Goal: Task Accomplishment & Management: Use online tool/utility

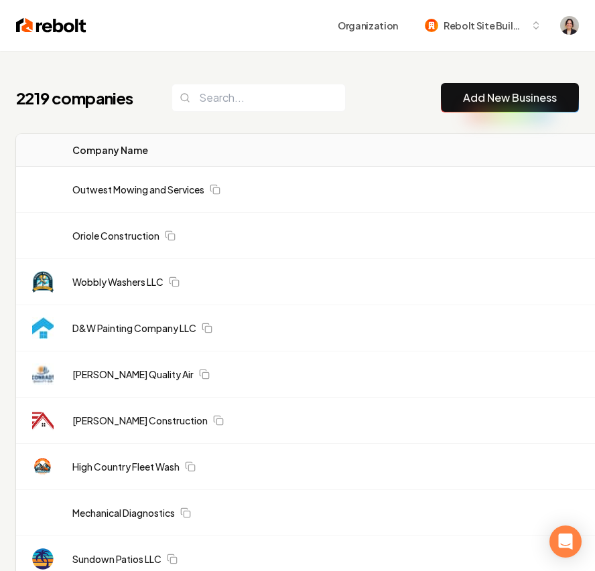
click at [498, 100] on link "Add New Business" at bounding box center [510, 98] width 94 height 16
click at [496, 102] on link "Add New Business" at bounding box center [510, 98] width 94 height 16
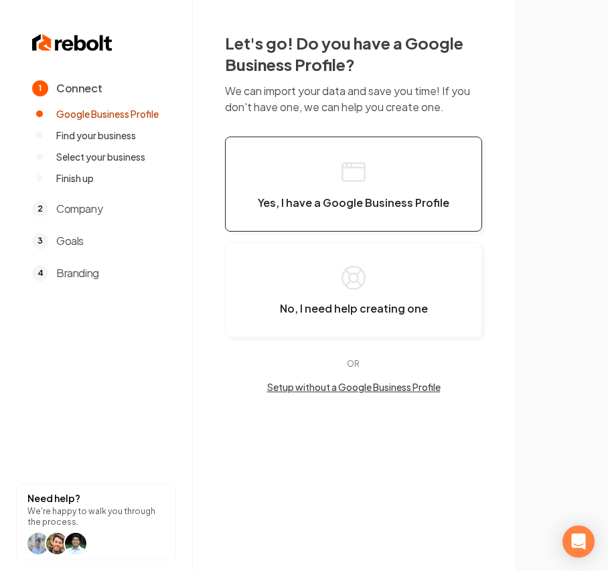
click at [319, 223] on button "Yes, I have a Google Business Profile" at bounding box center [353, 184] width 257 height 95
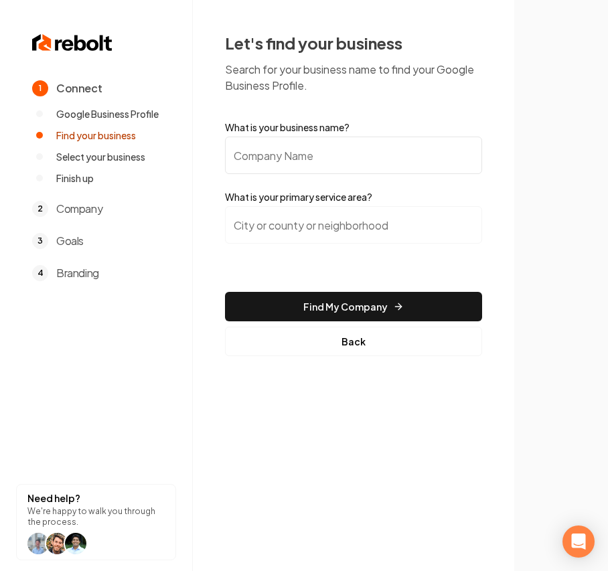
click at [265, 150] on input "What is your business name?" at bounding box center [353, 155] width 257 height 37
paste input "TIER 1 GARAGE DOORS"
type input "TIER 1 GARAGE DOORS"
click at [351, 236] on input "search" at bounding box center [353, 224] width 257 height 37
paste input "[GEOGRAPHIC_DATA],"
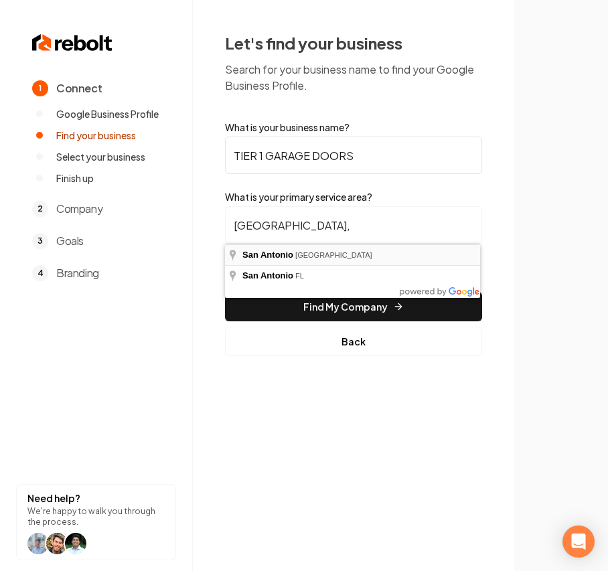
type input "[GEOGRAPHIC_DATA], [GEOGRAPHIC_DATA]"
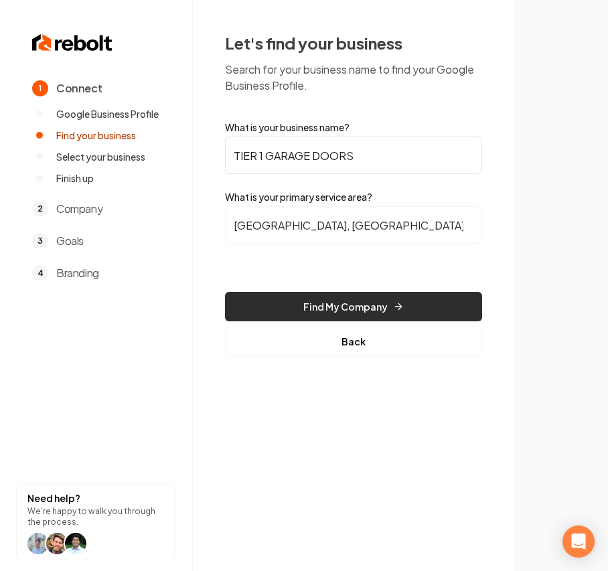
click at [287, 298] on button "Find My Company" at bounding box center [353, 306] width 257 height 29
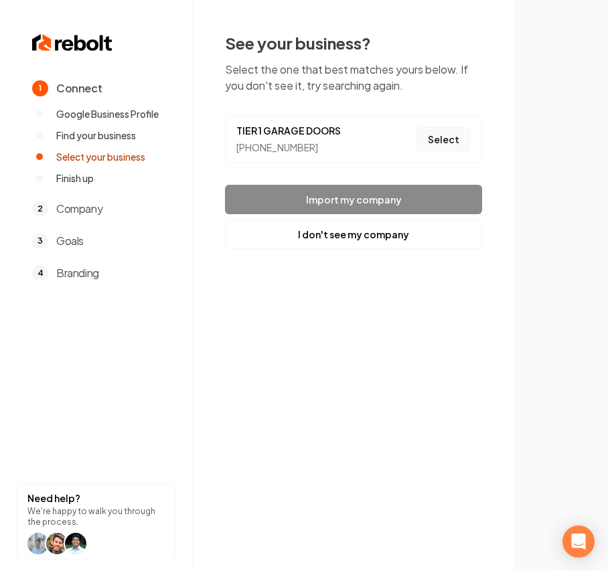
click at [434, 137] on button "Select" at bounding box center [443, 139] width 54 height 24
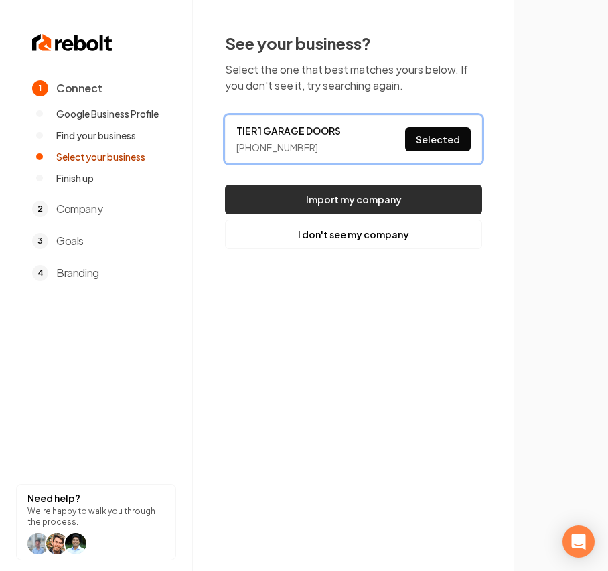
click at [402, 198] on button "Import my company" at bounding box center [353, 199] width 257 height 29
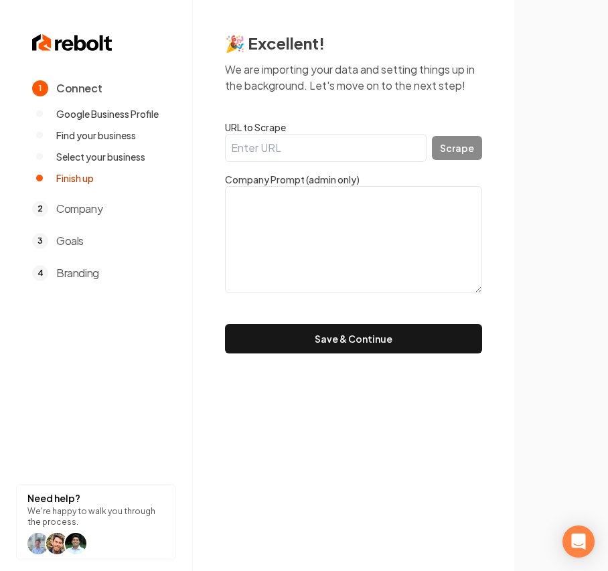
click at [378, 279] on textarea at bounding box center [353, 239] width 257 height 107
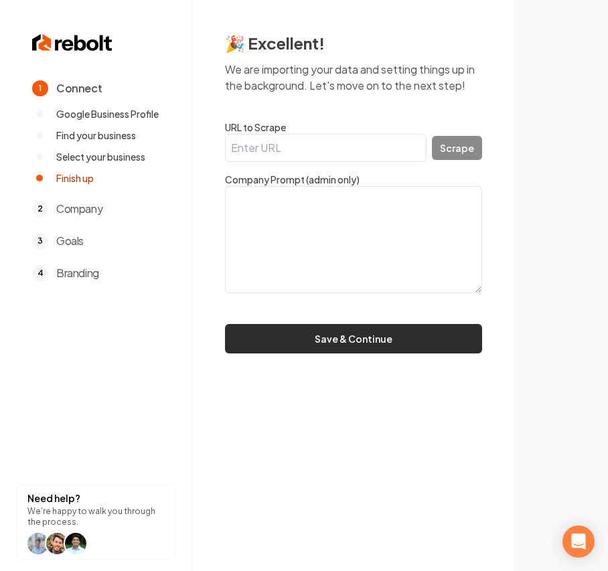
paste textarea "TIER 1 GARAGE DOORS has 15 years experience and offers the best possible servic…"
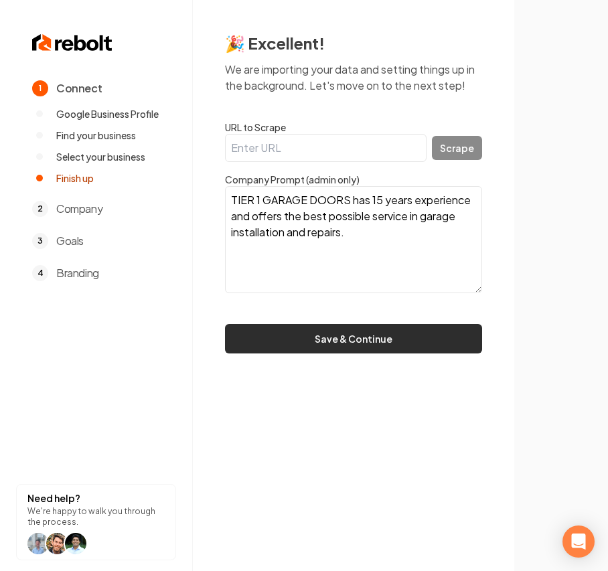
type textarea "TIER 1 GARAGE DOORS has 15 years experience and offers the best possible servic…"
click at [386, 343] on button "Save & Continue" at bounding box center [353, 338] width 257 height 29
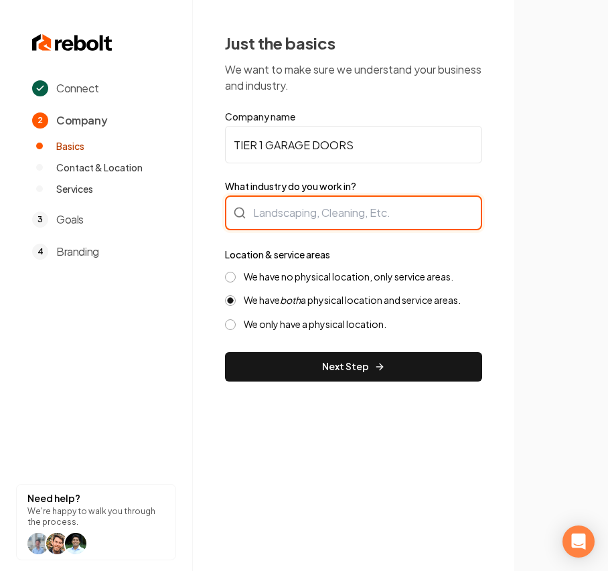
click at [283, 213] on div at bounding box center [353, 212] width 257 height 35
type input "Contractor"
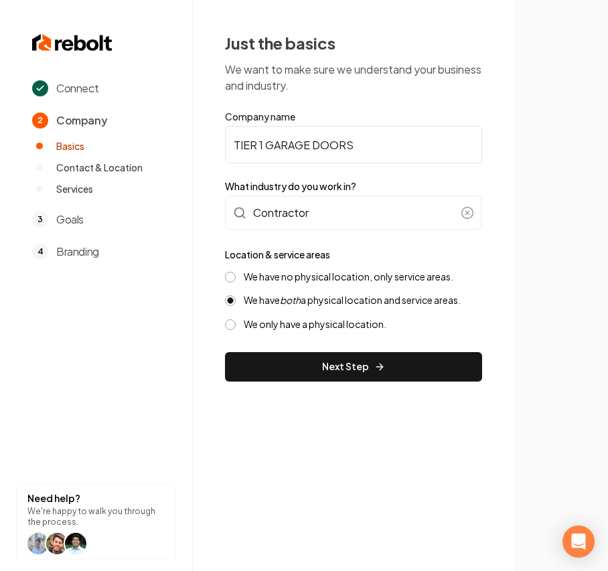
click at [378, 277] on label "We have no physical location, only service areas." at bounding box center [349, 276] width 210 height 13
click at [236, 277] on button "We have no physical location, only service areas." at bounding box center [230, 277] width 11 height 11
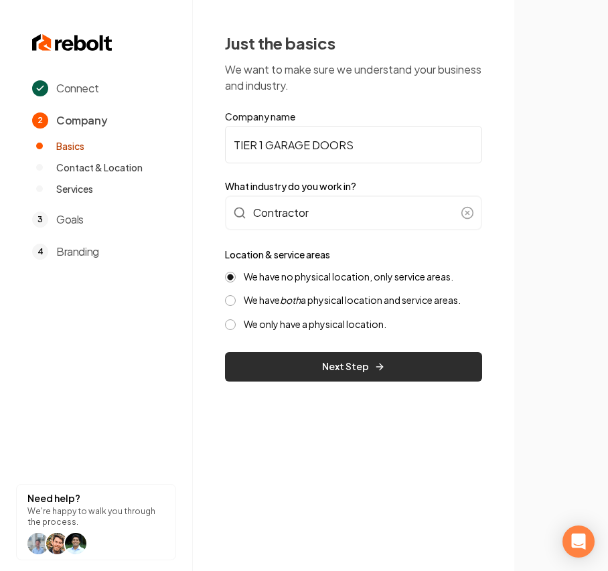
click at [312, 378] on button "Next Step" at bounding box center [353, 366] width 257 height 29
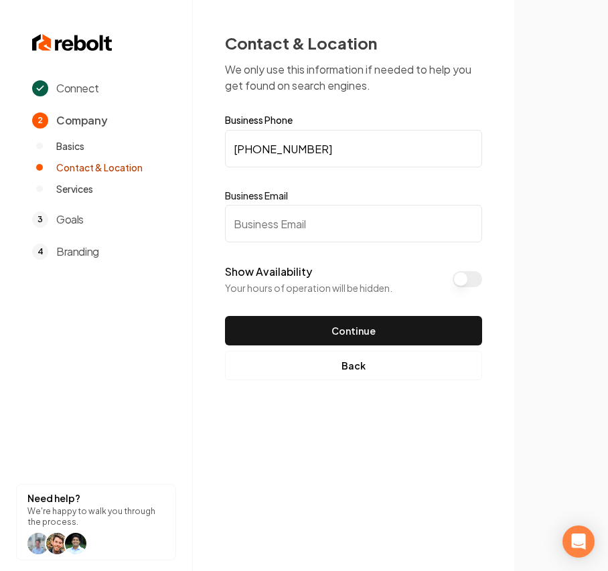
click at [276, 231] on input "Business Email" at bounding box center [353, 223] width 257 height 37
type input "[EMAIL_ADDRESS][DOMAIN_NAME]"
click at [467, 279] on button "Show Availability" at bounding box center [467, 279] width 29 height 16
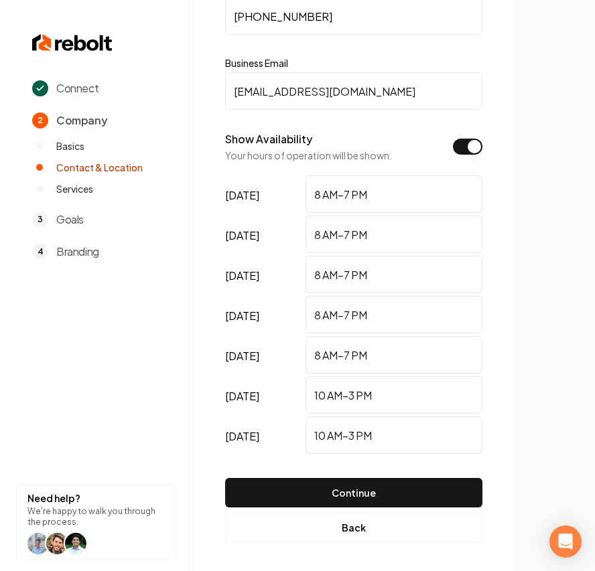
scroll to position [135, 0]
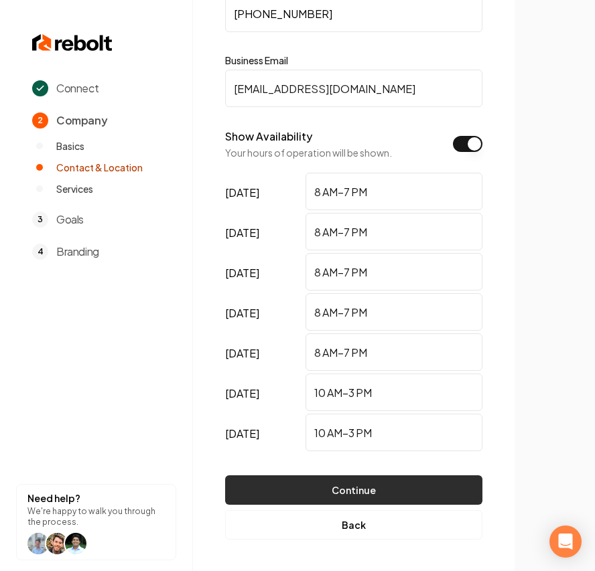
click at [338, 491] on button "Continue" at bounding box center [353, 489] width 257 height 29
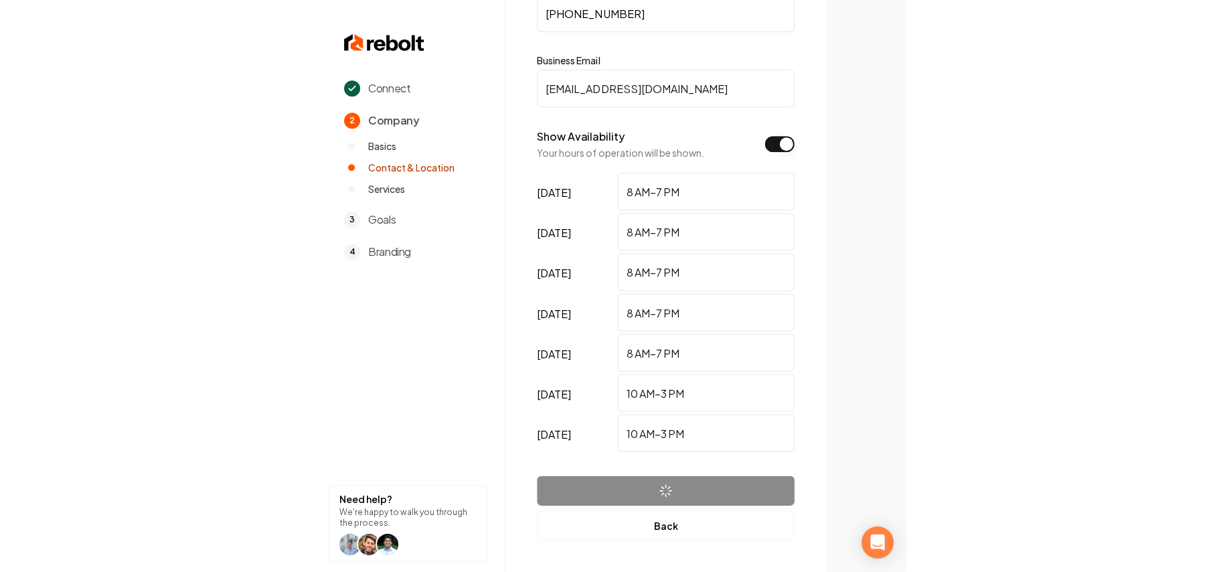
scroll to position [0, 0]
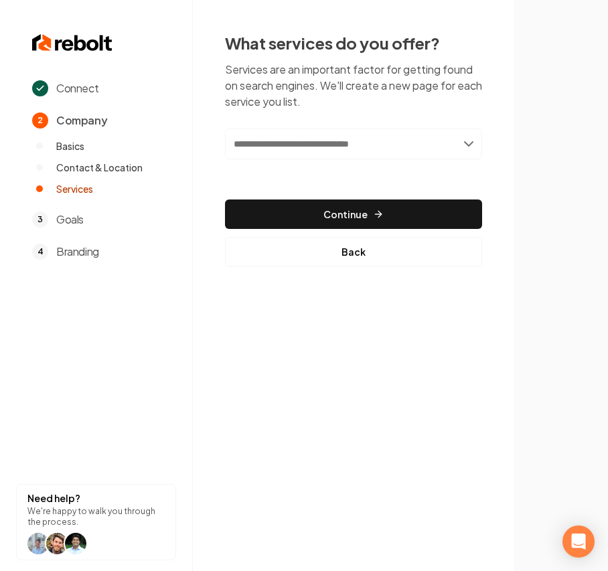
click at [299, 151] on input "text" at bounding box center [353, 144] width 257 height 31
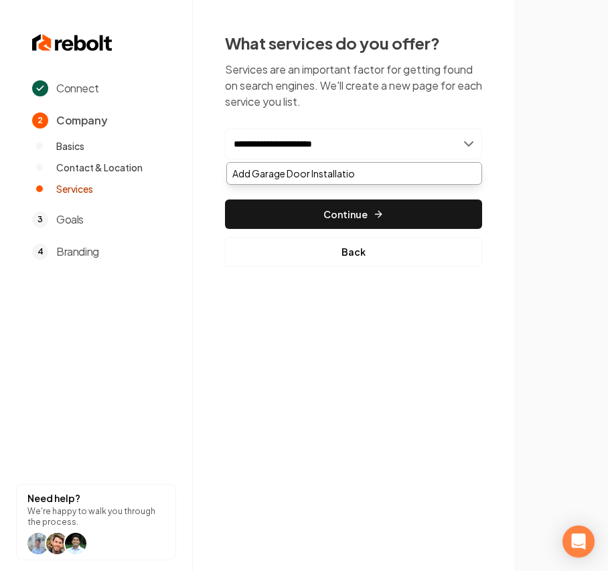
type input "**********"
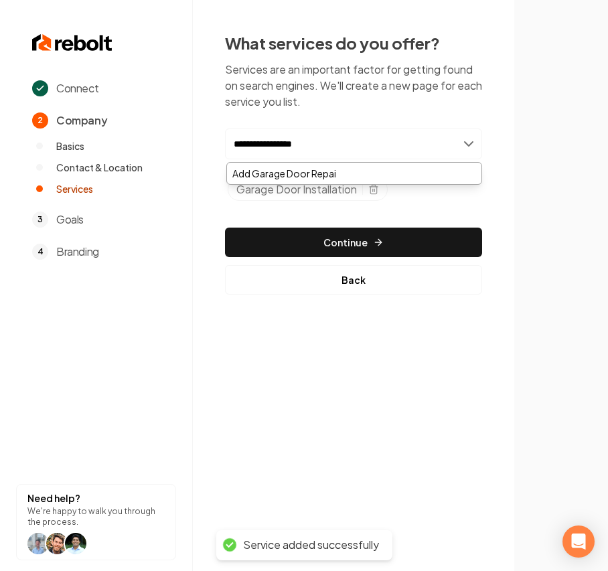
type input "**********"
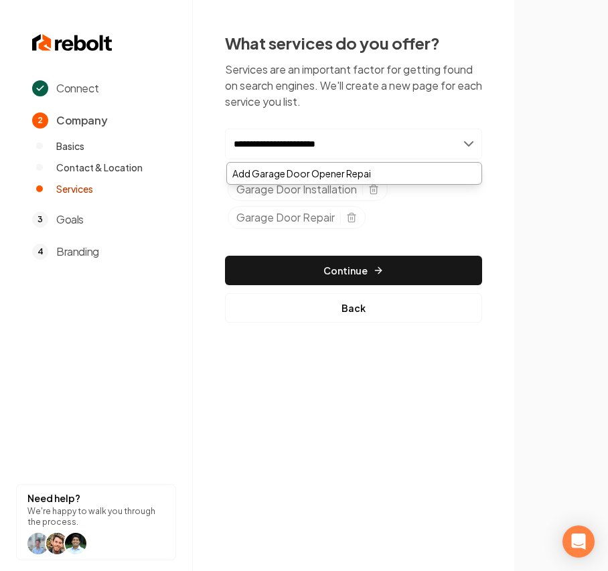
type input "**********"
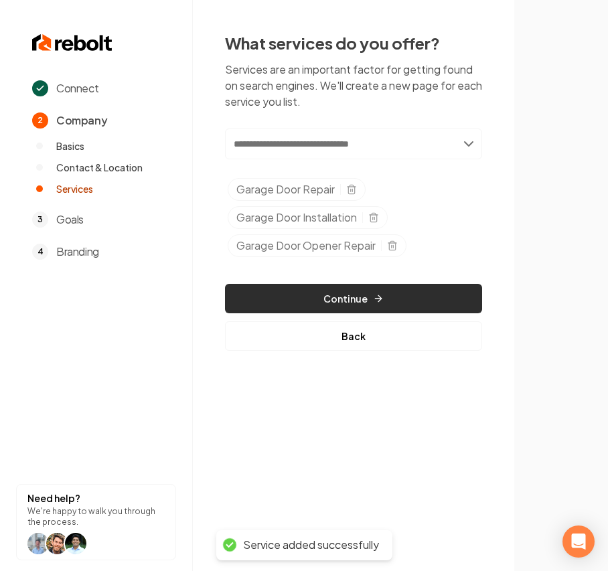
click at [457, 305] on button "Continue" at bounding box center [353, 298] width 257 height 29
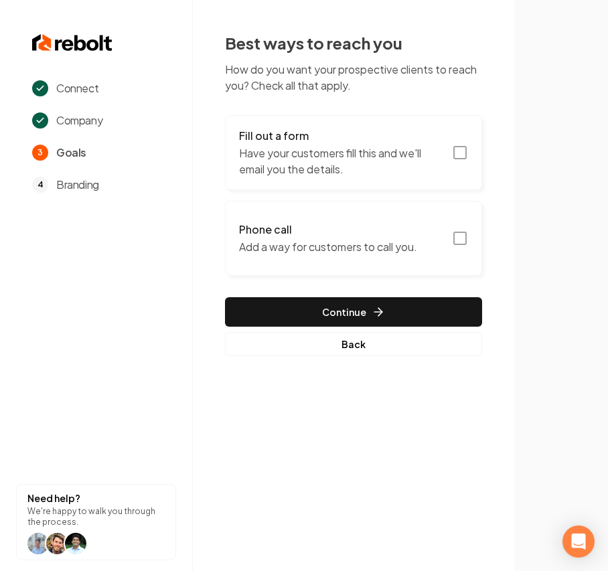
click at [260, 127] on button "Fill out a form Have your customers fill this and we'll email you the details." at bounding box center [353, 152] width 257 height 75
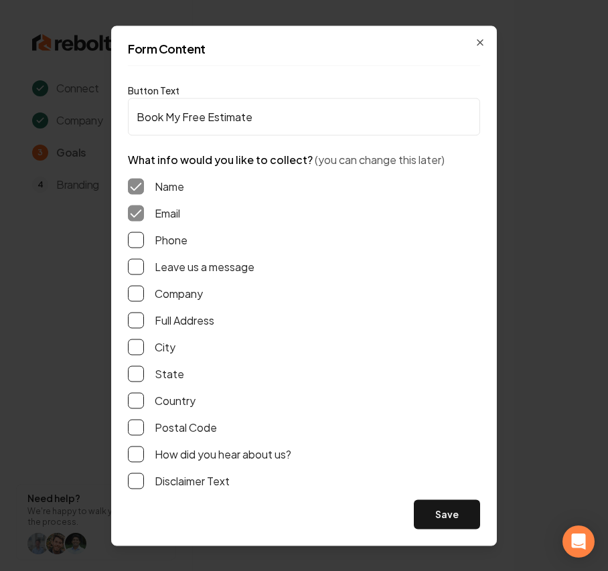
click at [180, 242] on label "Phone" at bounding box center [171, 240] width 33 height 16
click at [144, 242] on button "Phone" at bounding box center [136, 240] width 16 height 16
drag, startPoint x: 177, startPoint y: 262, endPoint x: 187, endPoint y: 281, distance: 21.3
click at [177, 263] on label "Leave us a message" at bounding box center [205, 266] width 100 height 16
click at [144, 263] on button "Leave us a message" at bounding box center [136, 266] width 16 height 16
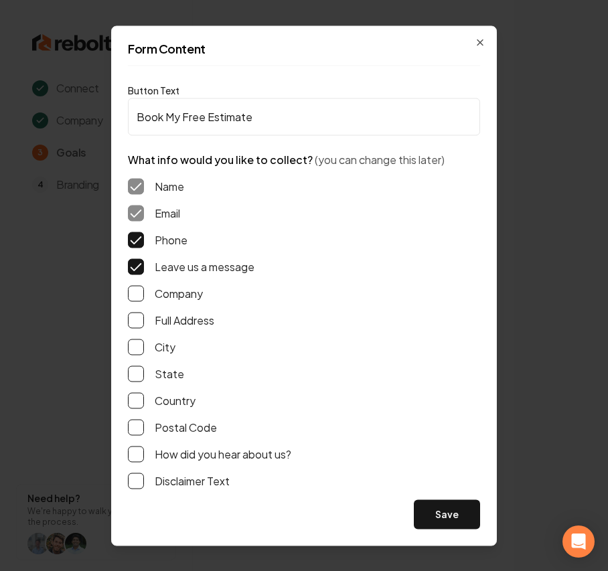
click at [451, 532] on div "Form Content Button Text Book My Free Estimate What info would you like to coll…" at bounding box center [304, 285] width 386 height 520
click at [454, 513] on button "Save" at bounding box center [447, 513] width 66 height 29
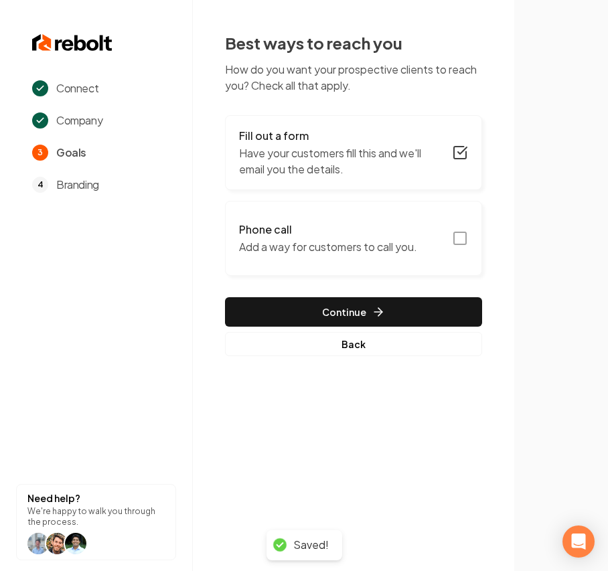
click at [364, 252] on p "Add a way for customers to call you." at bounding box center [328, 247] width 178 height 16
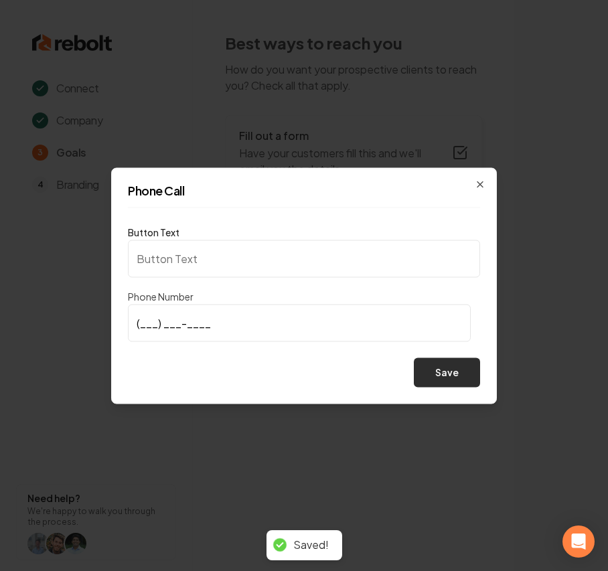
type input "Call us"
type input "[PHONE_NUMBER]"
click at [443, 374] on button "Save" at bounding box center [447, 372] width 66 height 29
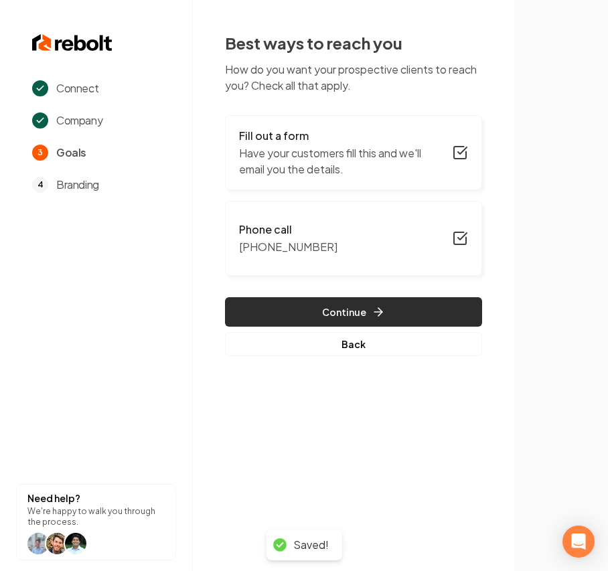
click at [353, 309] on button "Continue" at bounding box center [353, 311] width 257 height 29
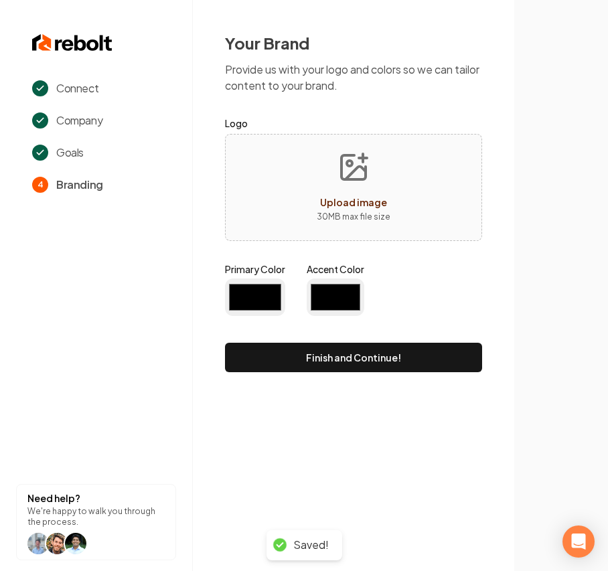
type input "#194d33"
type input "#70be00"
click at [337, 194] on div "Upload image" at bounding box center [353, 202] width 67 height 16
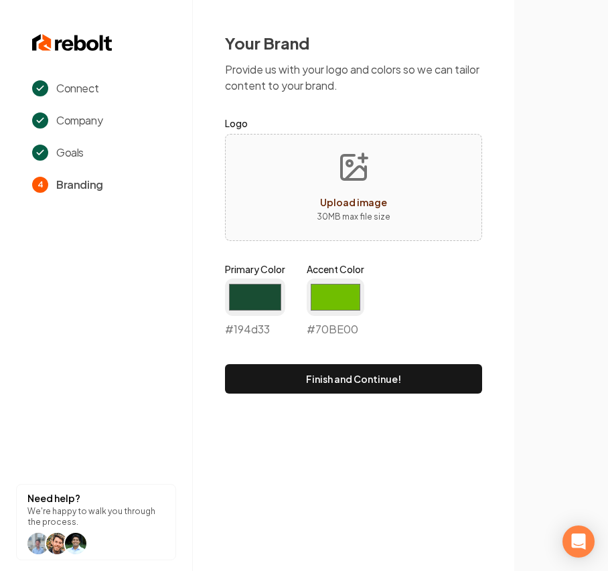
type input "**********"
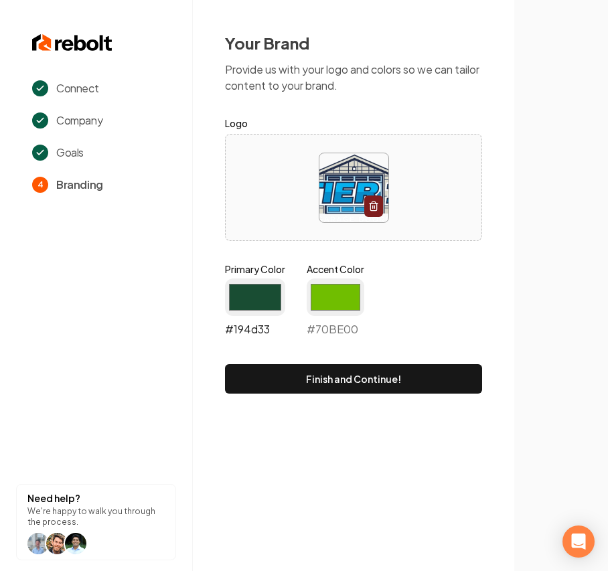
click at [265, 298] on input "#194d33" at bounding box center [255, 297] width 60 height 37
type input "#383d45"
click at [351, 288] on input "#70be00" at bounding box center [336, 297] width 58 height 37
type input "#05b3ef"
drag, startPoint x: 421, startPoint y: 285, endPoint x: 379, endPoint y: 335, distance: 65.6
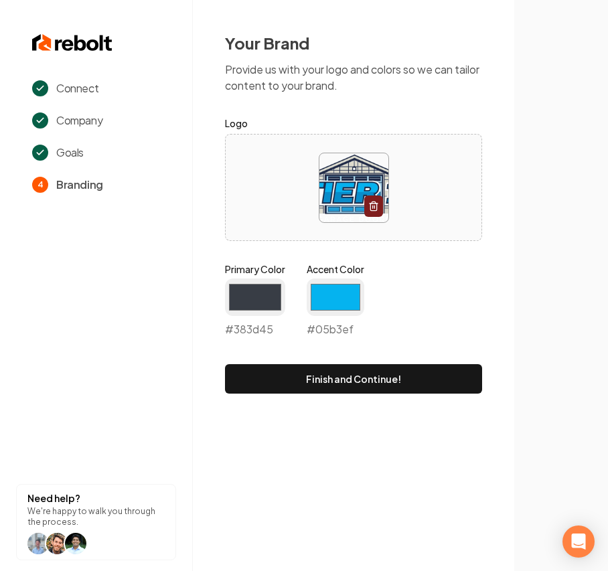
click at [421, 285] on div "Primary Color #383d45 #383d45 Accent Color #05b3ef #05b3ef" at bounding box center [353, 302] width 257 height 80
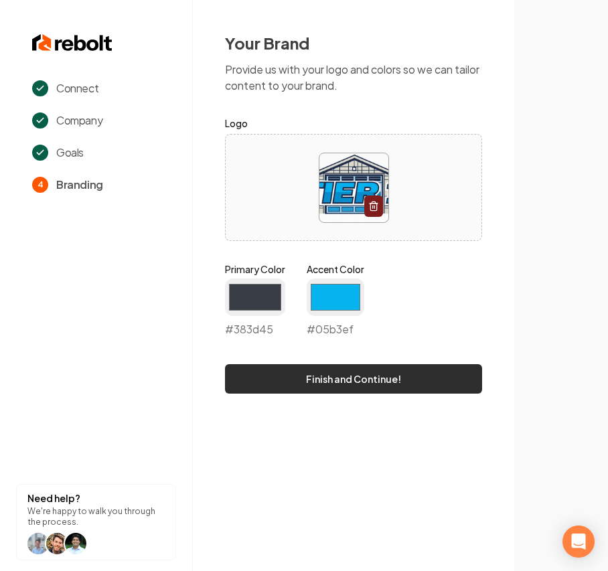
click at [339, 379] on button "Finish and Continue!" at bounding box center [353, 378] width 257 height 29
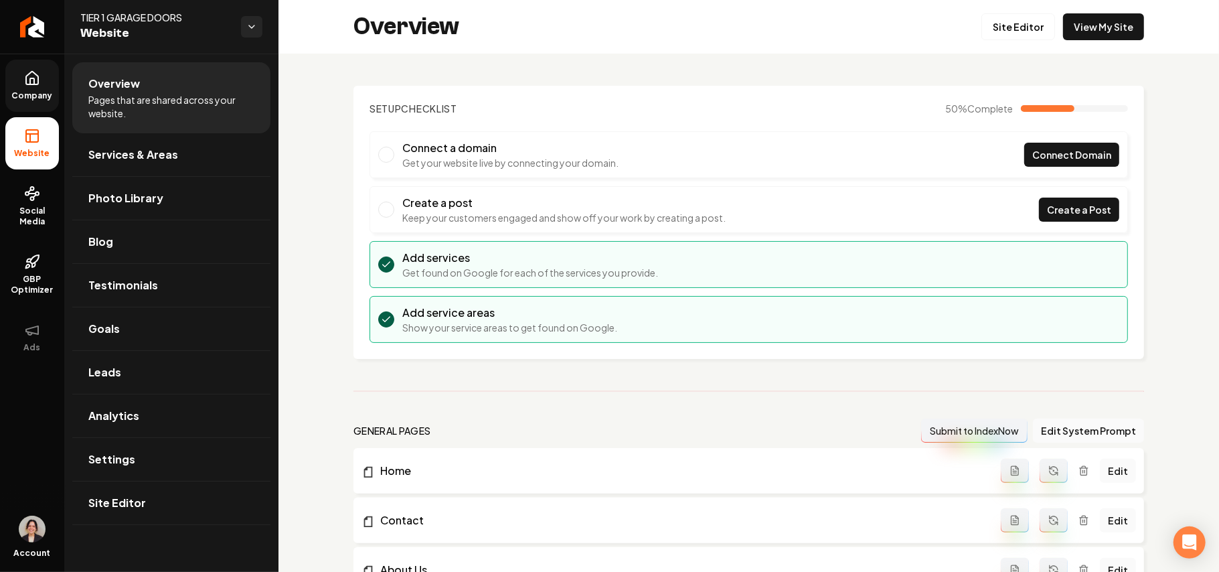
click at [29, 90] on span "Company" at bounding box center [33, 95] width 52 height 11
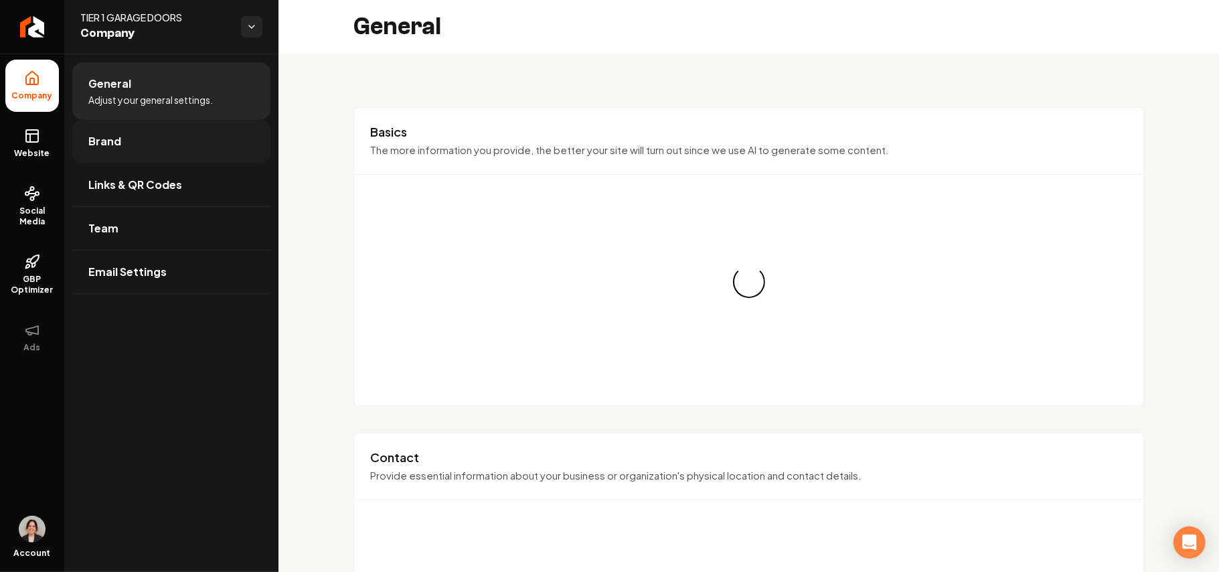
click at [129, 137] on link "Brand" at bounding box center [171, 141] width 198 height 43
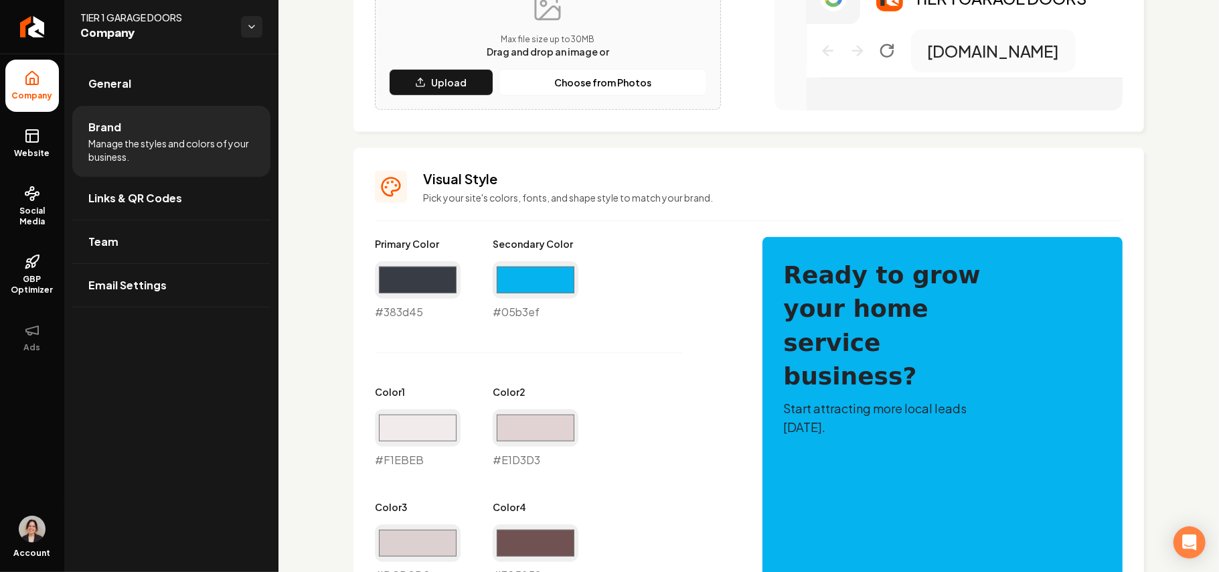
scroll to position [446, 0]
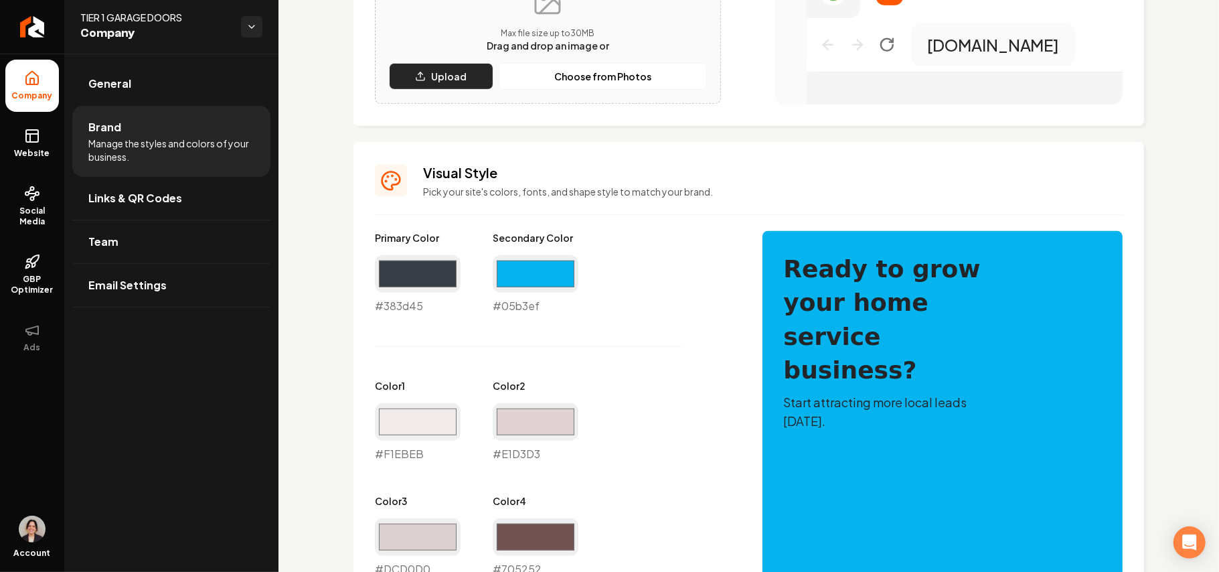
click at [459, 88] on button "Upload" at bounding box center [441, 76] width 104 height 27
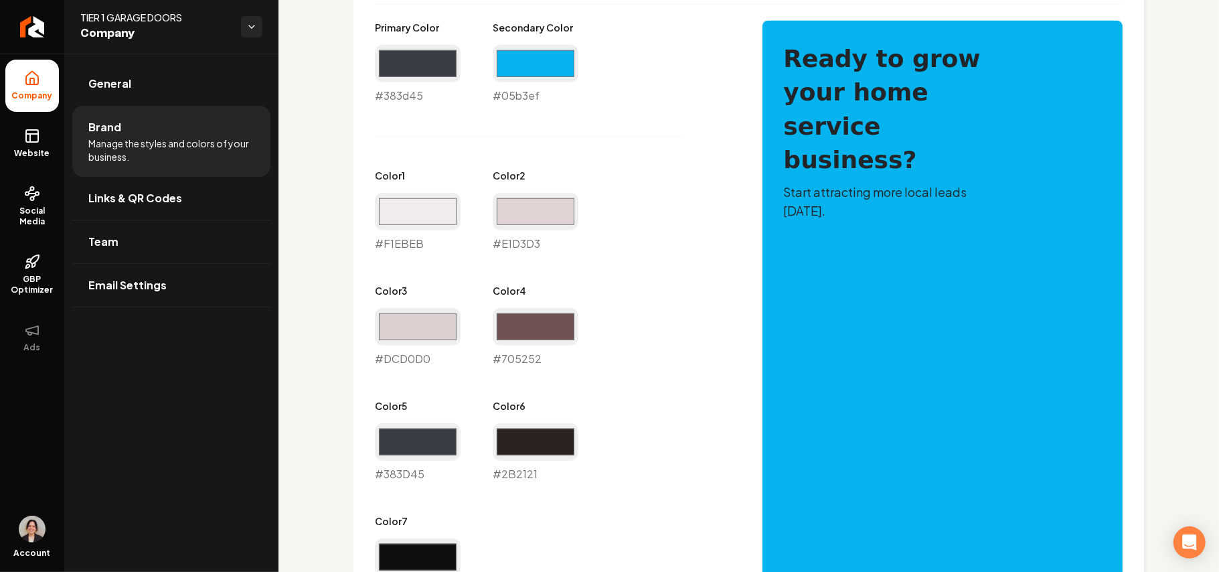
scroll to position [625, 0]
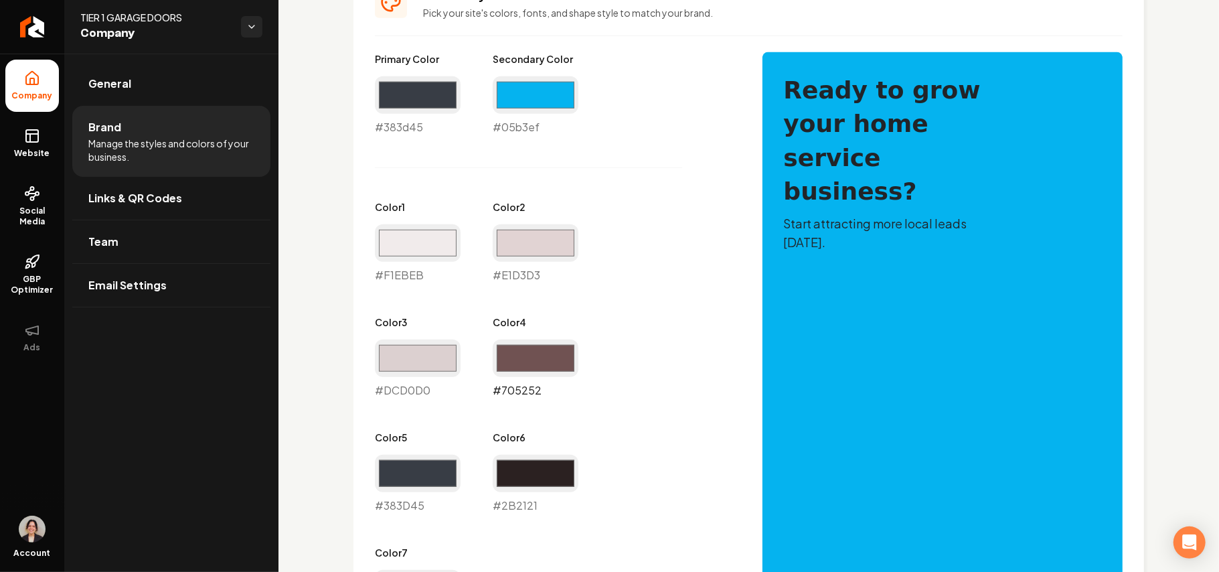
click at [553, 358] on input "#705252" at bounding box center [536, 357] width 86 height 37
click at [523, 355] on input "#705252" at bounding box center [536, 357] width 86 height 37
type input "#525e6f"
click at [434, 362] on input "#dcd0d0" at bounding box center [418, 357] width 86 height 37
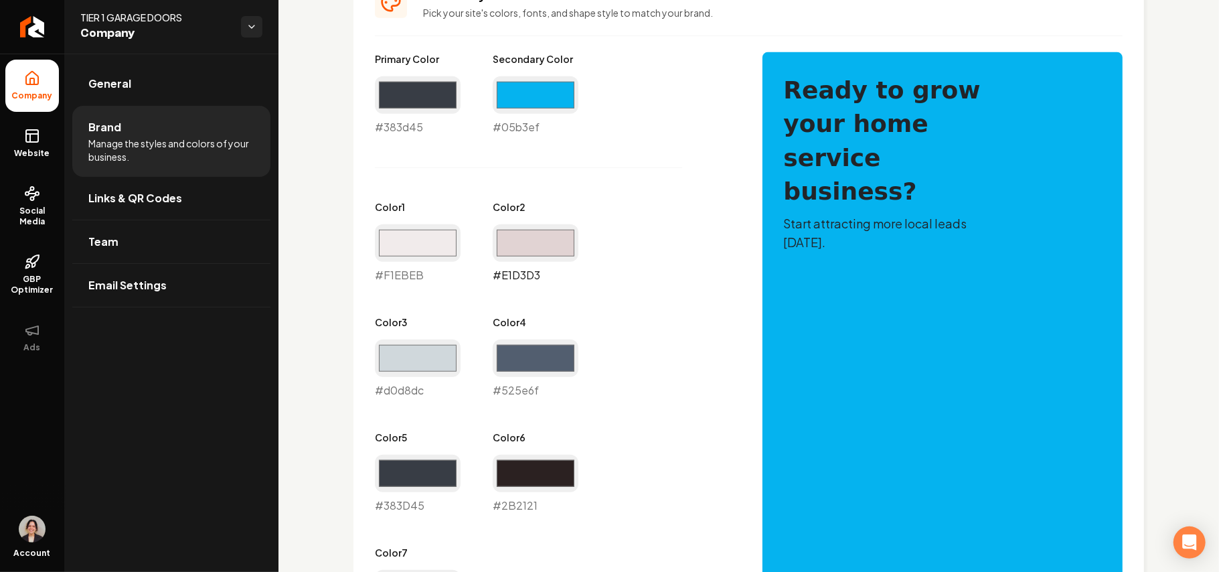
type input "#d0d8dc"
click at [534, 256] on input "#e1d3d3" at bounding box center [536, 242] width 86 height 37
type input "#d1dce0"
click at [437, 244] on input "#f1ebeb" at bounding box center [418, 242] width 86 height 37
type input "#eaeef0"
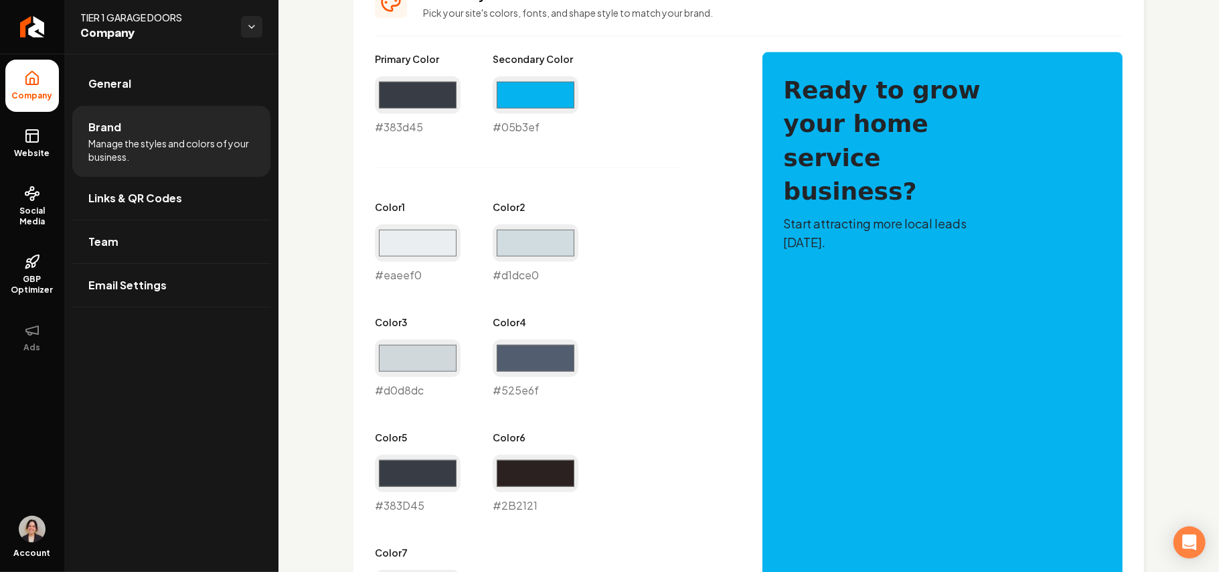
click at [594, 285] on div "Primary Color #383d45 #383d45 Secondary Color #05b3ef #05b3ef Color 1 #eaeef0 #…" at bounding box center [555, 340] width 361 height 576
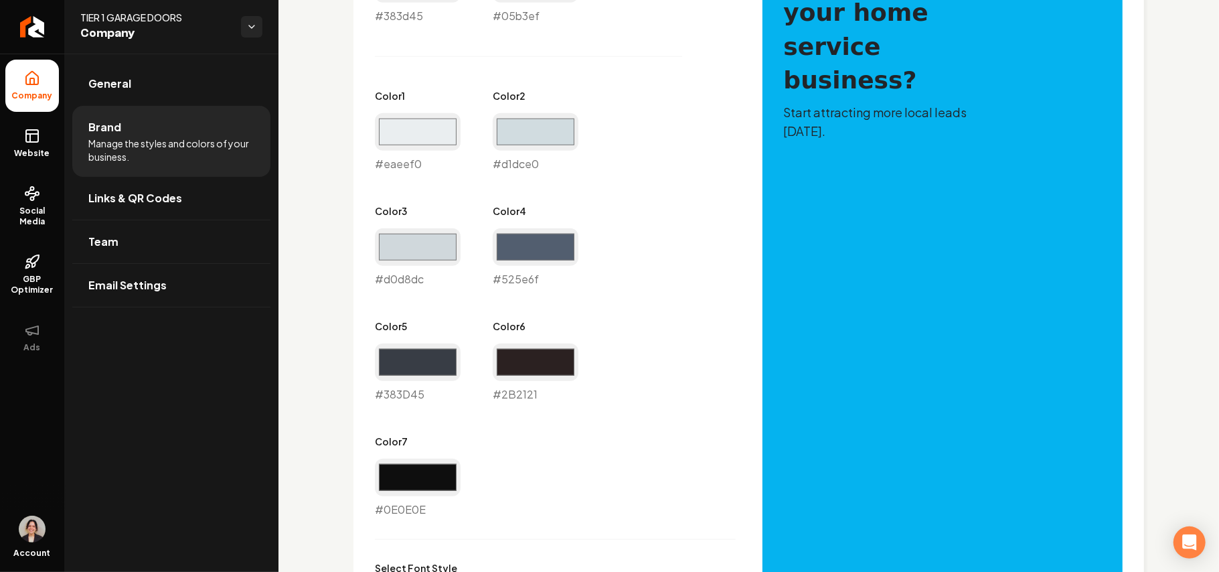
scroll to position [944, 0]
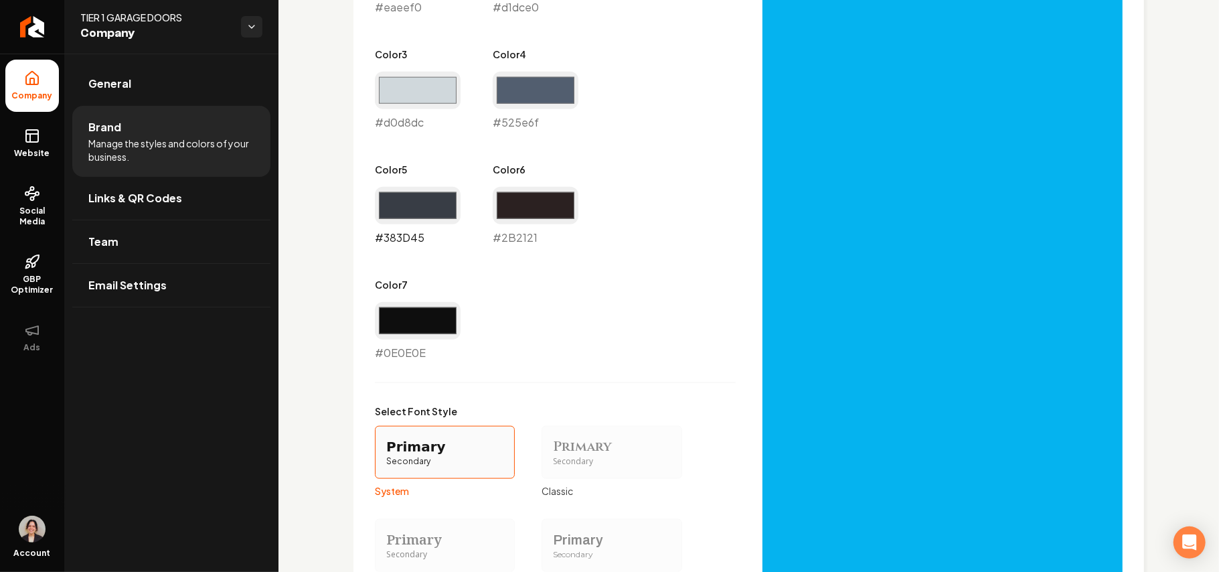
click at [426, 195] on input "#383d45" at bounding box center [418, 205] width 86 height 37
click at [522, 202] on input "#2b2121" at bounding box center [536, 205] width 86 height 37
type input "#21252b"
drag, startPoint x: 423, startPoint y: 327, endPoint x: 437, endPoint y: 330, distance: 14.3
click at [423, 327] on input "#0e0e0e" at bounding box center [418, 320] width 86 height 37
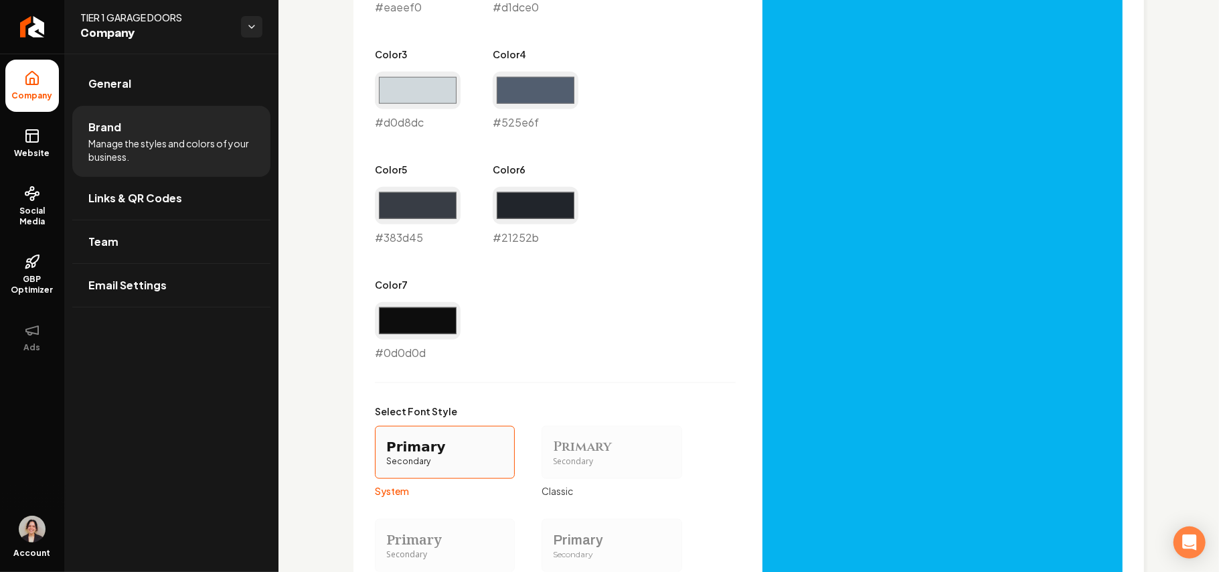
type input "#0d0d0d"
click at [594, 354] on div "Primary Color #383d45 #383d45 Secondary Color #05b3ef #05b3ef Color 1 #eaeef0 #…" at bounding box center [555, 72] width 361 height 576
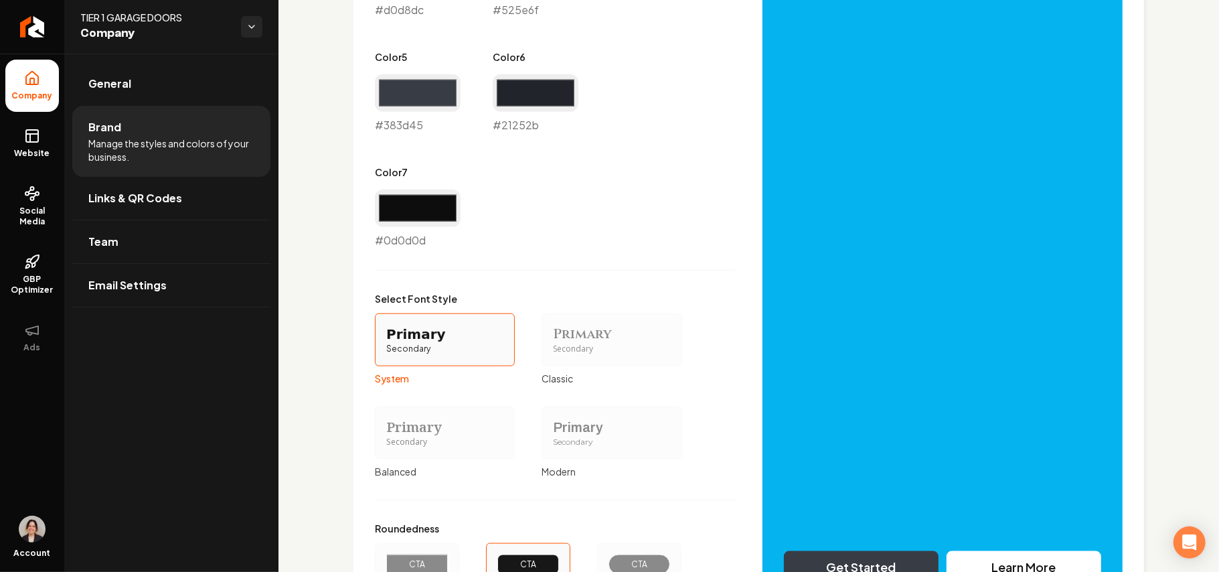
scroll to position [1196, 0]
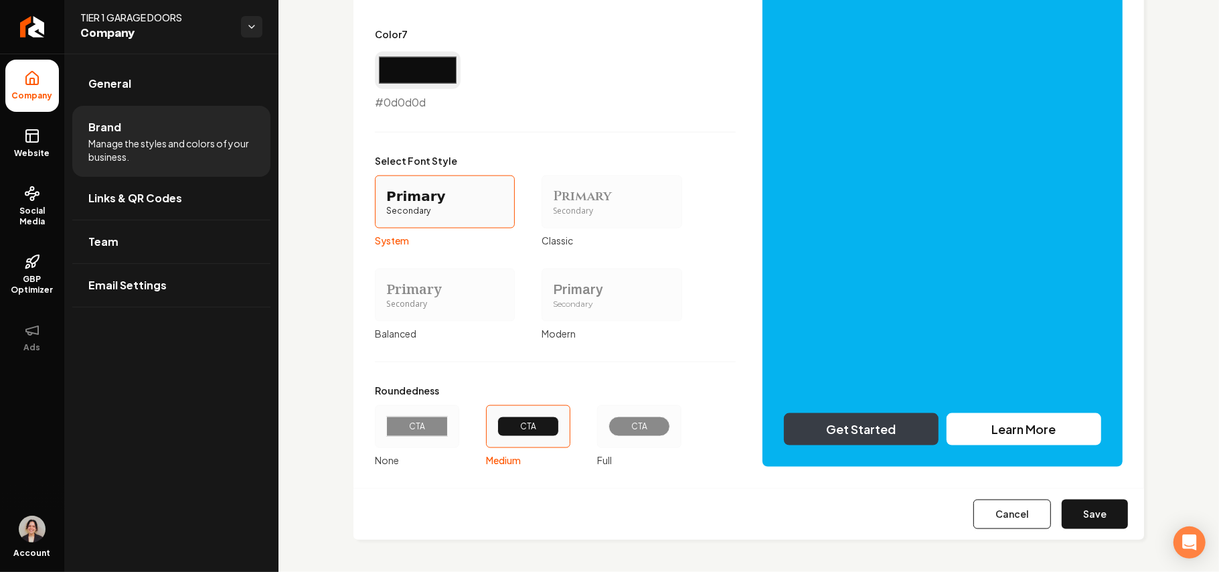
click at [588, 289] on div "Primary" at bounding box center [611, 289] width 117 height 19
click at [552, 289] on button "Primary Secondary Modern" at bounding box center [546, 294] width 11 height 11
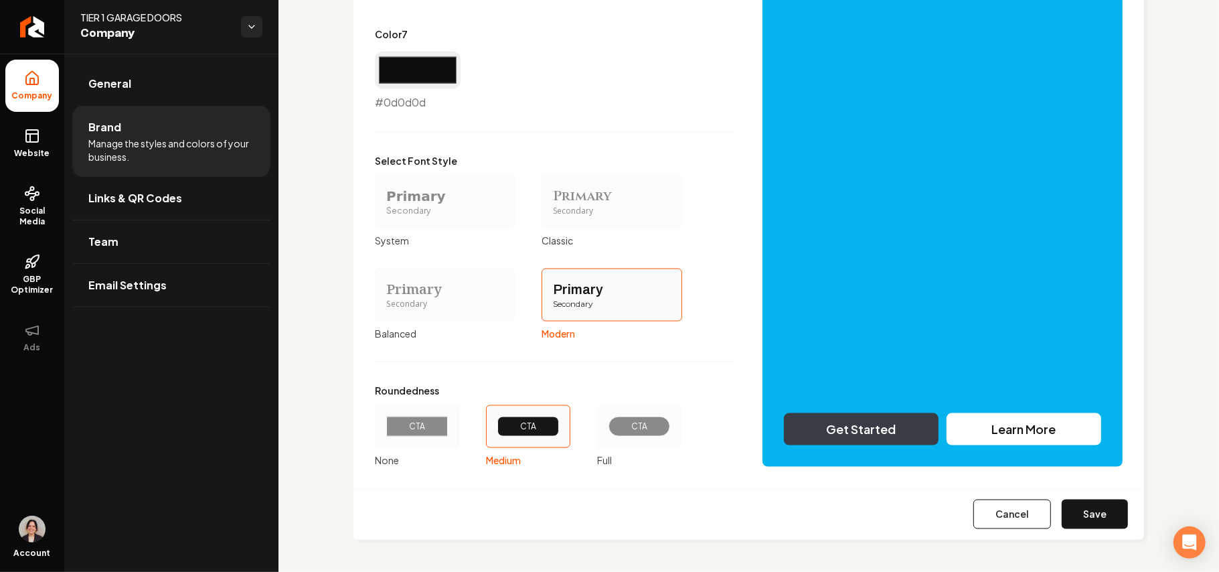
click at [594, 422] on div "CTA" at bounding box center [639, 426] width 39 height 11
click at [594, 422] on button "CTA Full" at bounding box center [602, 426] width 11 height 11
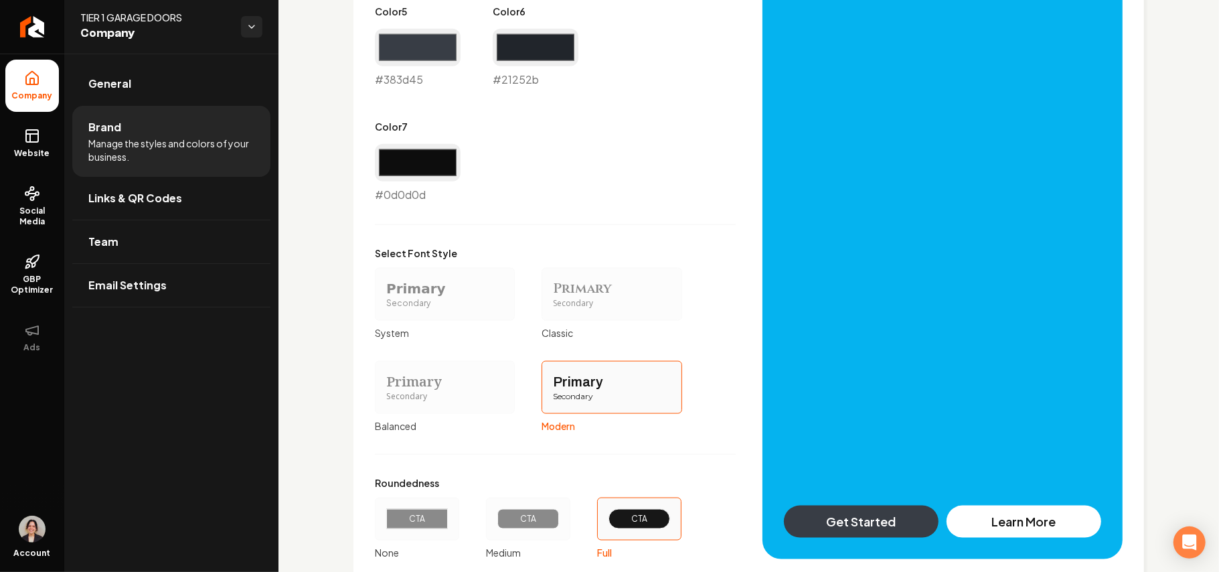
scroll to position [1107, 0]
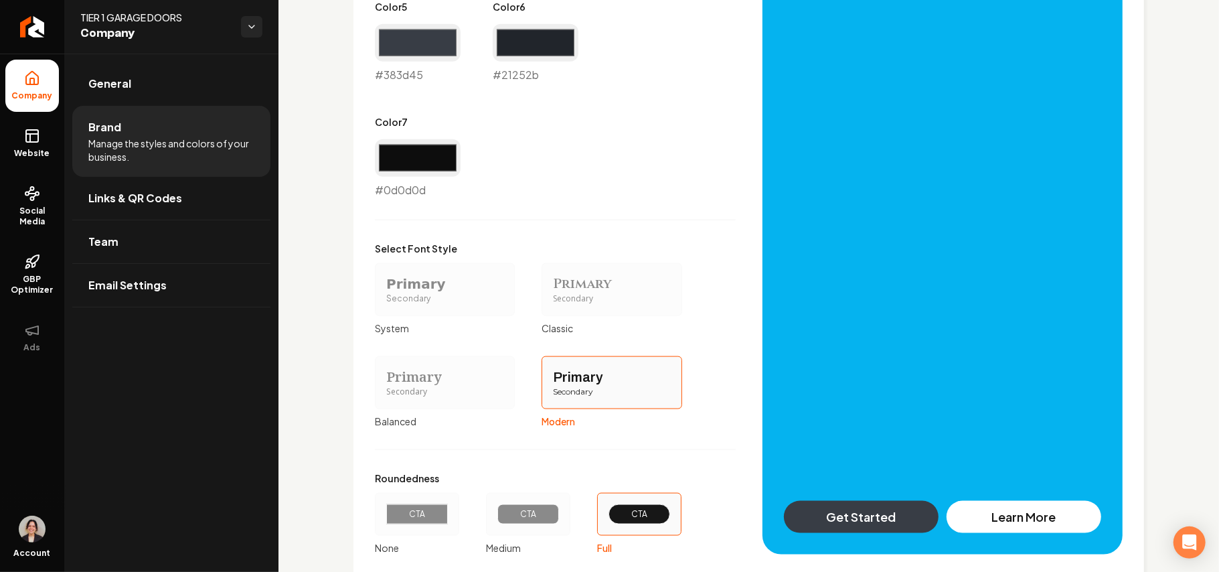
click at [426, 501] on div "CTA" at bounding box center [417, 514] width 84 height 43
click at [385, 509] on button "CTA None" at bounding box center [379, 514] width 11 height 11
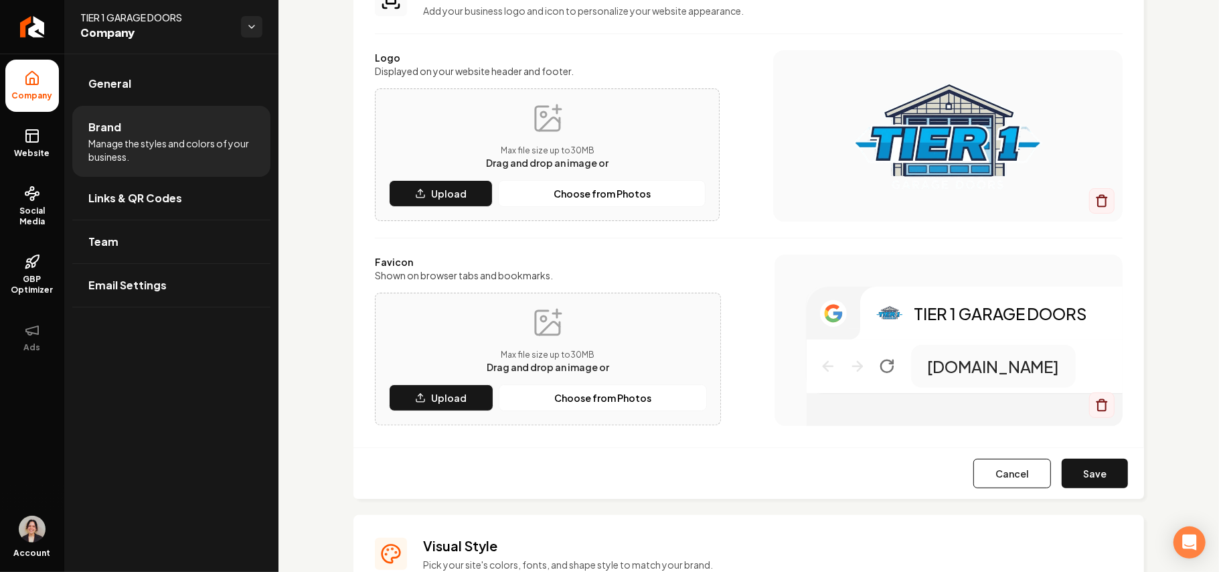
click at [594, 472] on button "Save" at bounding box center [1095, 473] width 66 height 29
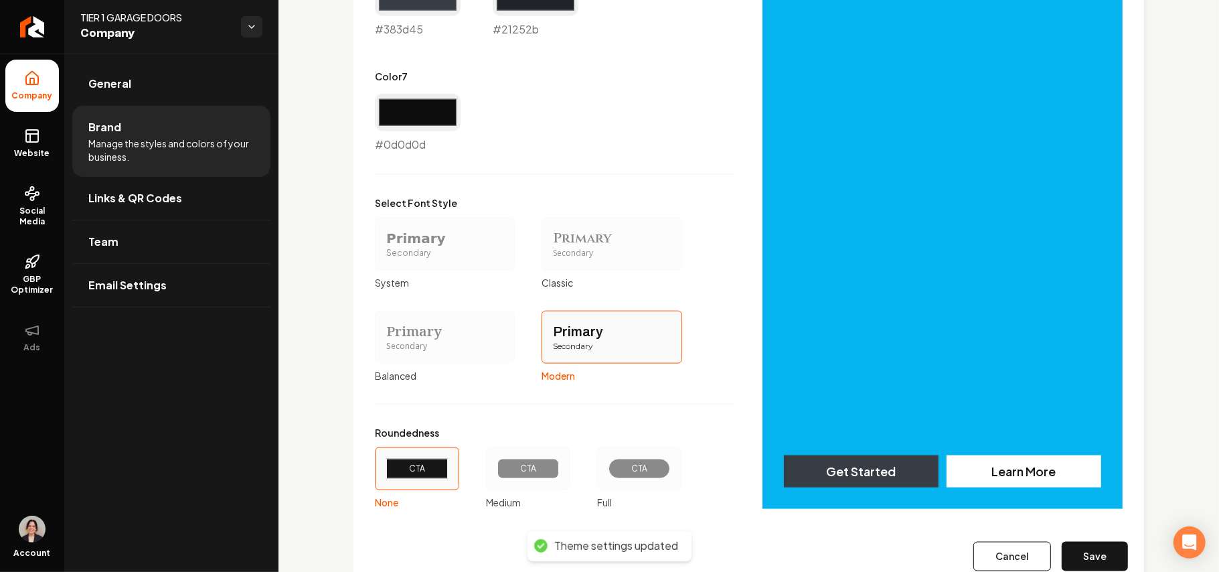
scroll to position [1144, 0]
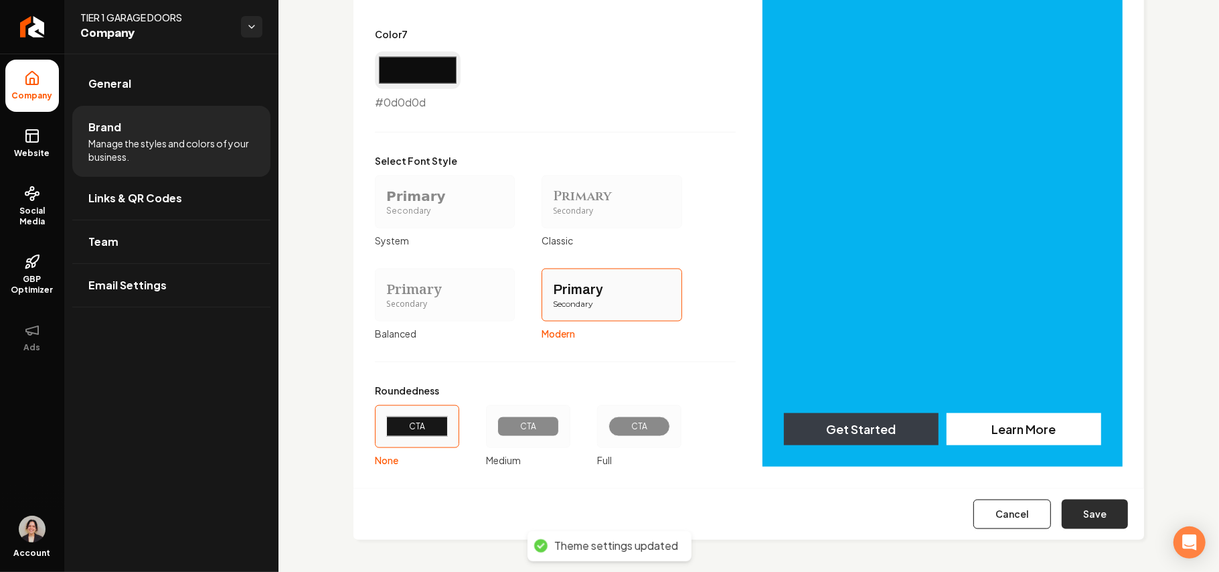
click at [594, 517] on button "Save" at bounding box center [1095, 513] width 66 height 29
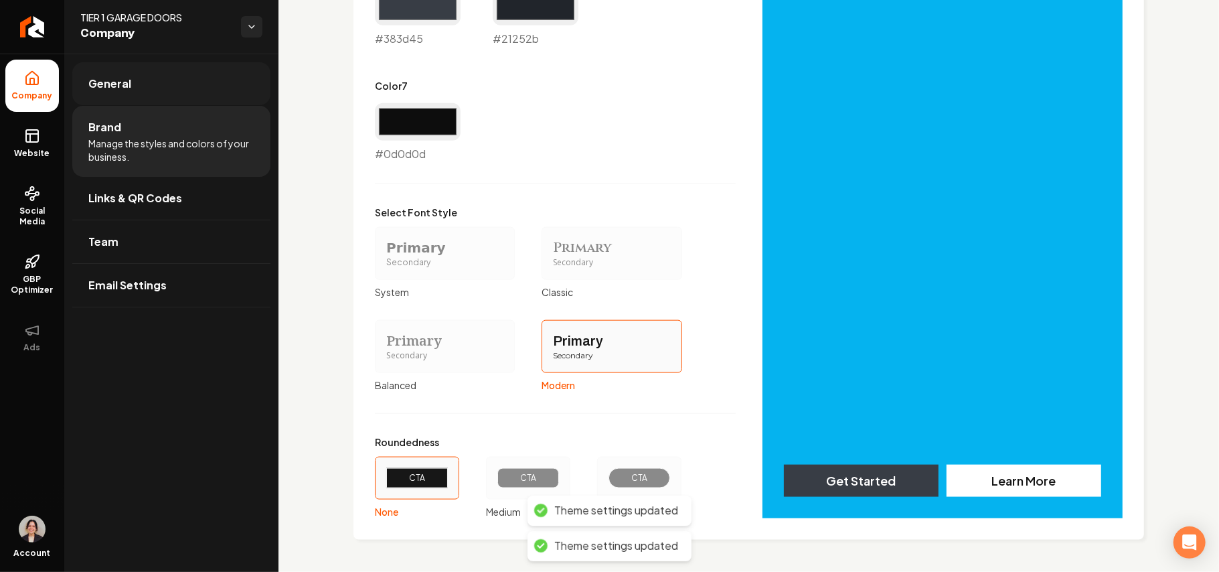
click at [102, 79] on span "General" at bounding box center [109, 84] width 43 height 16
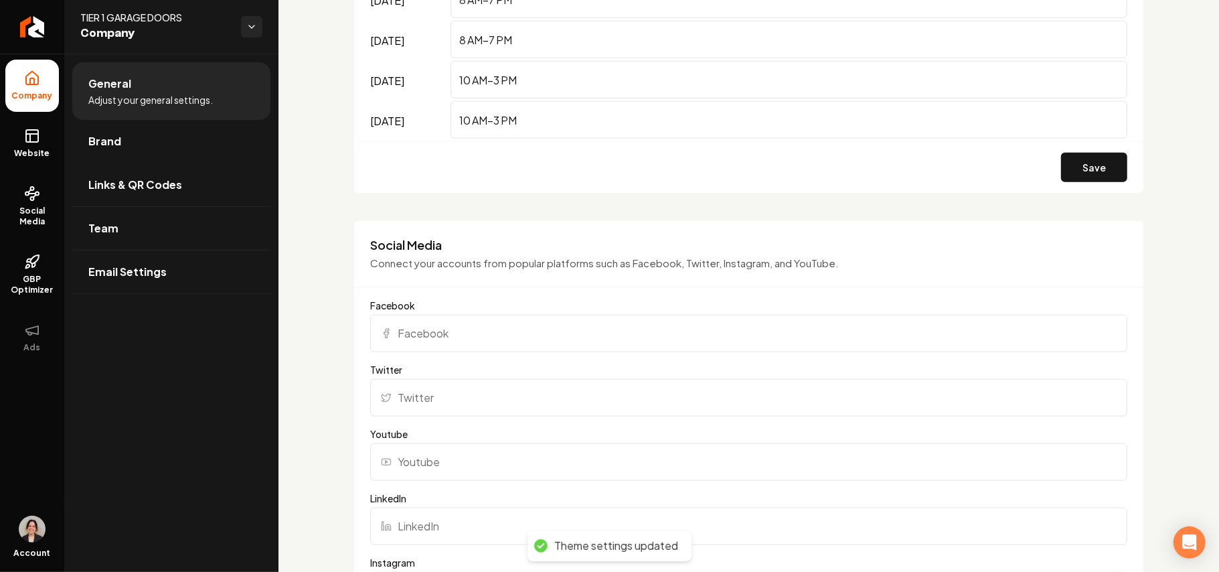
click at [0, 138] on ul "Company Website Social Media GBP Optimizer Ads" at bounding box center [32, 211] width 64 height 315
drag, startPoint x: 35, startPoint y: 145, endPoint x: 62, endPoint y: 129, distance: 31.2
click at [35, 145] on link "Website" at bounding box center [32, 143] width 54 height 52
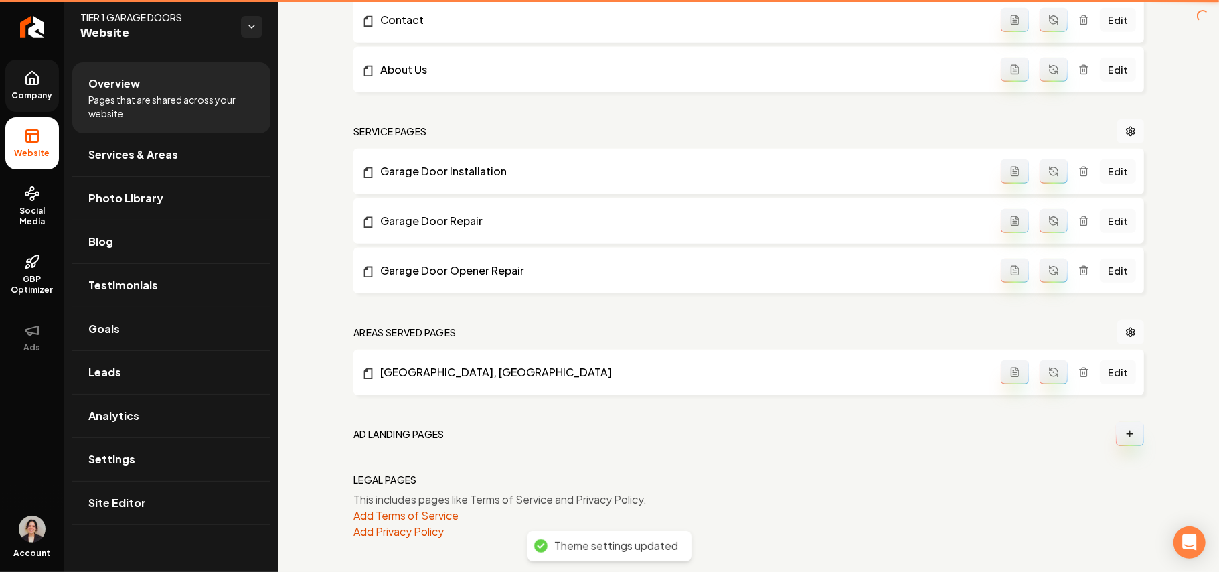
scroll to position [501, 0]
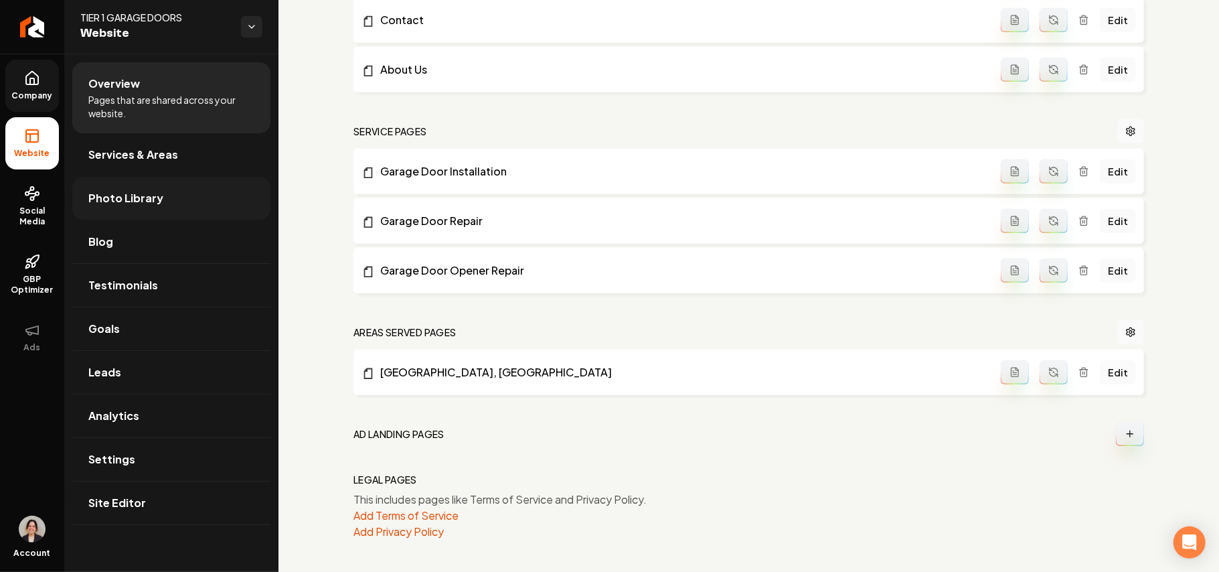
click at [143, 197] on span "Photo Library" at bounding box center [125, 198] width 75 height 16
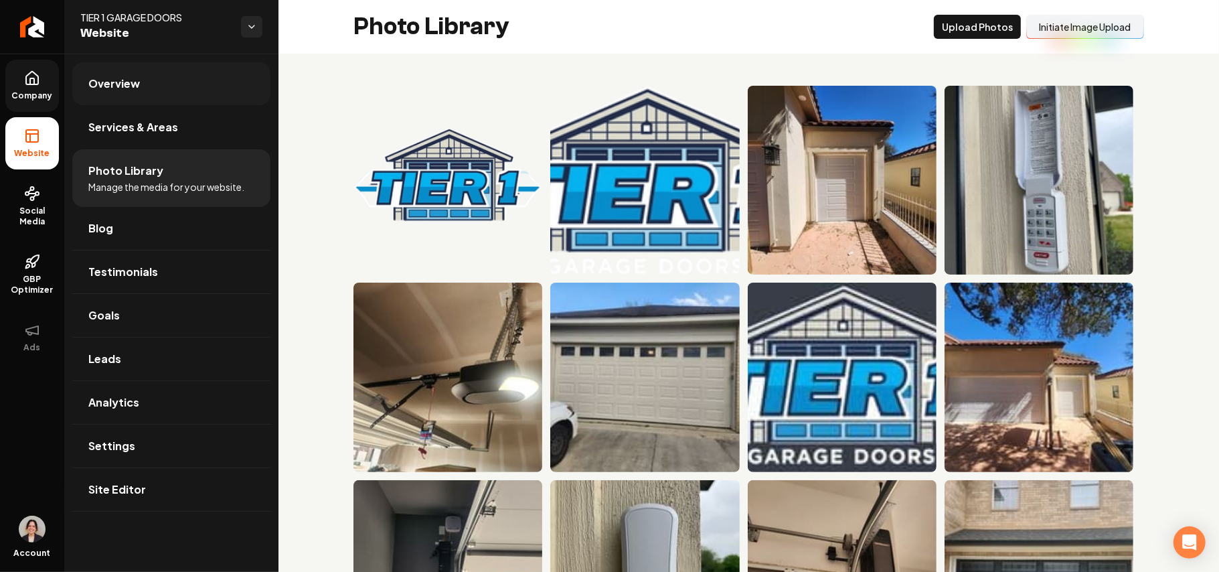
click at [164, 94] on link "Overview" at bounding box center [171, 83] width 198 height 43
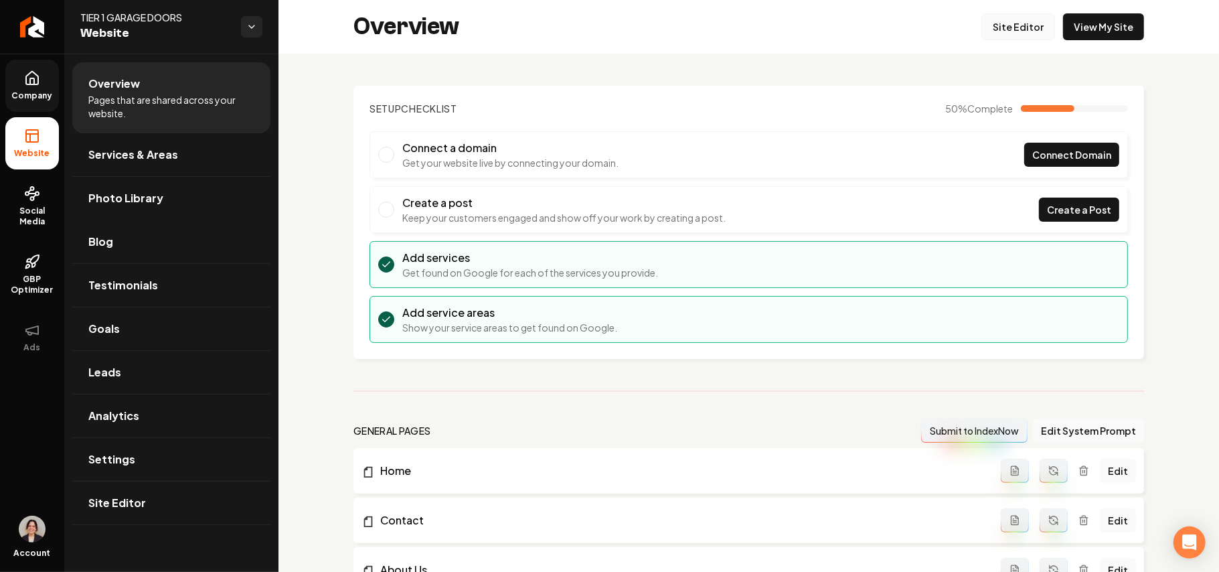
click at [594, 25] on link "Site Editor" at bounding box center [1018, 26] width 74 height 27
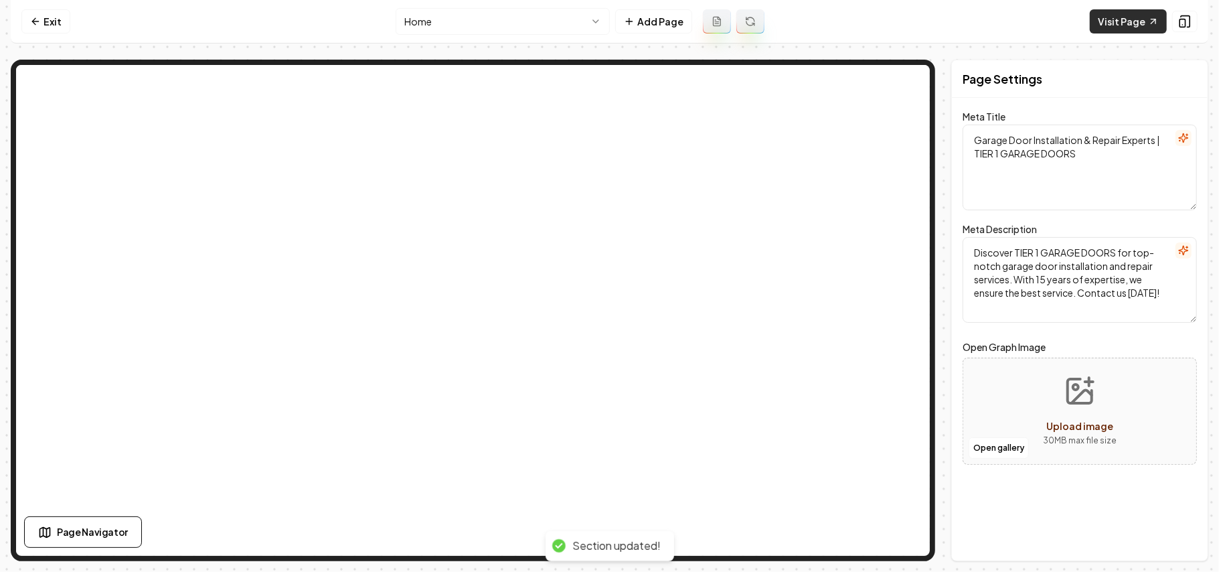
click at [594, 31] on link "Visit Page" at bounding box center [1128, 21] width 77 height 24
click at [78, 13] on nav "Exit Home Add Page Visit Page" at bounding box center [610, 22] width 1198 height 44
click at [38, 24] on icon at bounding box center [35, 21] width 11 height 11
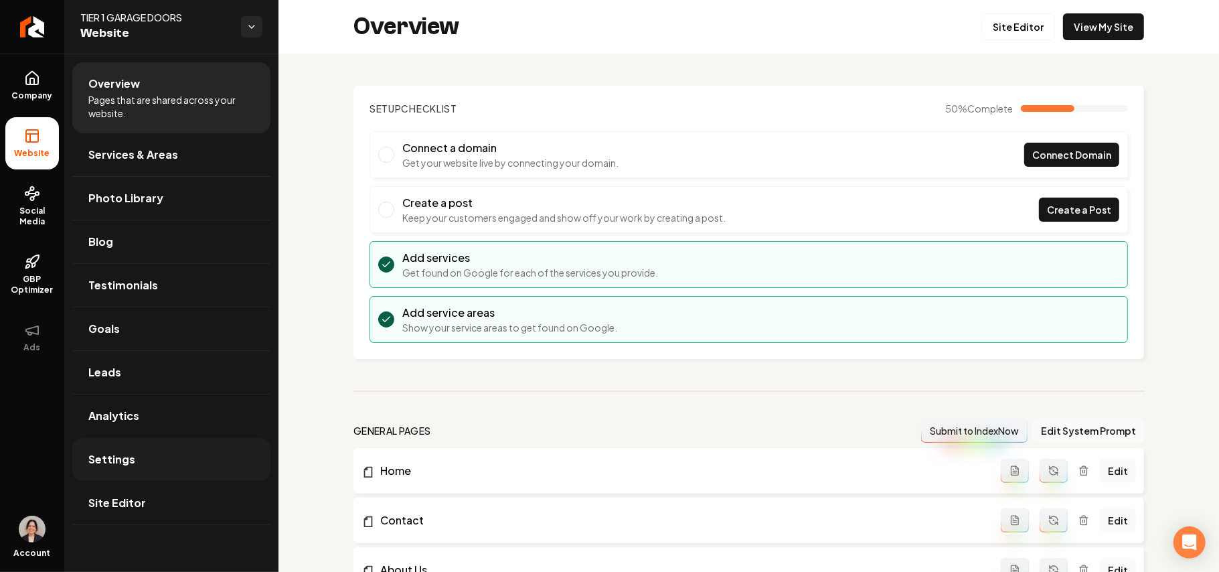
drag, startPoint x: 123, startPoint y: 462, endPoint x: 115, endPoint y: 462, distance: 8.0
click at [122, 462] on span "Settings" at bounding box center [111, 459] width 47 height 16
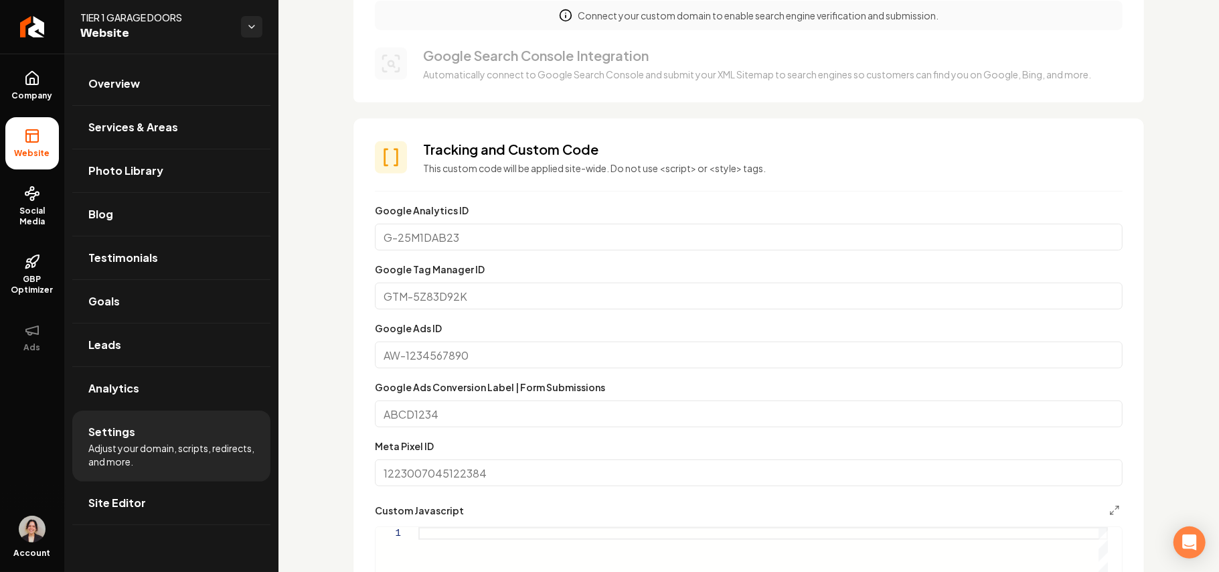
scroll to position [721, 0]
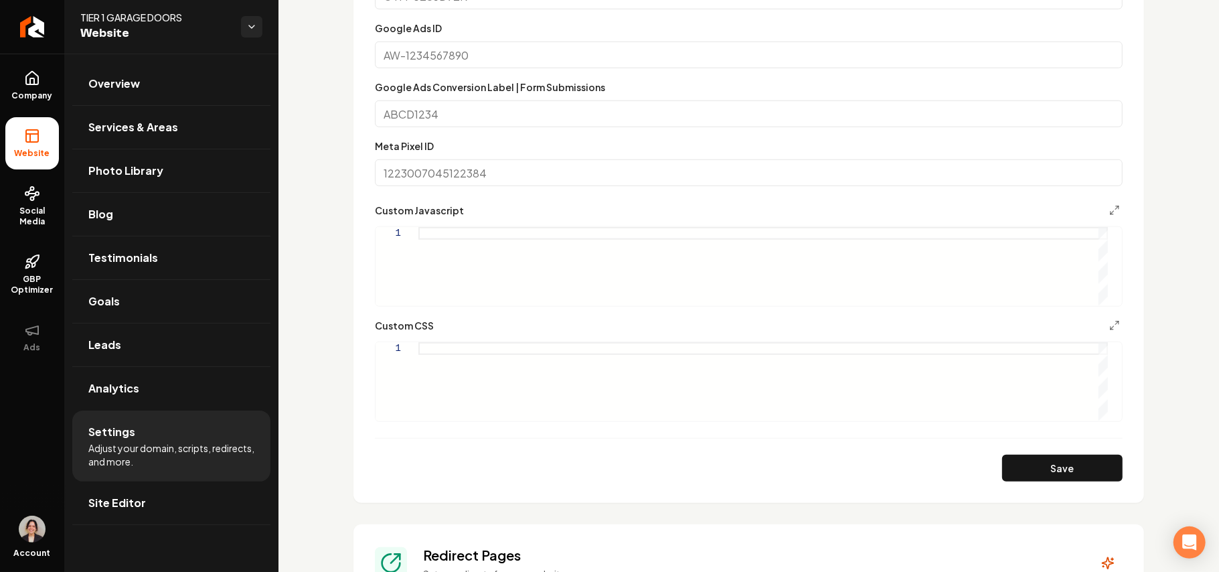
click at [443, 378] on div "Main content area" at bounding box center [763, 381] width 690 height 78
type textarea "*"
click at [594, 459] on button "Save" at bounding box center [1062, 468] width 121 height 27
type textarea "**********"
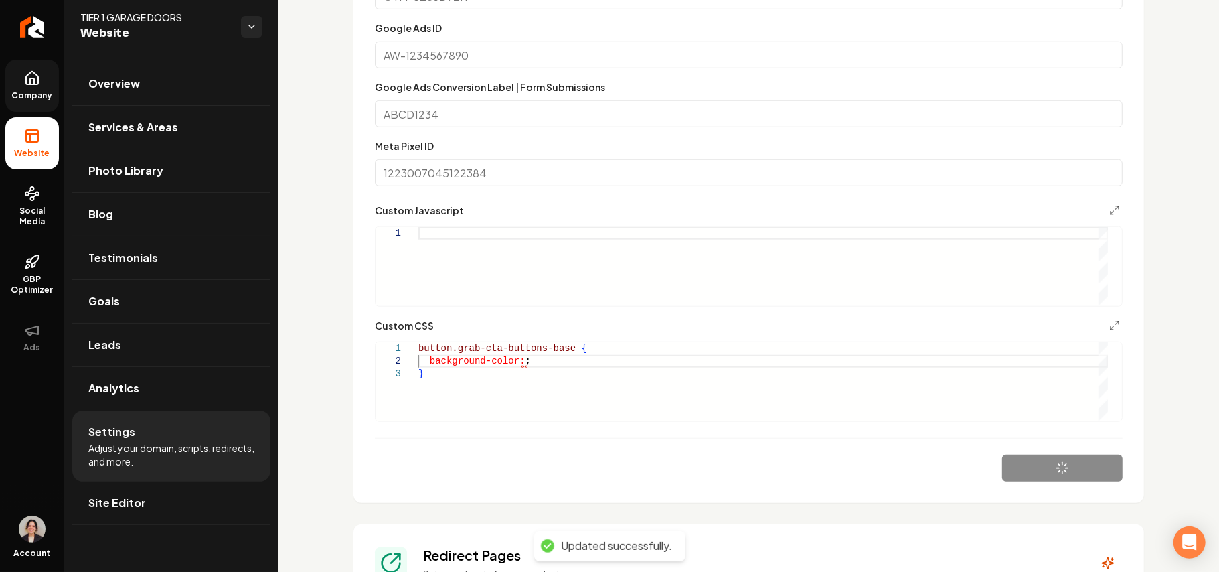
click at [52, 87] on link "Company" at bounding box center [32, 86] width 54 height 52
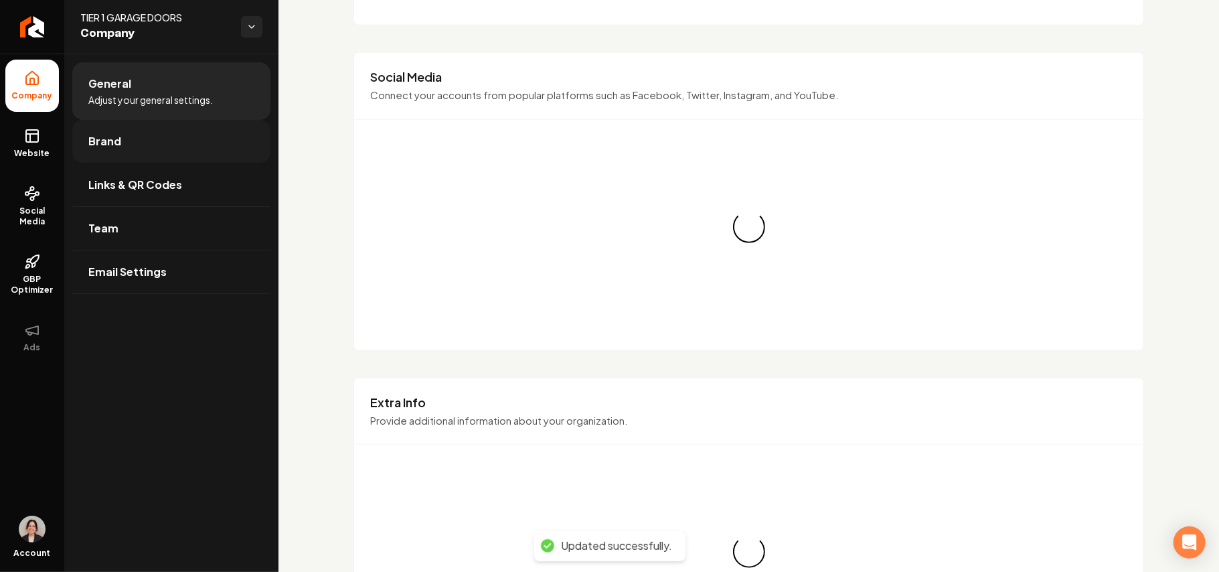
click at [163, 143] on link "Brand" at bounding box center [171, 141] width 198 height 43
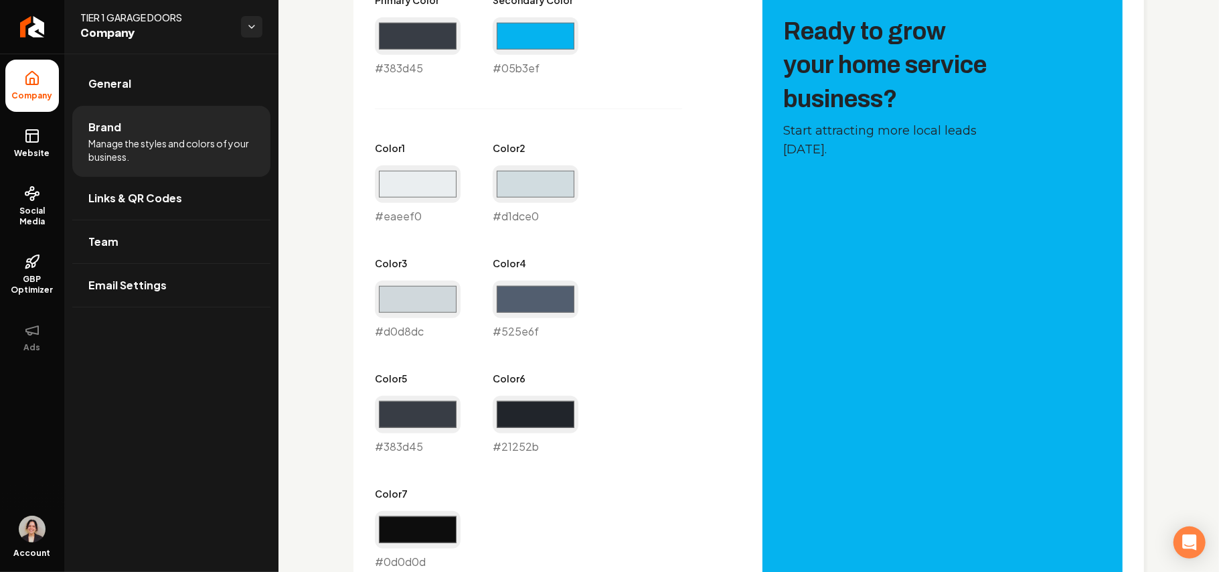
scroll to position [542, 0]
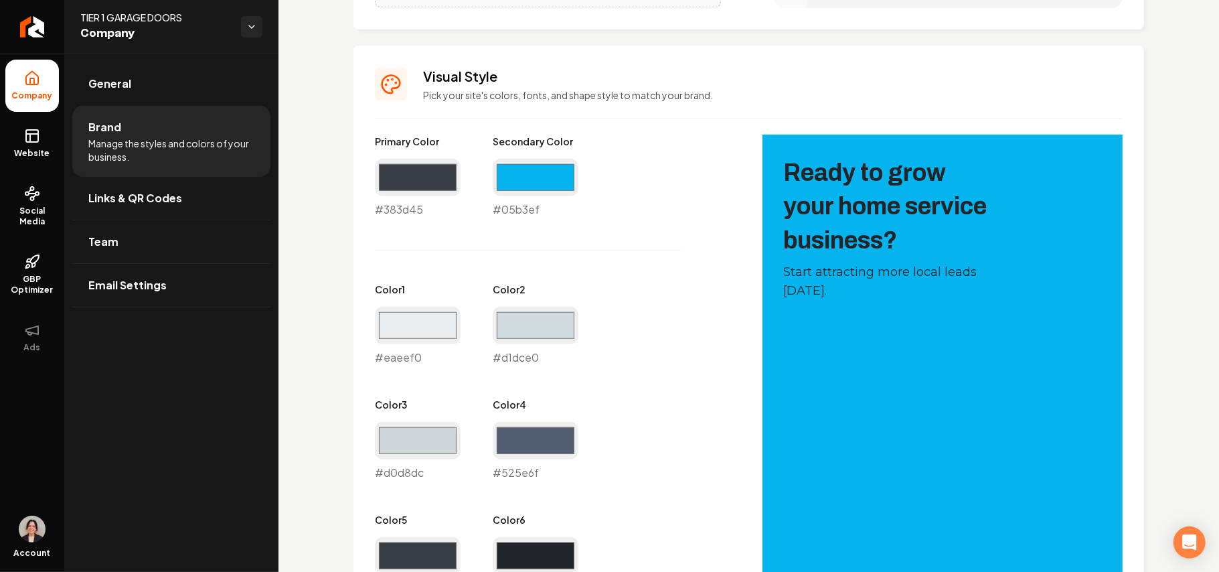
click at [513, 214] on div "#05b3ef #05b3ef" at bounding box center [536, 188] width 86 height 59
copy div "#05b3ef"
click at [17, 143] on link "Website" at bounding box center [32, 143] width 54 height 52
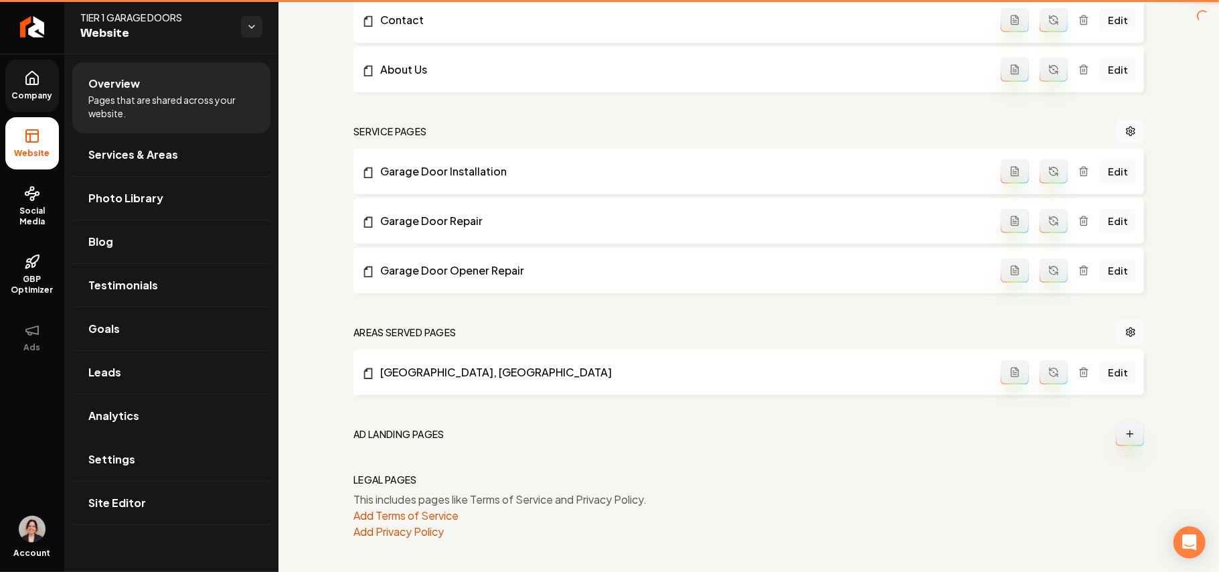
scroll to position [501, 0]
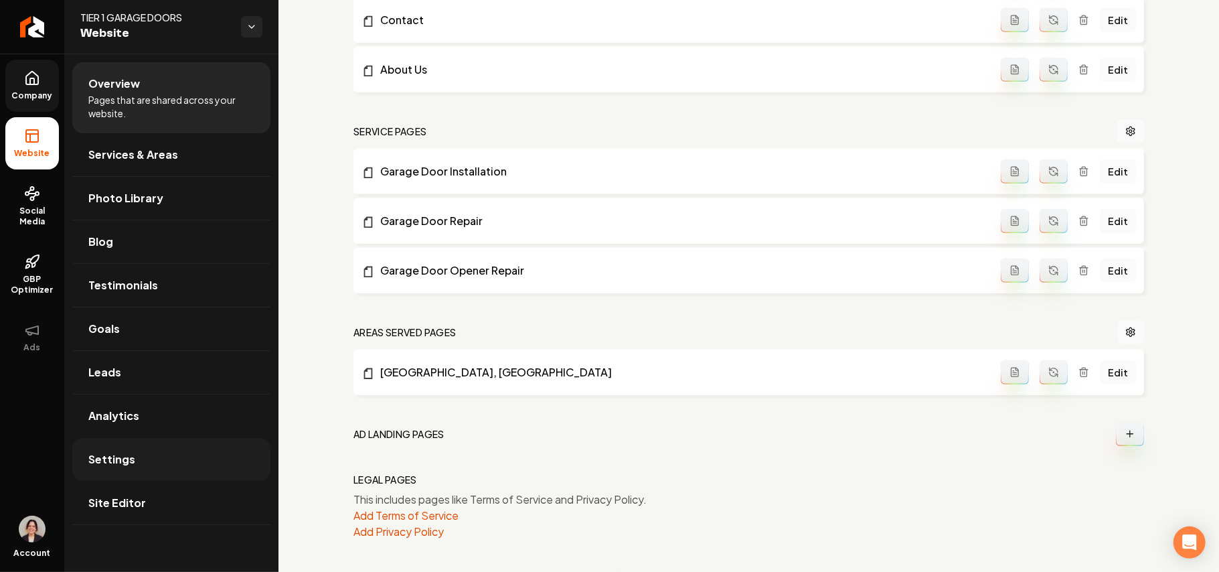
click at [143, 458] on link "Settings" at bounding box center [171, 459] width 198 height 43
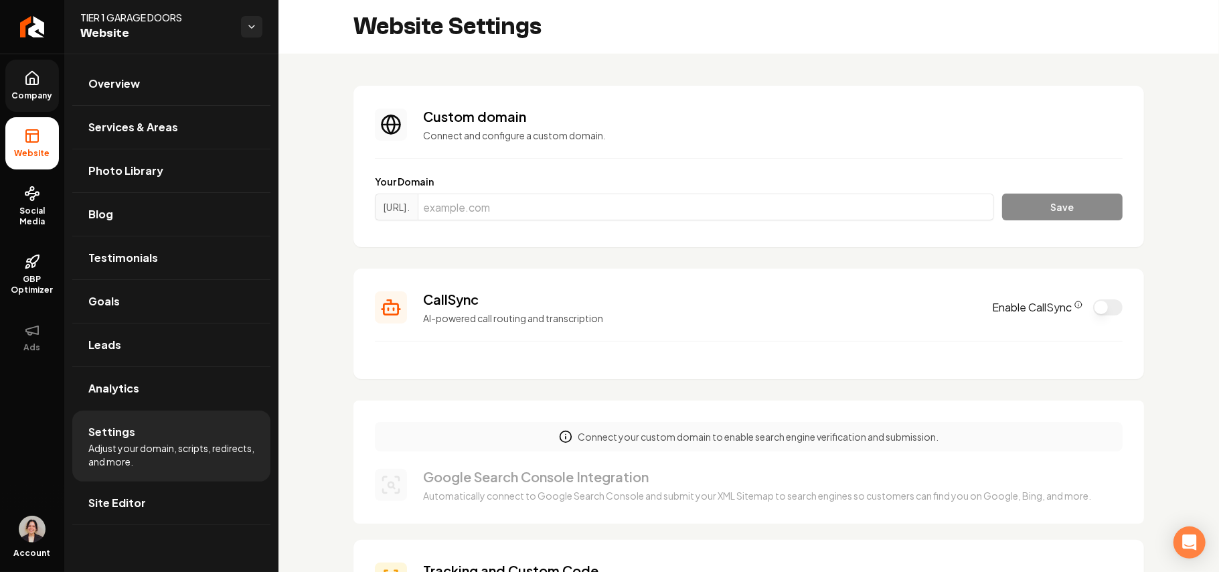
click at [16, 78] on link "Company" at bounding box center [32, 86] width 54 height 52
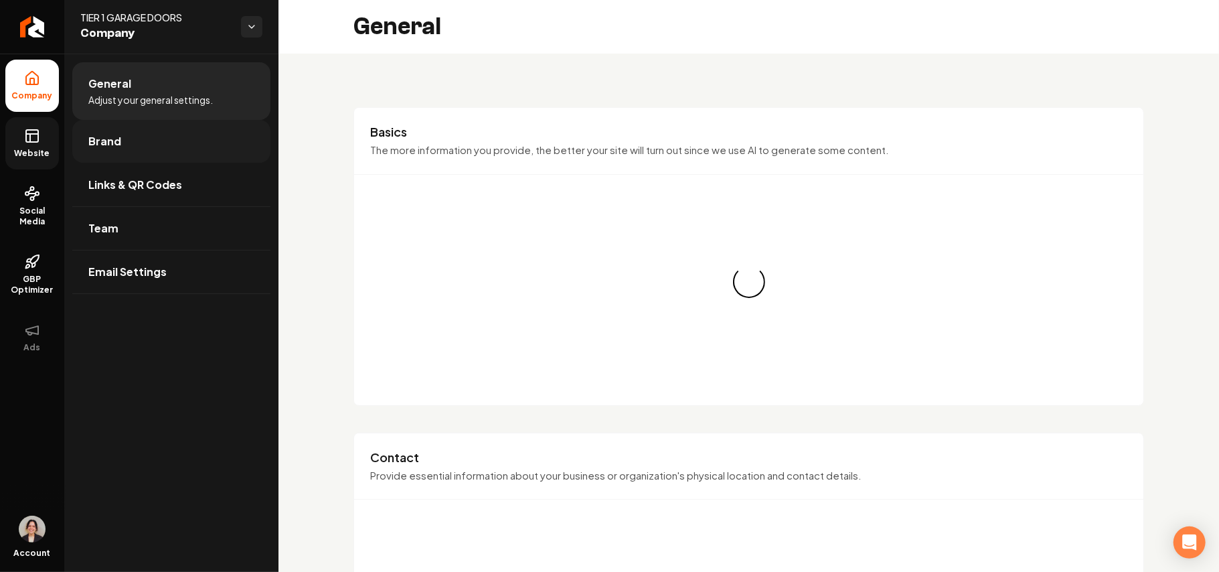
click at [108, 130] on link "Brand" at bounding box center [171, 141] width 198 height 43
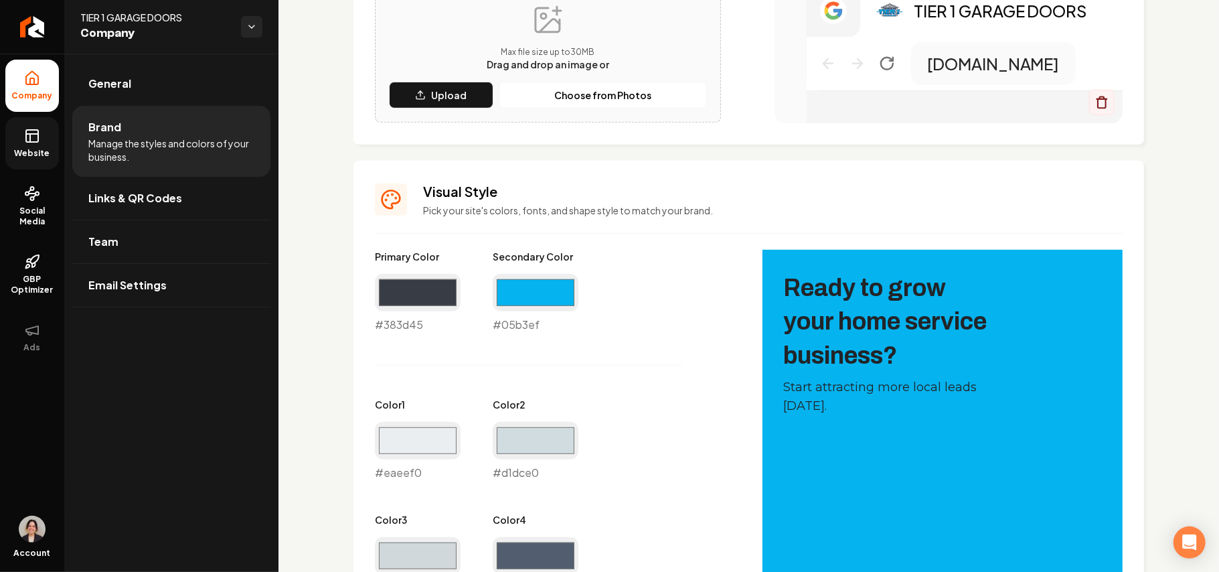
scroll to position [446, 0]
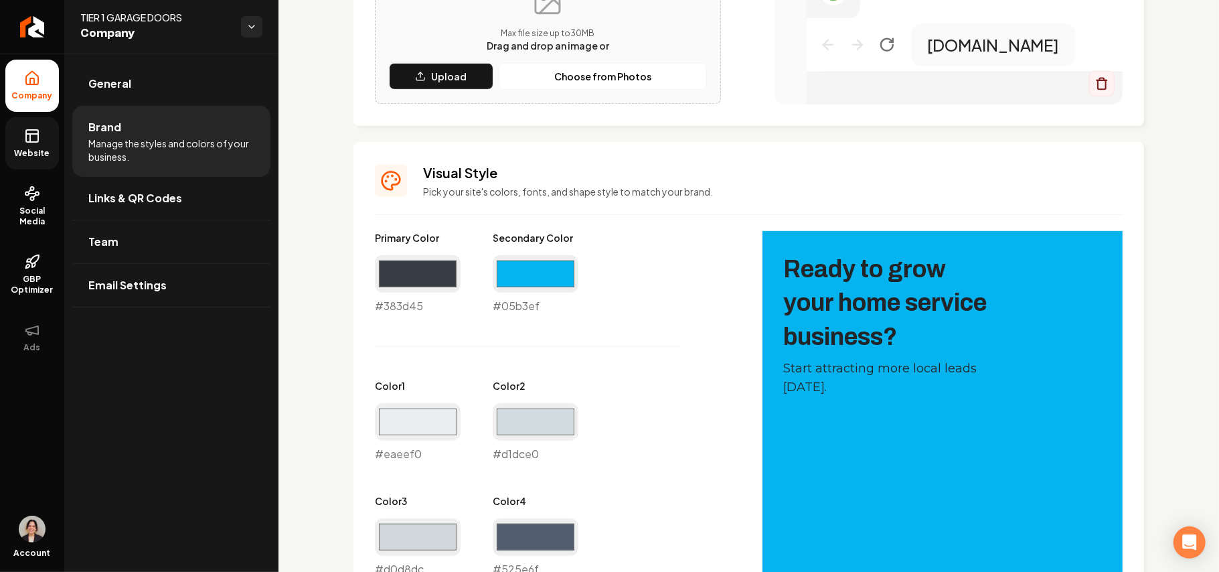
click at [509, 307] on div "#05b3ef #05b3ef" at bounding box center [536, 284] width 86 height 59
copy div "#05b3ef"
click at [27, 134] on icon at bounding box center [32, 134] width 12 height 0
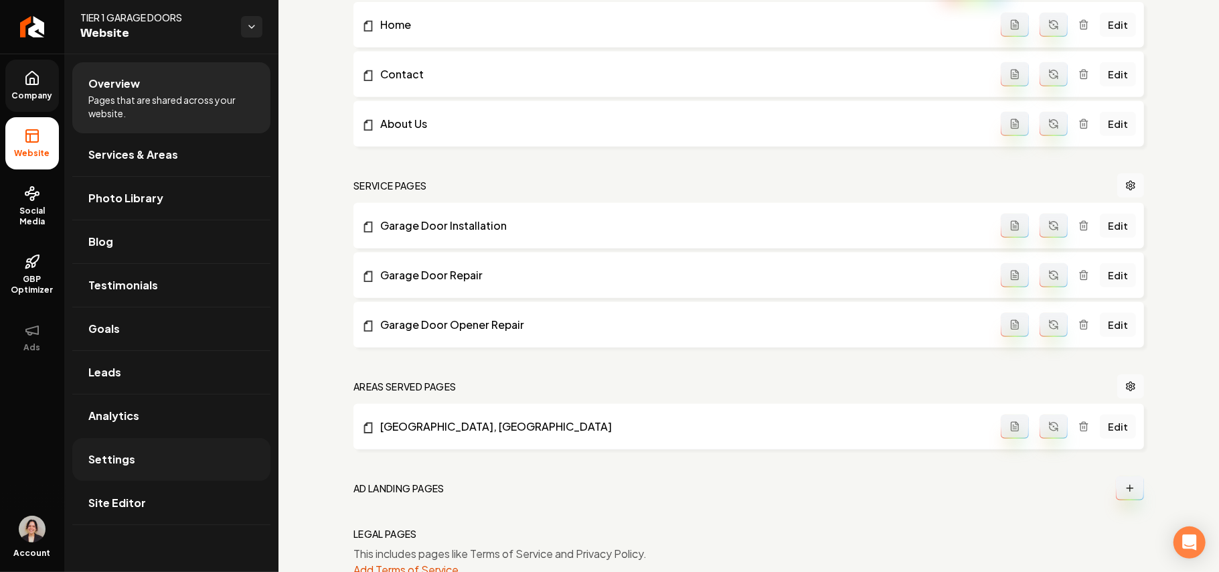
click at [145, 459] on link "Settings" at bounding box center [171, 459] width 198 height 43
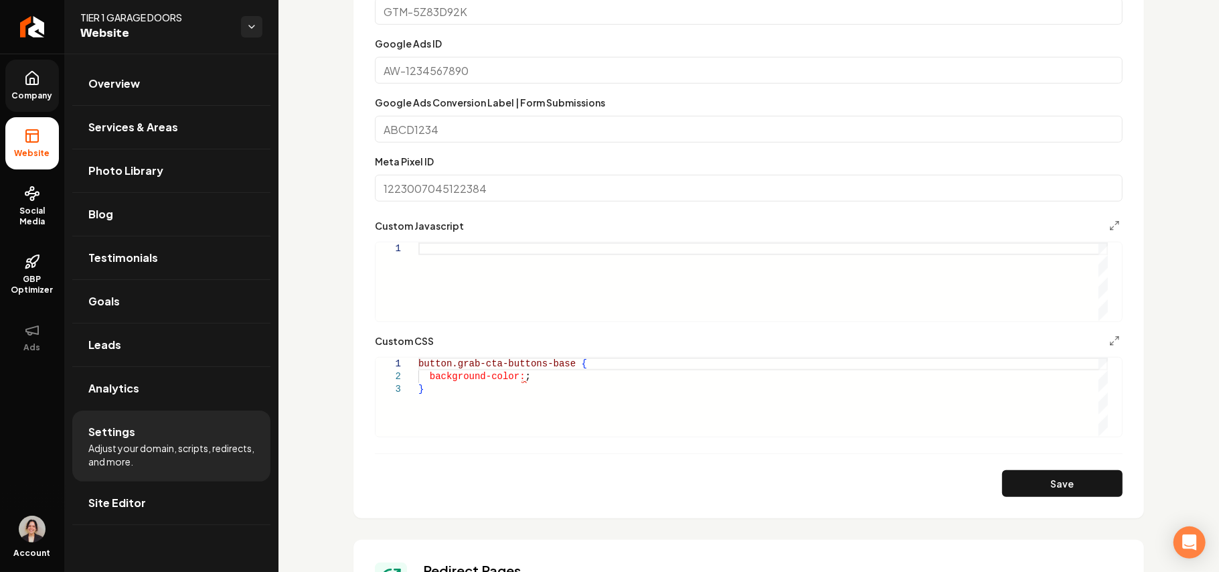
scroll to position [714, 0]
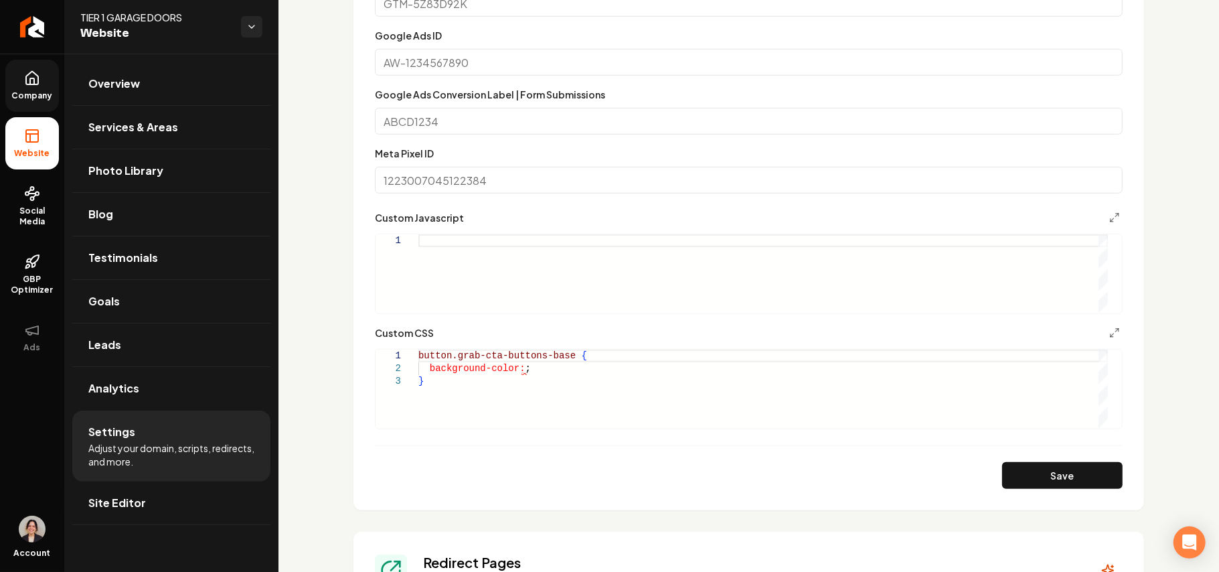
click at [516, 368] on div "button.grab-cta-buttons-base { background-color: ; }" at bounding box center [763, 388] width 690 height 78
click at [520, 367] on div "button.grab-cta-buttons-base { background-color: ; }" at bounding box center [763, 388] width 690 height 78
type textarea "**********"
click at [594, 474] on button "Save" at bounding box center [1062, 475] width 121 height 27
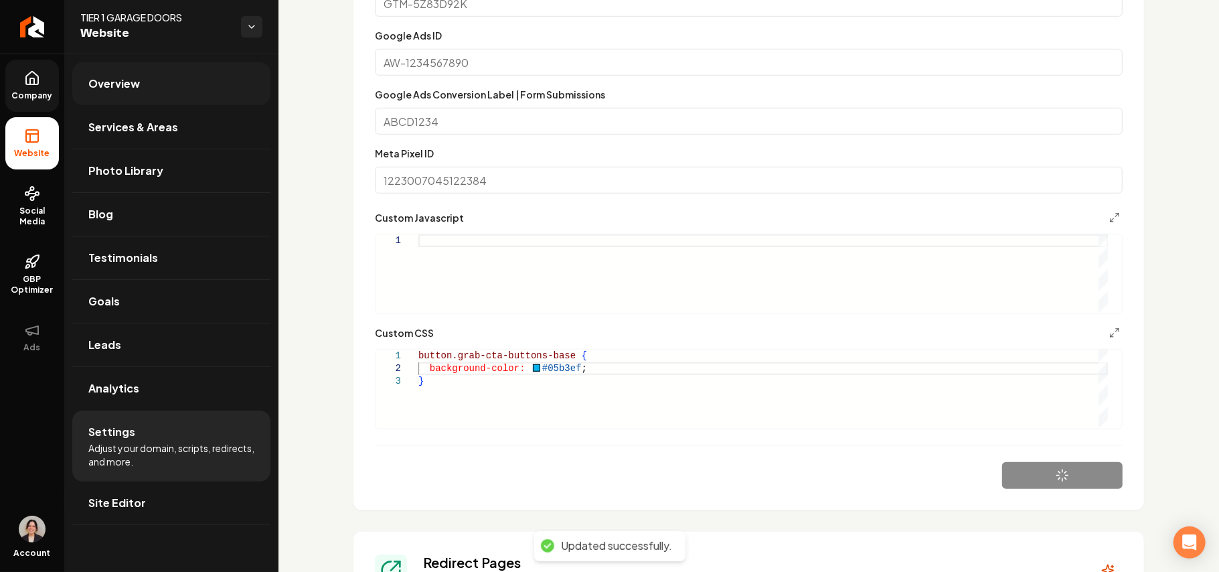
click at [161, 84] on link "Overview" at bounding box center [171, 83] width 198 height 43
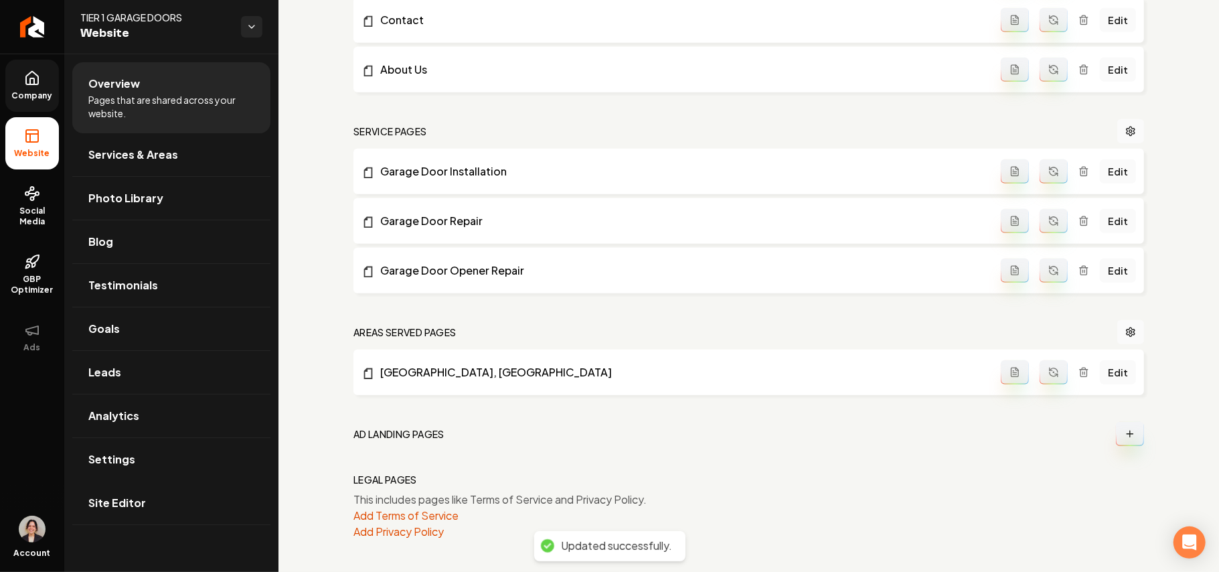
scroll to position [501, 0]
click at [105, 463] on span "Settings" at bounding box center [111, 459] width 47 height 16
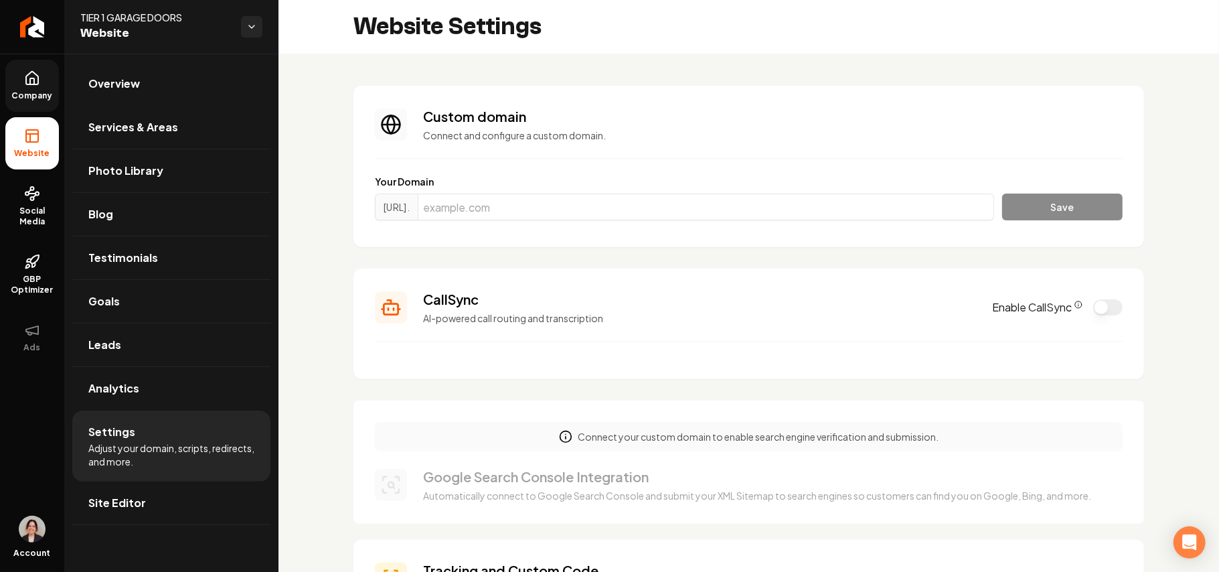
click at [46, 81] on link "Company" at bounding box center [32, 86] width 54 height 52
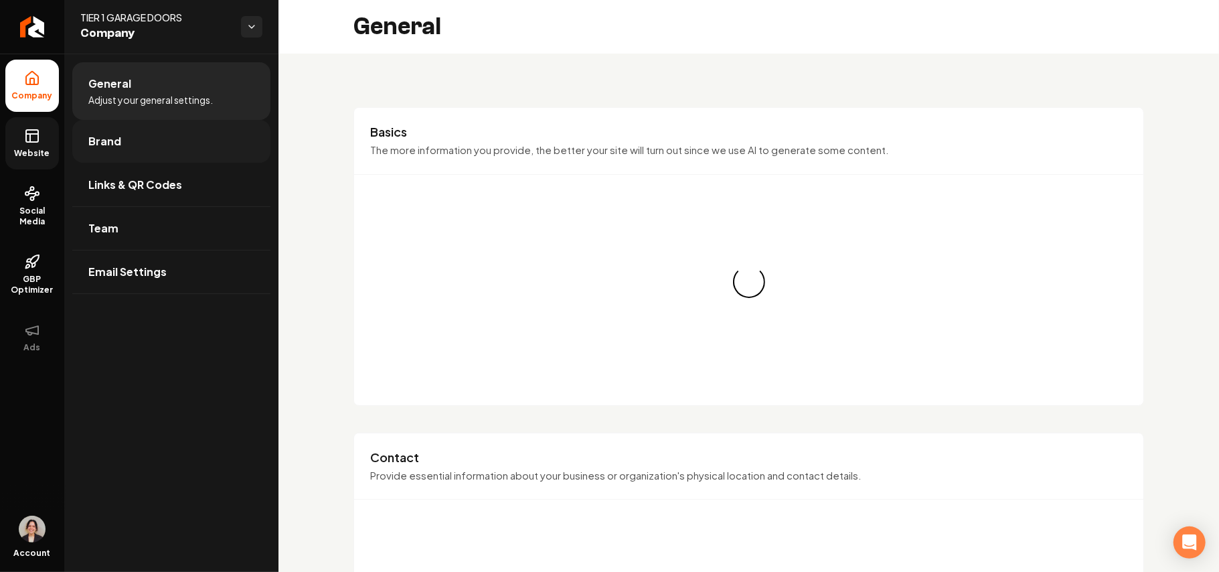
click at [115, 151] on link "Brand" at bounding box center [171, 141] width 198 height 43
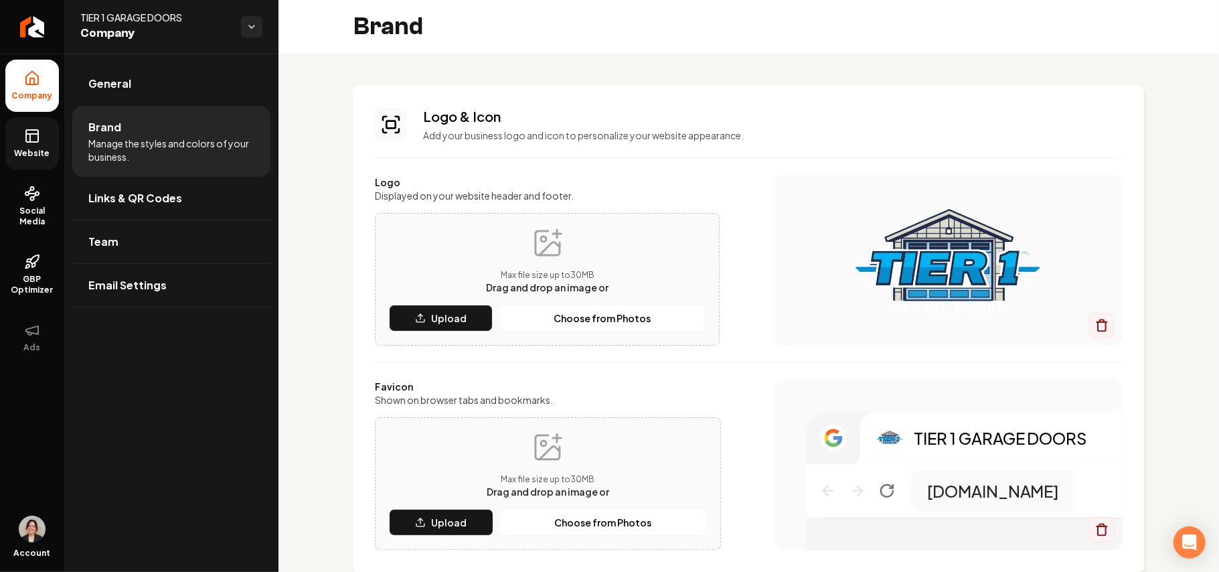
scroll to position [268, 0]
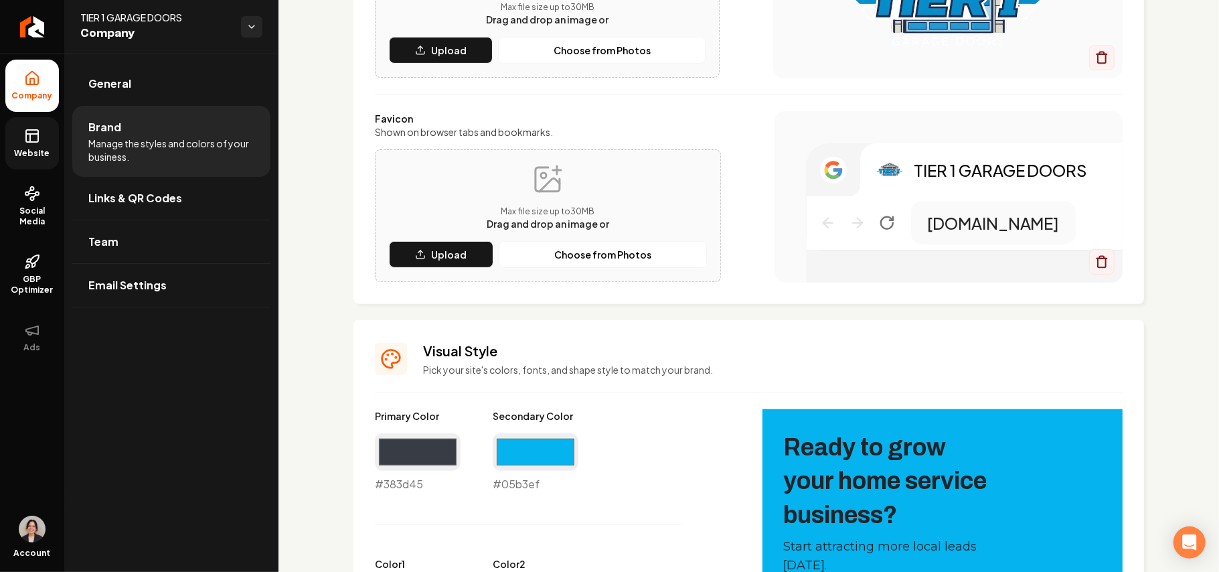
click at [402, 481] on div "#383d45 #383d45" at bounding box center [418, 462] width 86 height 59
copy div "#383d45"
click at [40, 151] on span "Website" at bounding box center [32, 153] width 46 height 11
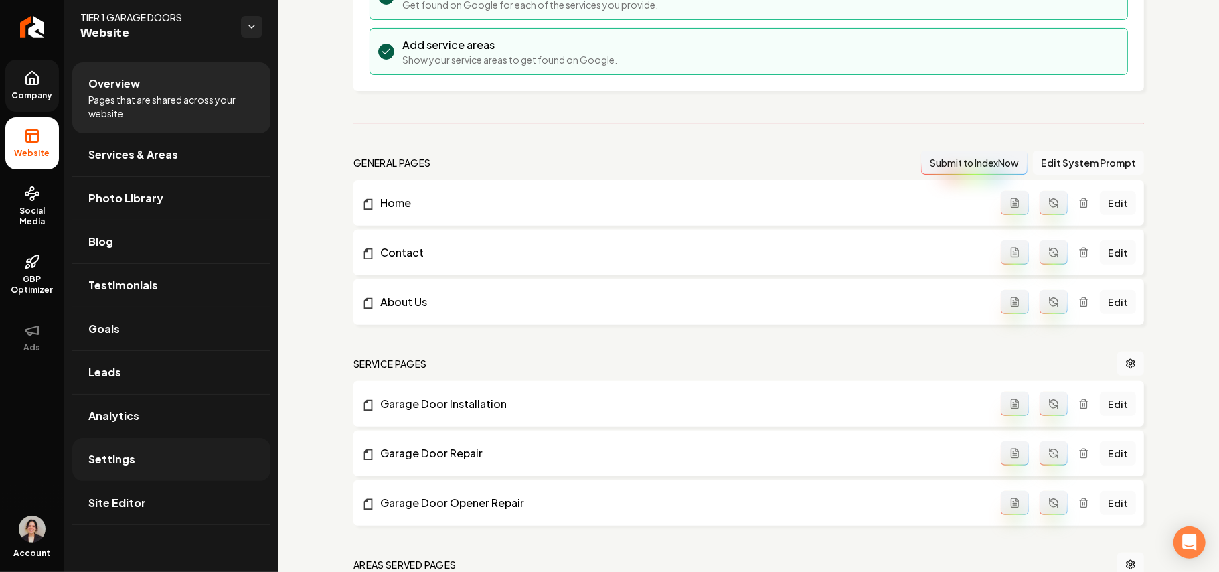
click at [142, 449] on link "Settings" at bounding box center [171, 459] width 198 height 43
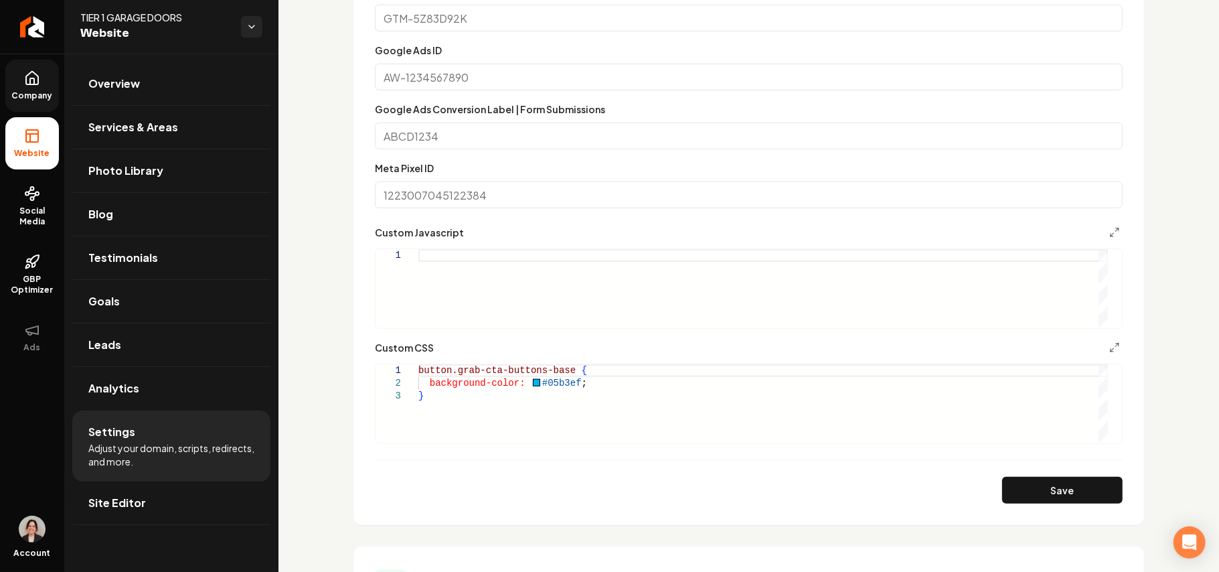
scroll to position [714, 0]
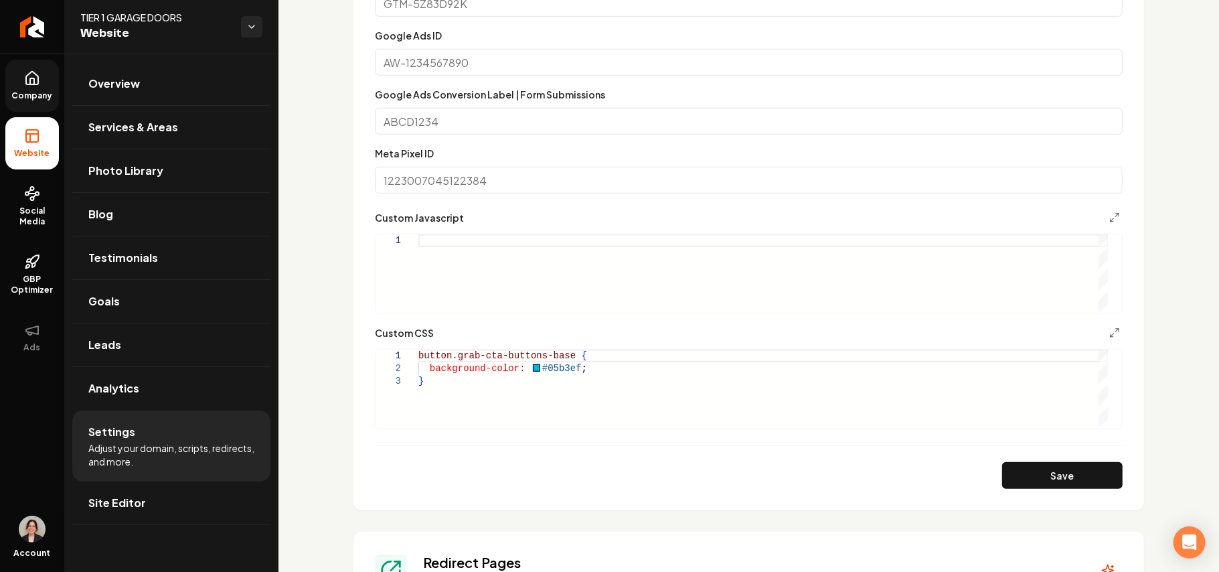
click at [573, 366] on div "button.grab-cta-buttons-base { background-color: #05b3ef ; }" at bounding box center [763, 388] width 690 height 78
click at [594, 471] on button "Save" at bounding box center [1062, 475] width 121 height 27
type textarea "**********"
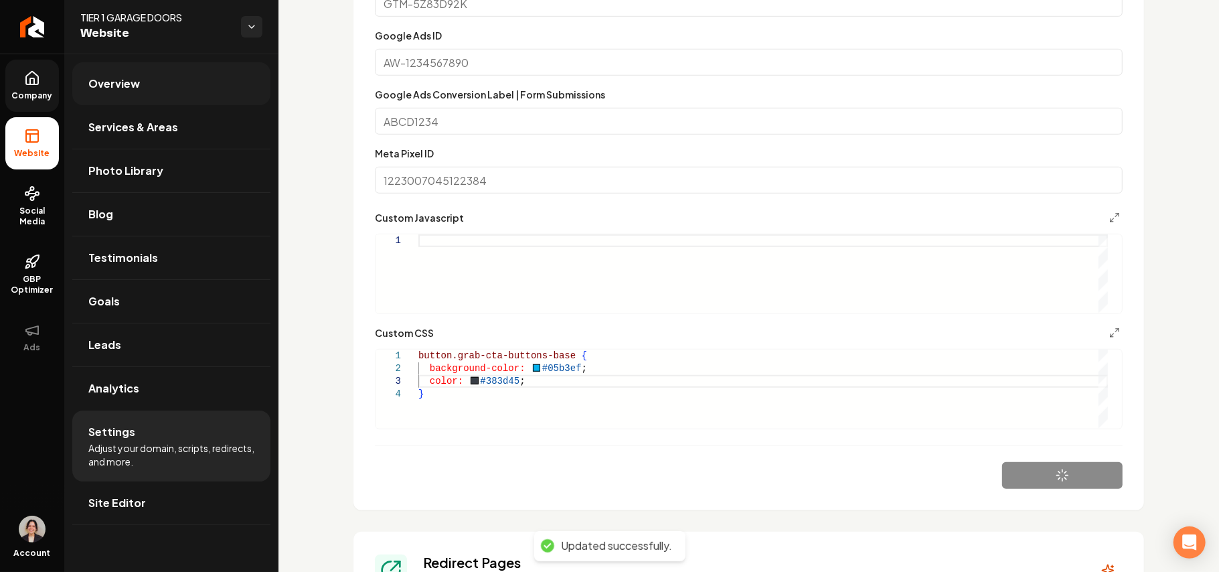
click at [178, 82] on link "Overview" at bounding box center [171, 83] width 198 height 43
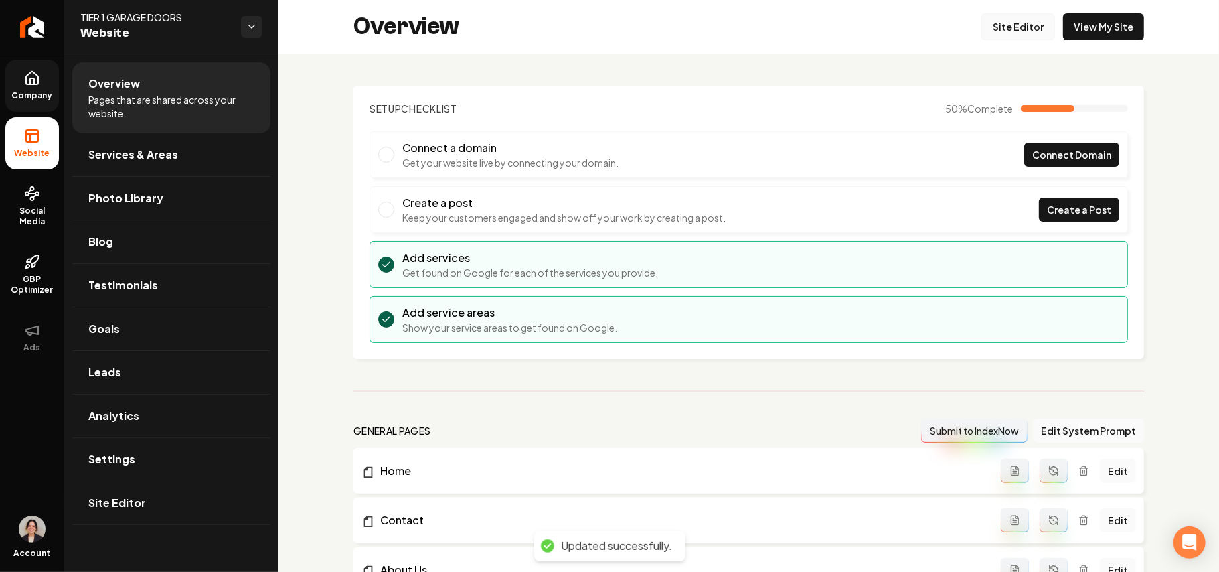
click at [594, 35] on link "Site Editor" at bounding box center [1018, 26] width 74 height 27
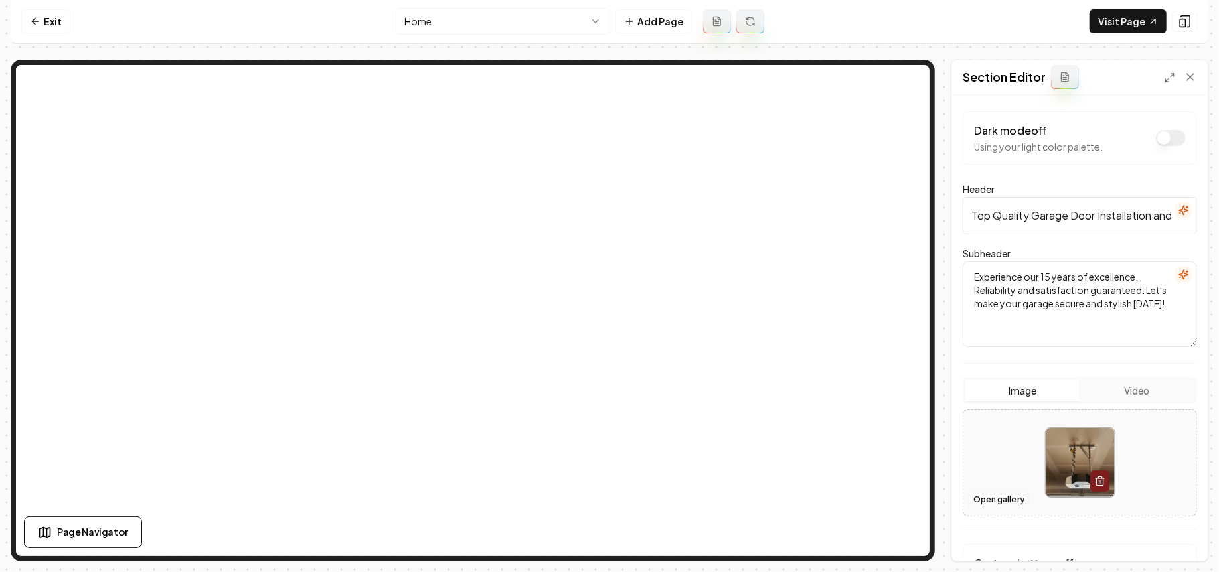
click at [594, 501] on button "Open gallery" at bounding box center [999, 499] width 60 height 21
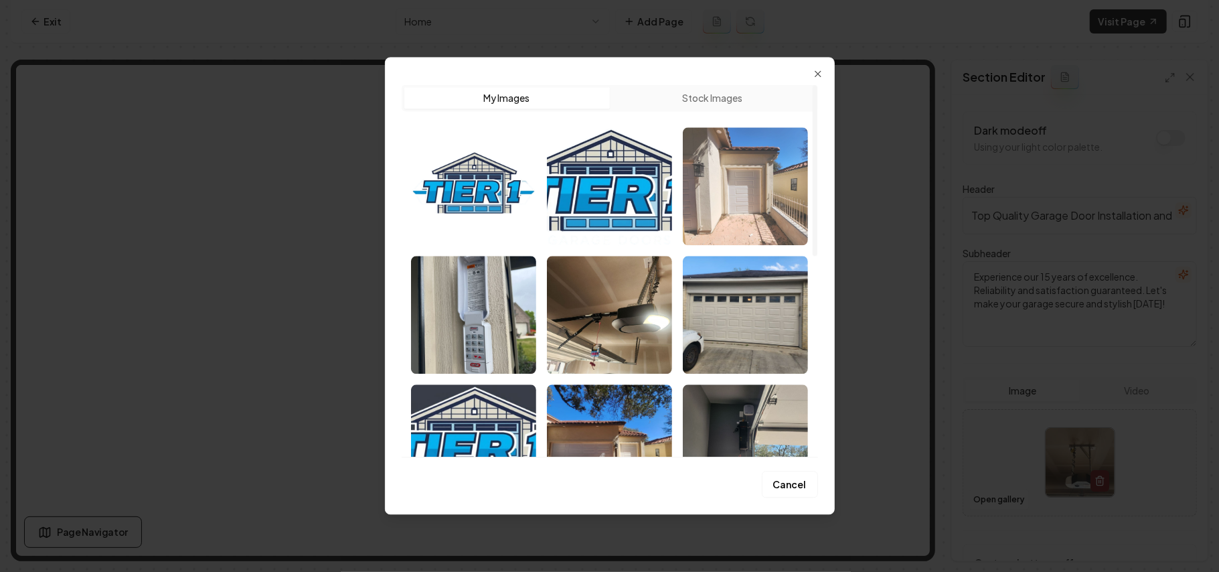
click at [594, 213] on img "Select image image_68b8c1e55c7cd75eb8df1125.jpeg" at bounding box center [745, 186] width 125 height 118
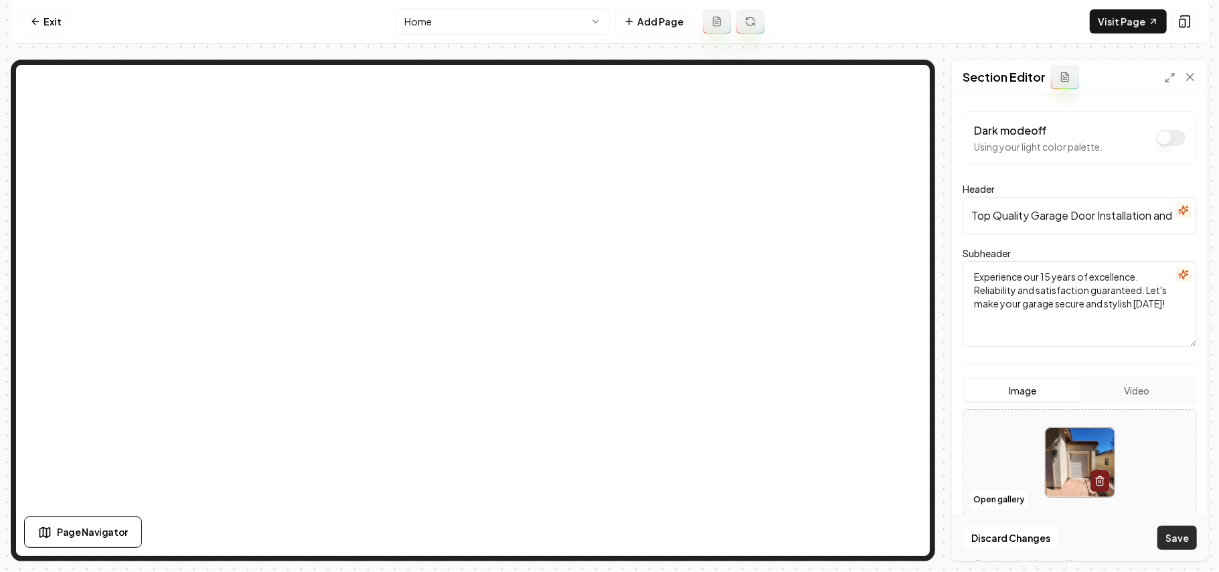
click at [594, 534] on button "Save" at bounding box center [1177, 538] width 39 height 24
click at [594, 495] on button "Open gallery" at bounding box center [999, 499] width 60 height 21
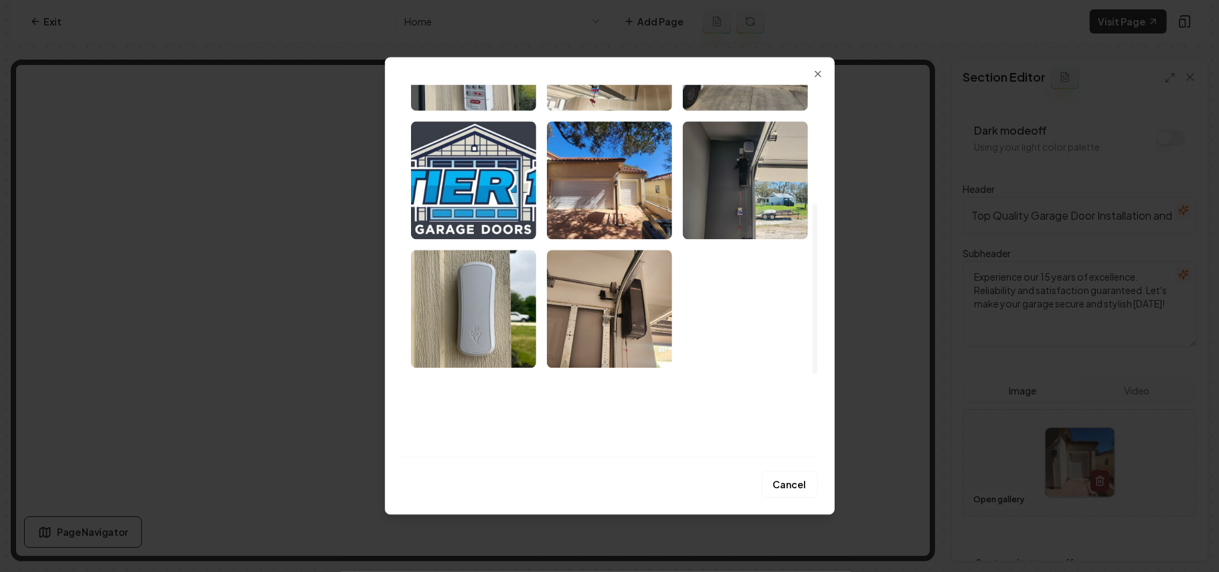
scroll to position [258, 0]
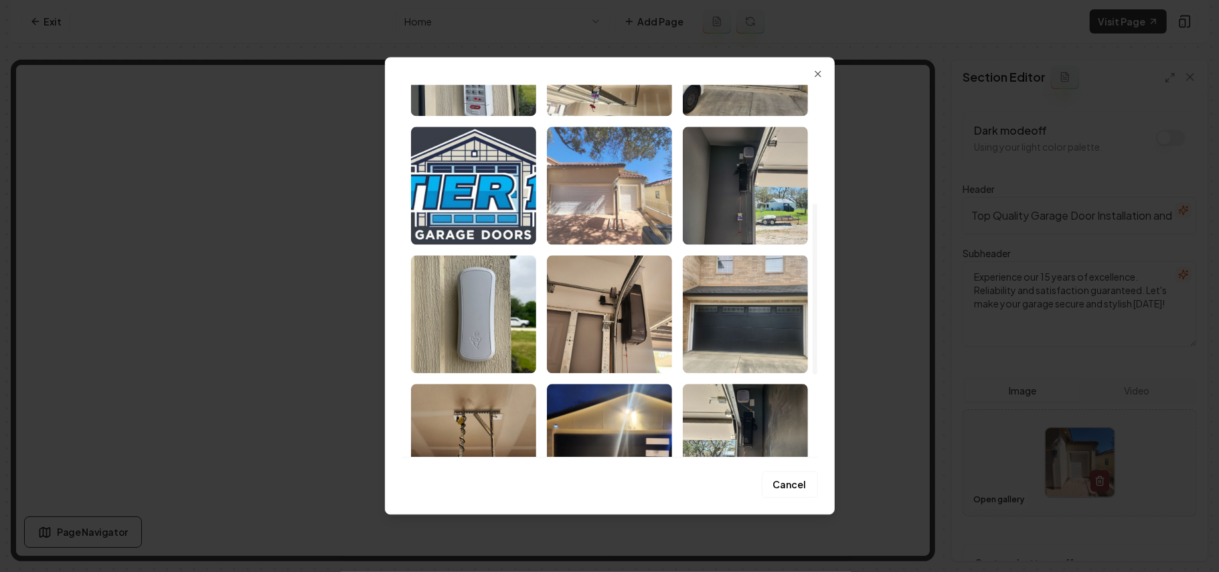
click at [594, 204] on img "Select image image_68b8c1e55c7cd75eb8df0e4d.jpeg" at bounding box center [609, 186] width 125 height 118
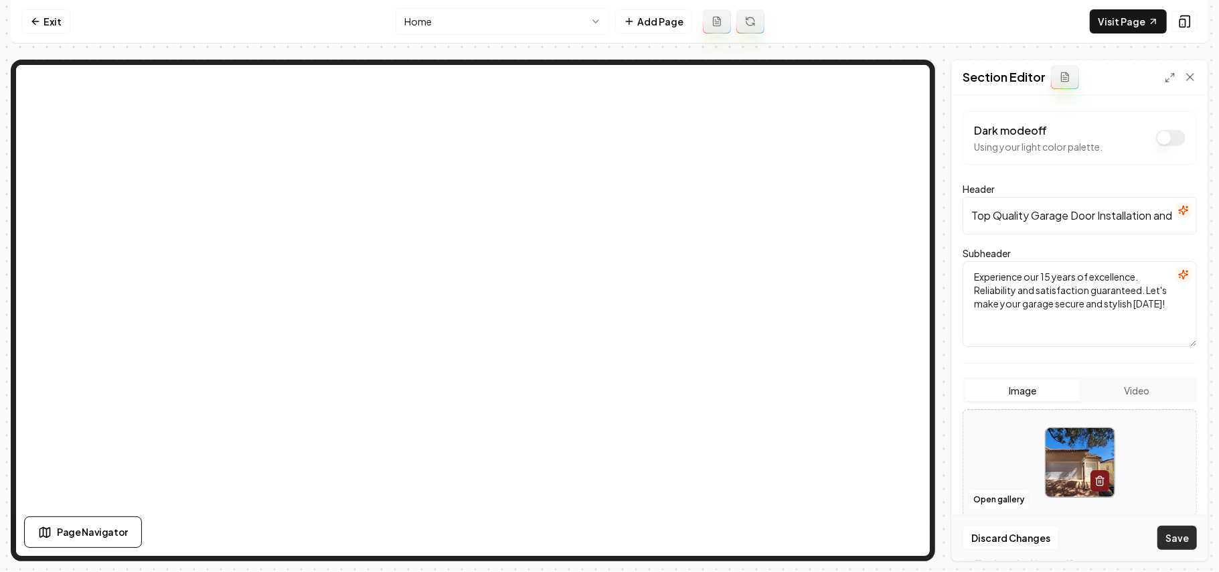
click at [594, 545] on button "Save" at bounding box center [1177, 538] width 39 height 24
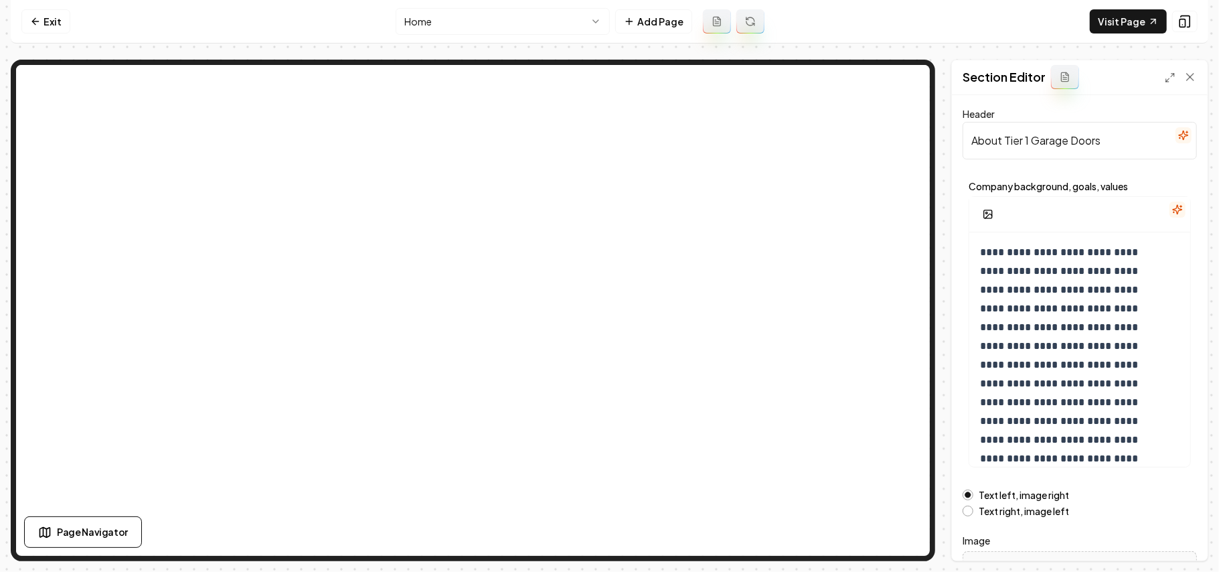
scroll to position [153, 0]
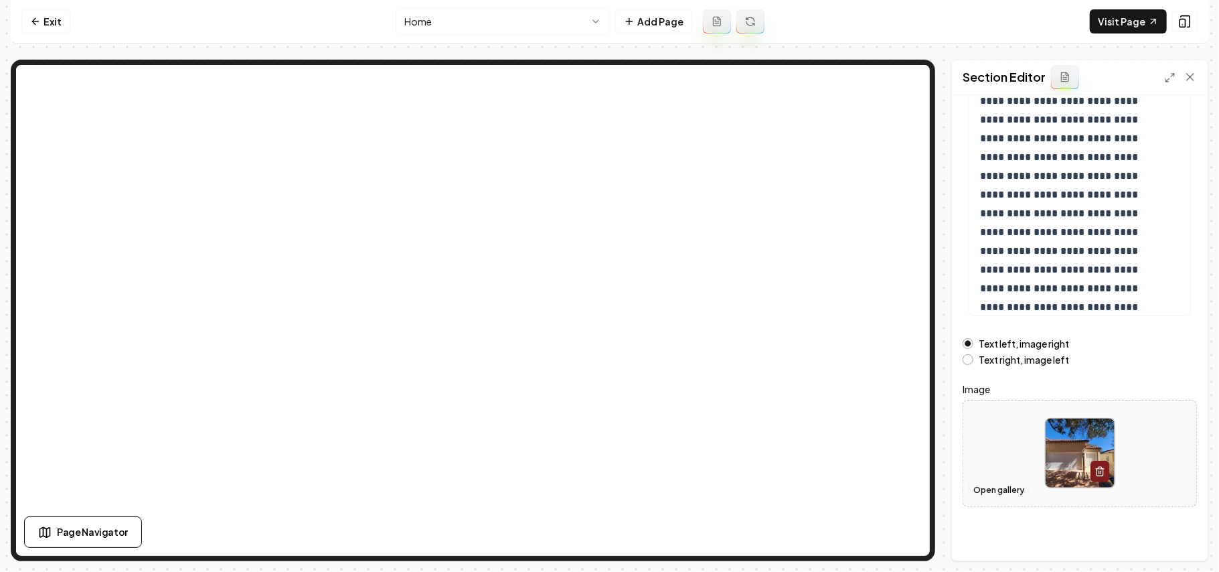
click at [594, 486] on button "Open gallery" at bounding box center [999, 489] width 60 height 21
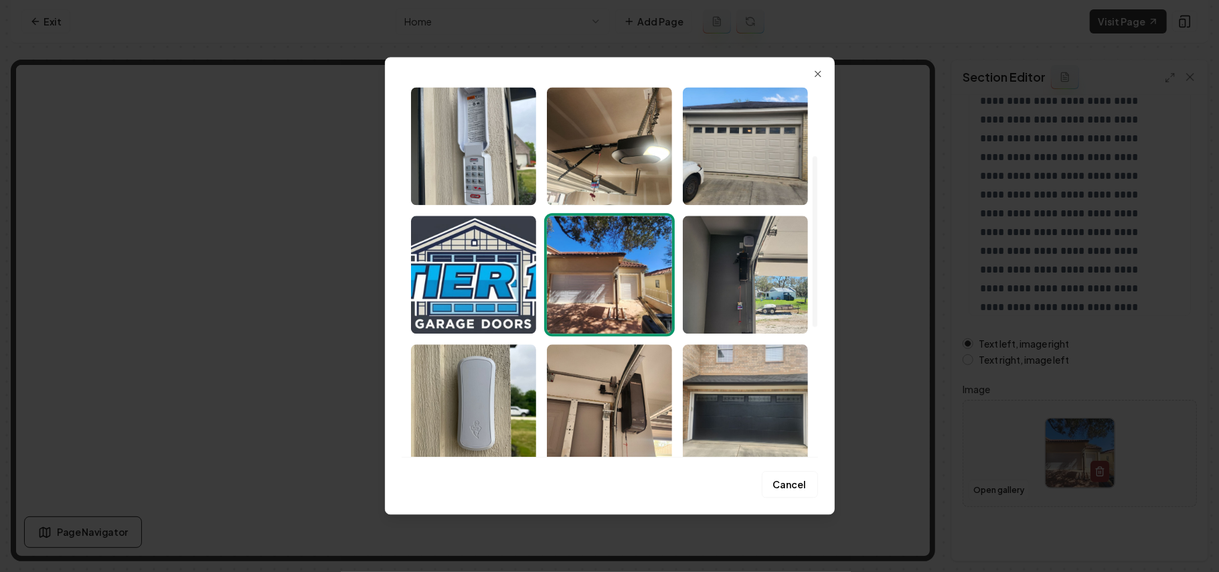
scroll to position [0, 0]
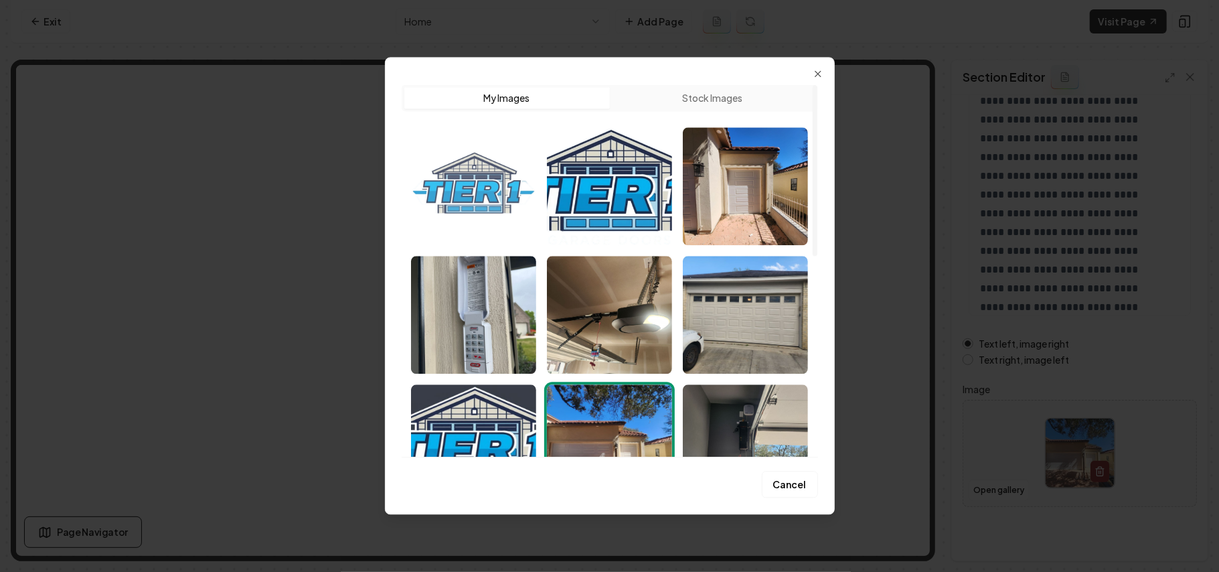
click at [497, 206] on img "Select image image_68b8c2315c7cd75eb8e058b1.png" at bounding box center [473, 186] width 125 height 118
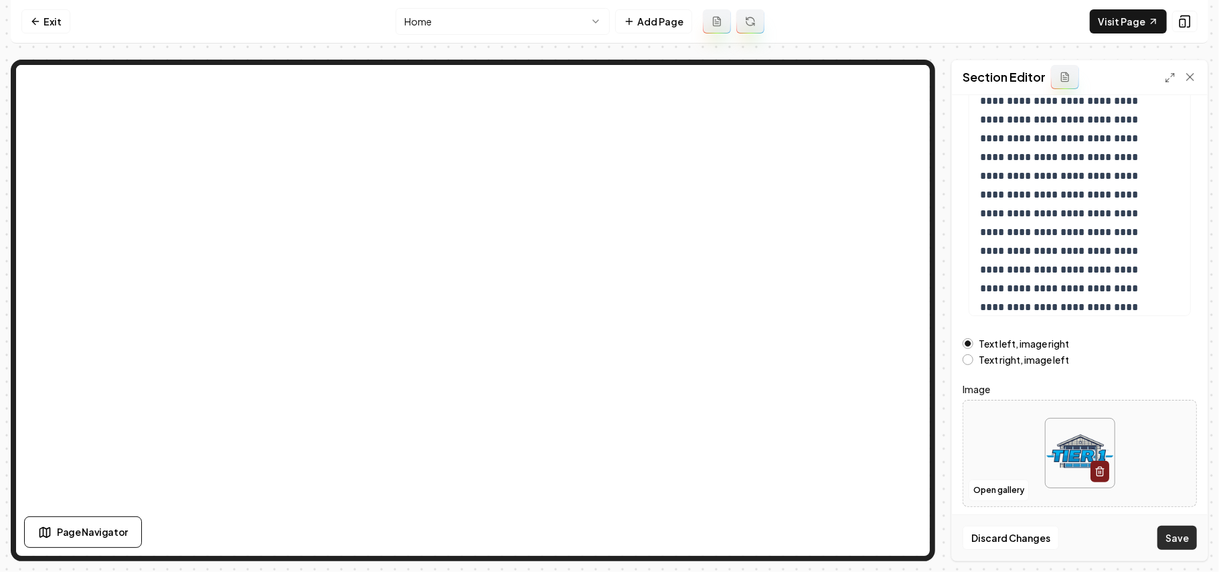
click at [594, 539] on button "Save" at bounding box center [1177, 538] width 39 height 24
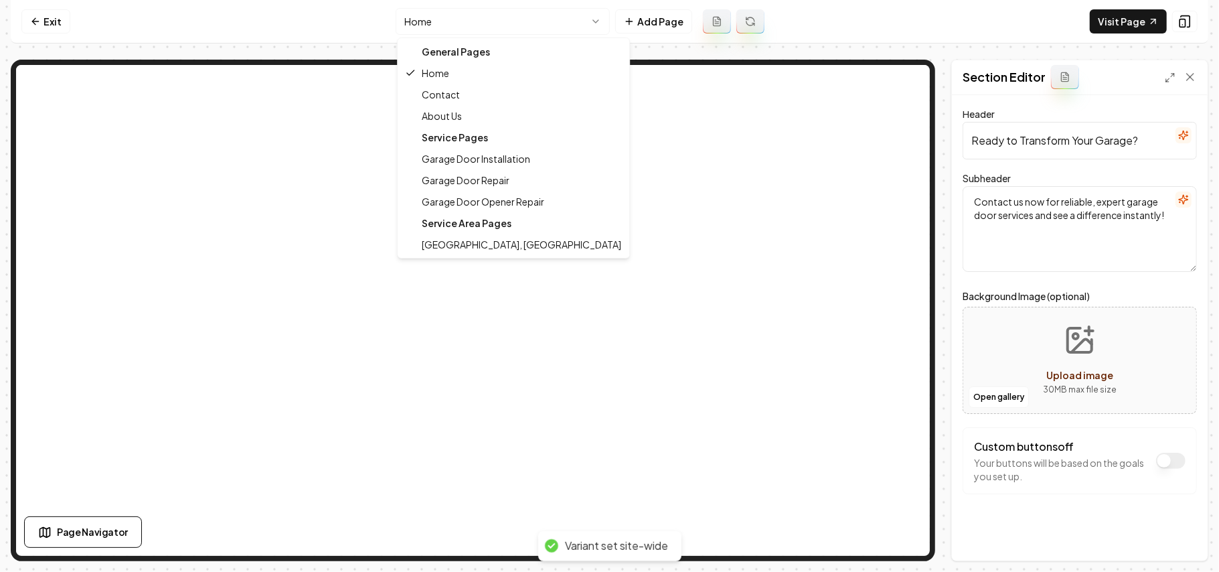
click at [467, 22] on html "Computer Required This feature is only available on a computer. Please switch t…" at bounding box center [609, 286] width 1219 height 572
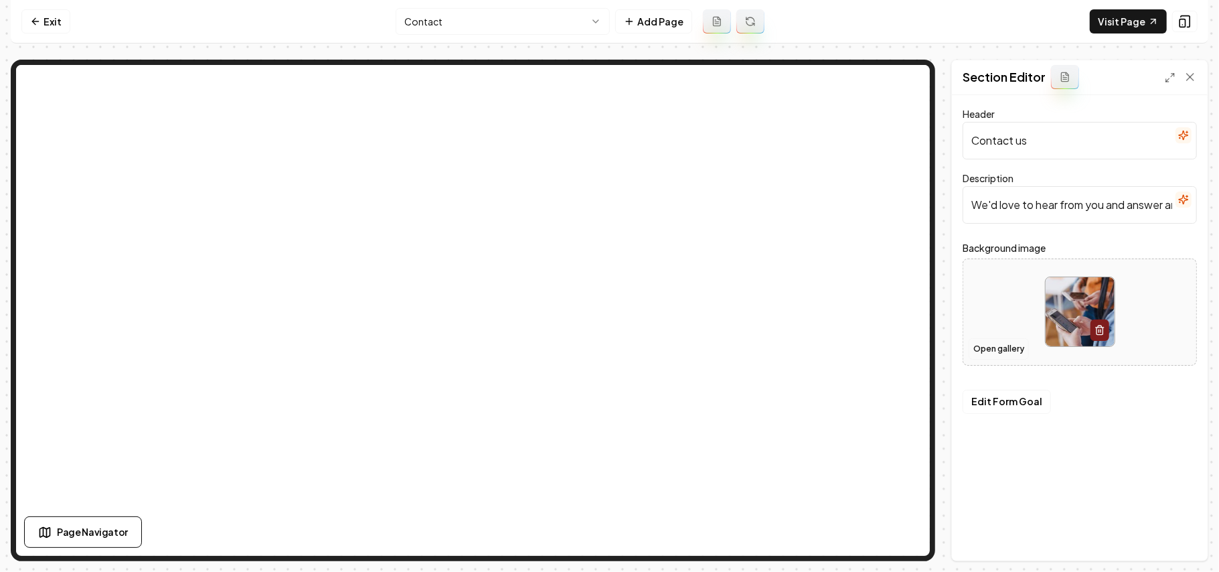
click at [594, 348] on button "Open gallery" at bounding box center [999, 348] width 60 height 21
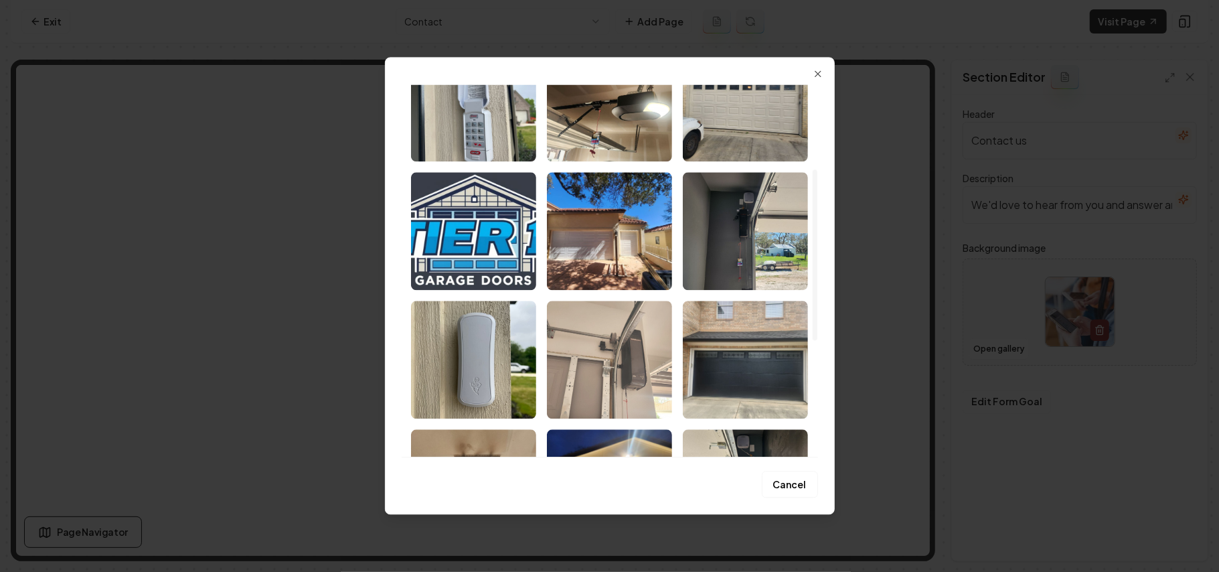
scroll to position [268, 0]
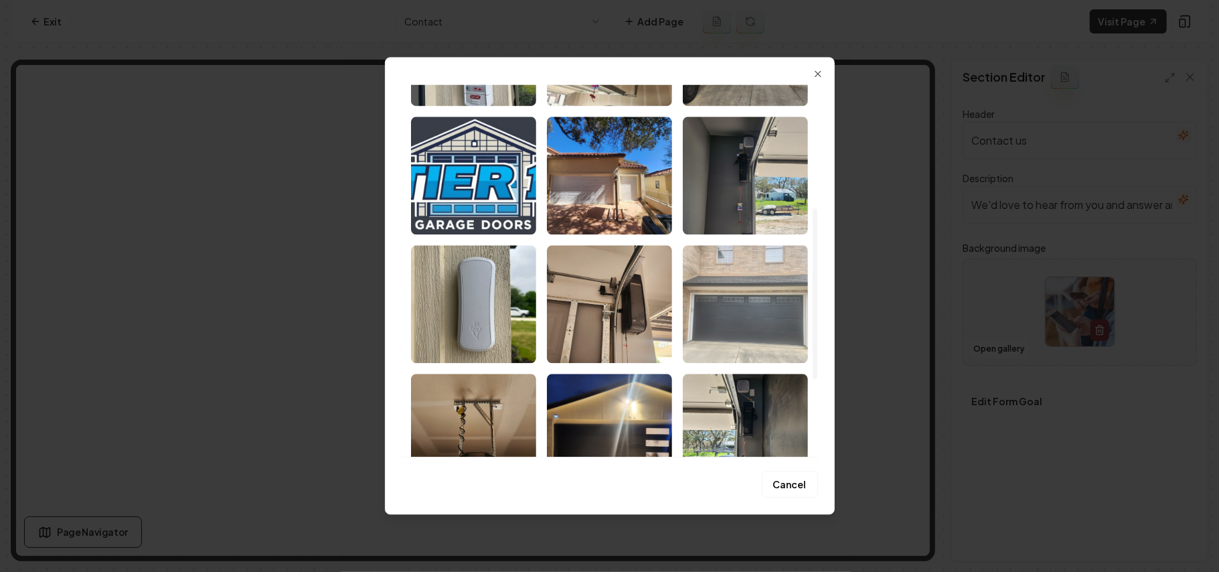
click at [594, 296] on img "Select image image_68b8c1e45c7cd75eb8df08bb.jpeg" at bounding box center [745, 304] width 125 height 118
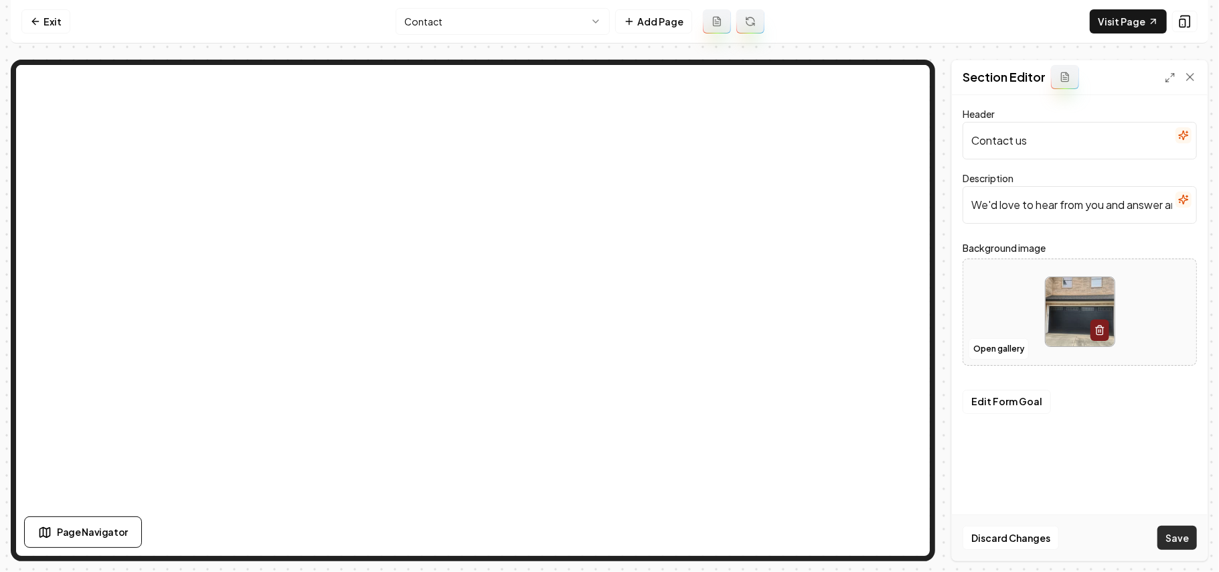
click at [594, 537] on button "Save" at bounding box center [1177, 538] width 39 height 24
click at [534, 21] on html "Computer Required This feature is only available on a computer. Please switch t…" at bounding box center [609, 286] width 1219 height 572
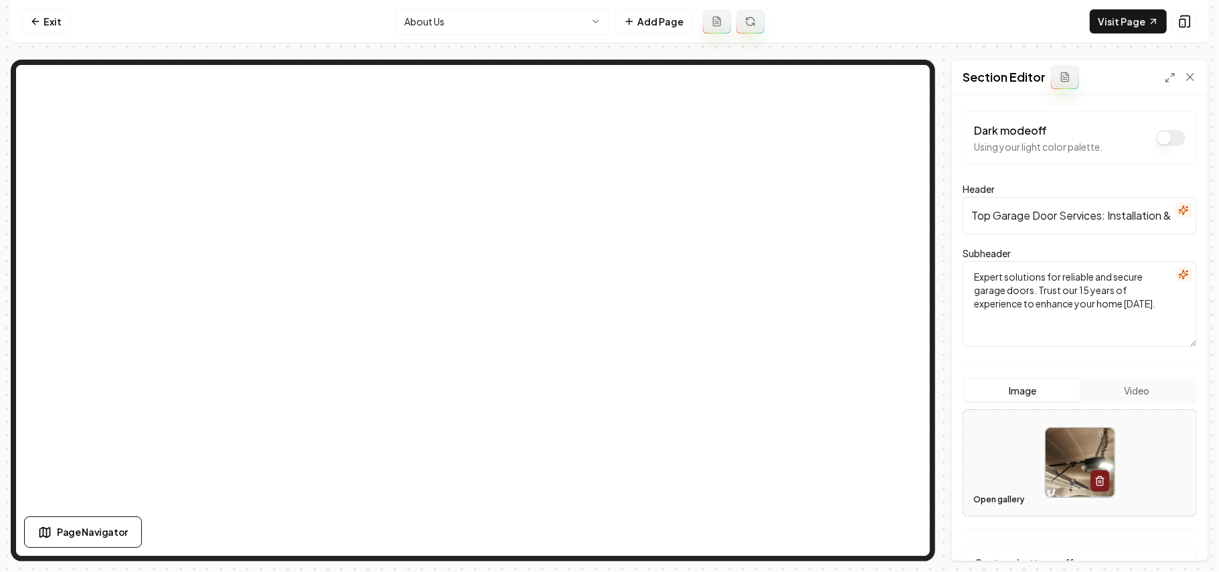
click at [594, 496] on button "Open gallery" at bounding box center [999, 499] width 60 height 21
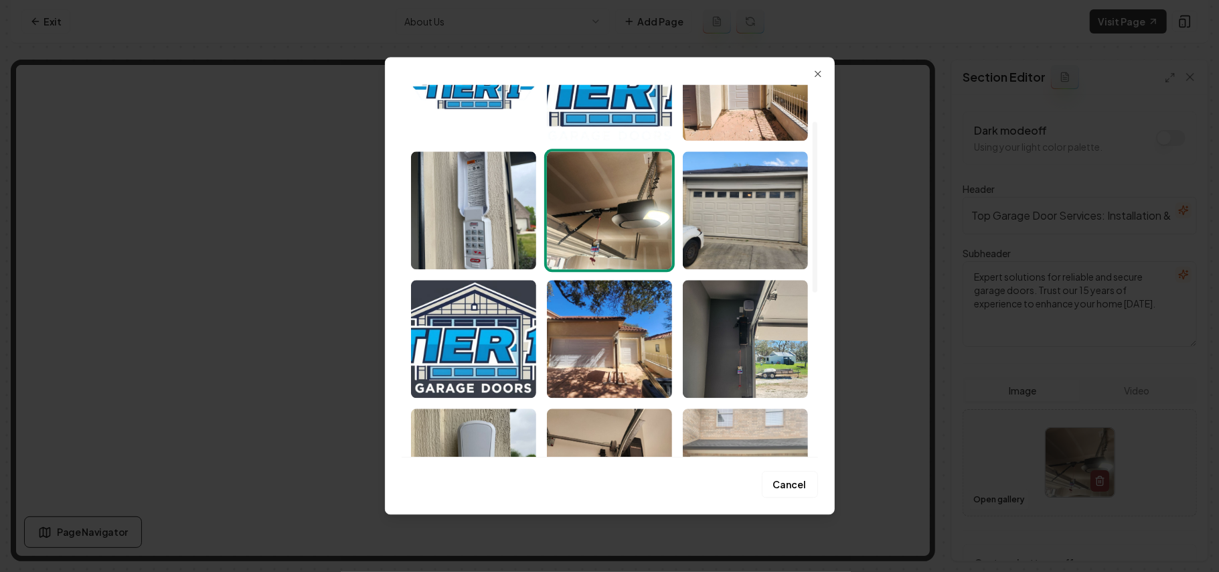
scroll to position [79, 0]
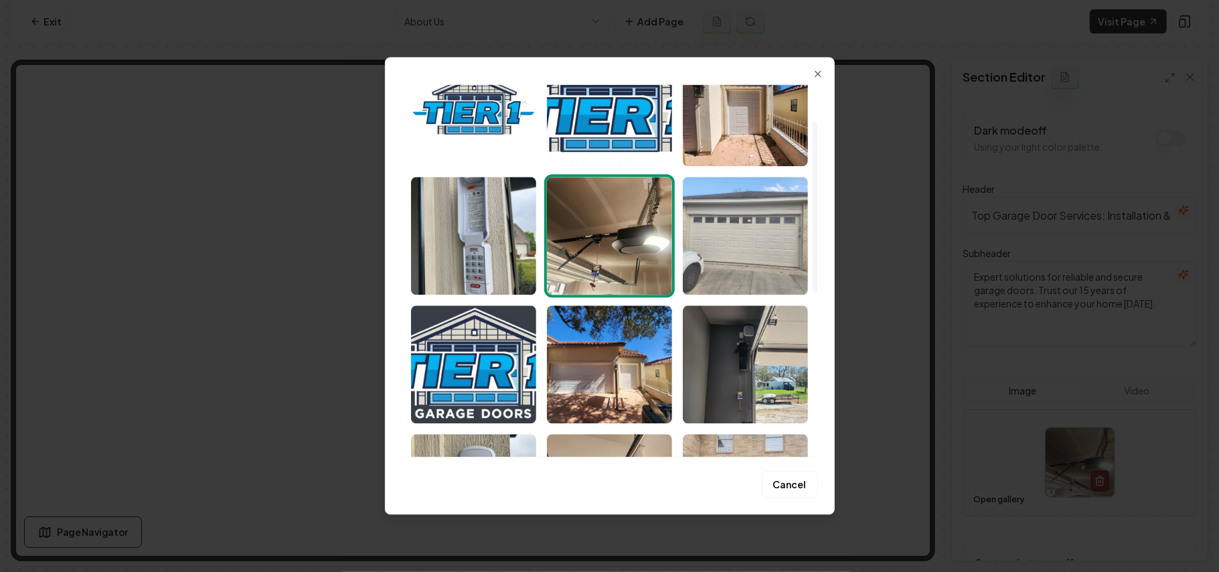
click at [594, 236] on img "Select image image_68b8c1e55c7cd75eb8df106e.jpeg" at bounding box center [745, 236] width 125 height 118
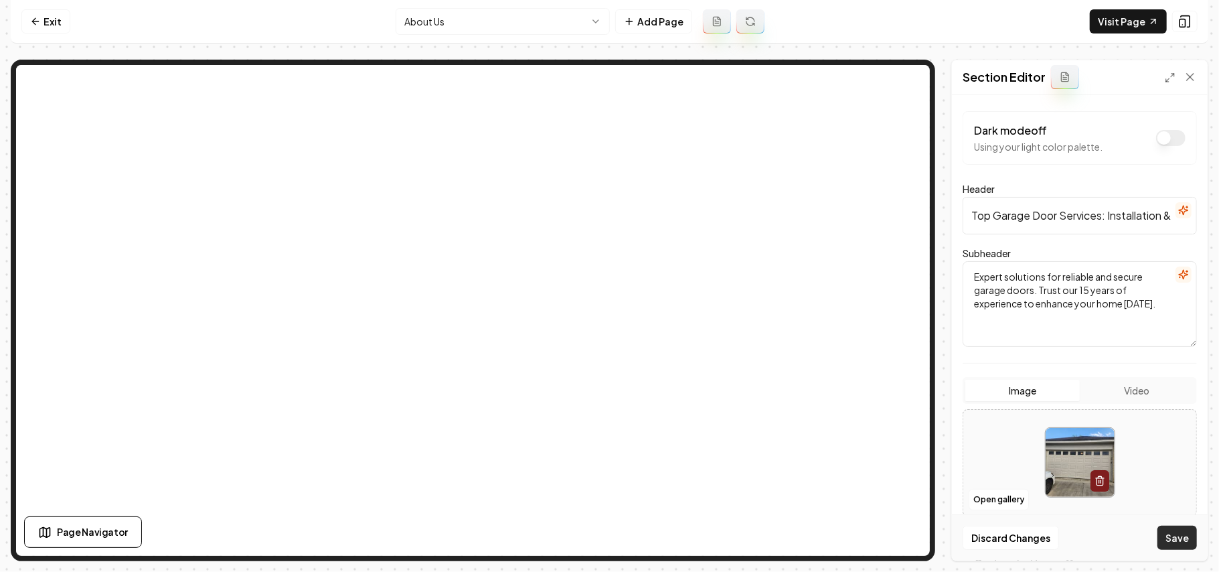
click at [594, 537] on button "Save" at bounding box center [1177, 538] width 39 height 24
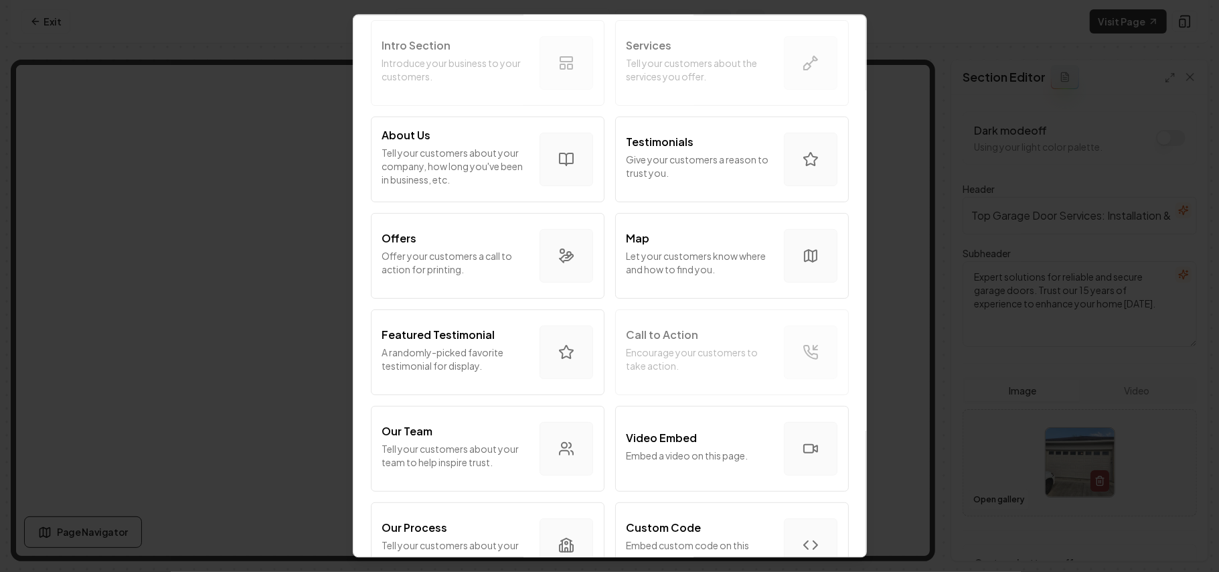
scroll to position [178, 0]
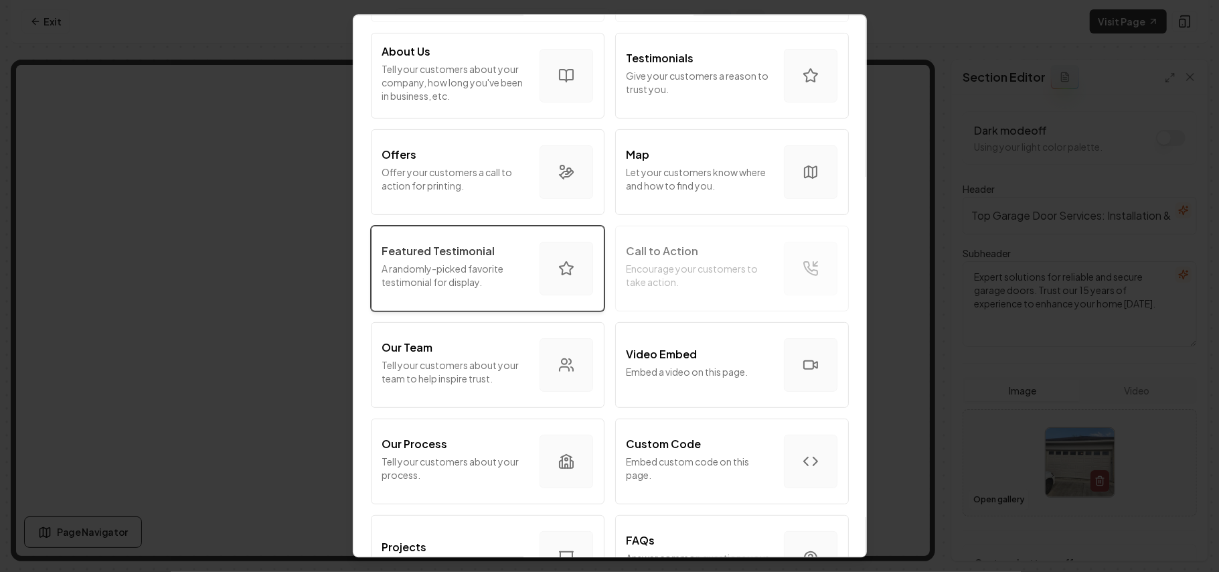
click at [475, 274] on p "A randomly-picked favorite testimonial for display." at bounding box center [455, 275] width 147 height 27
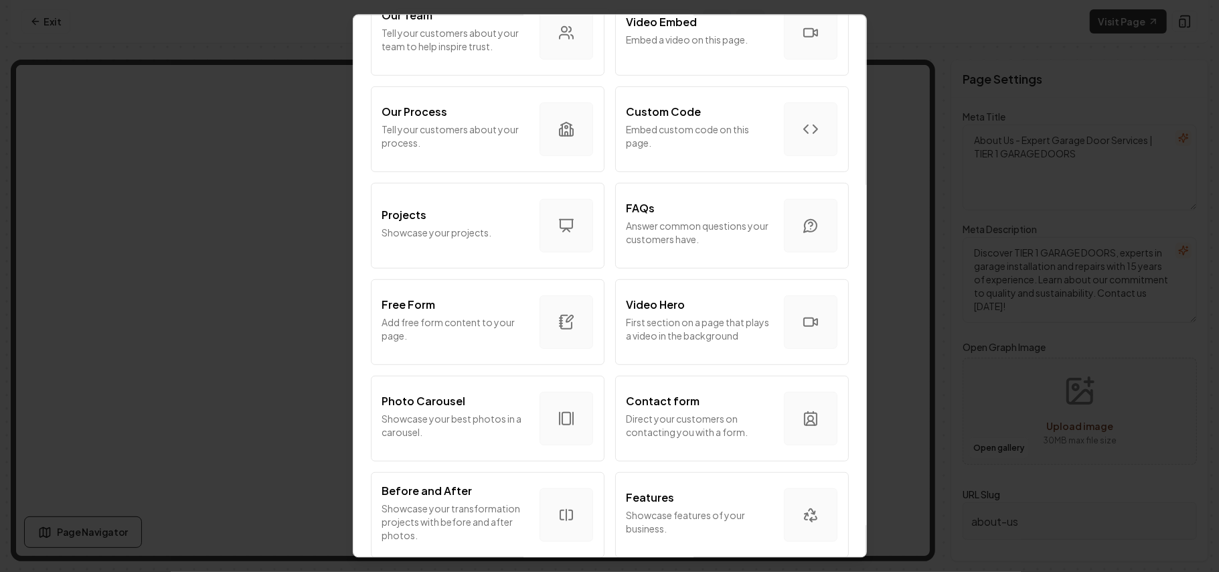
scroll to position [536, 0]
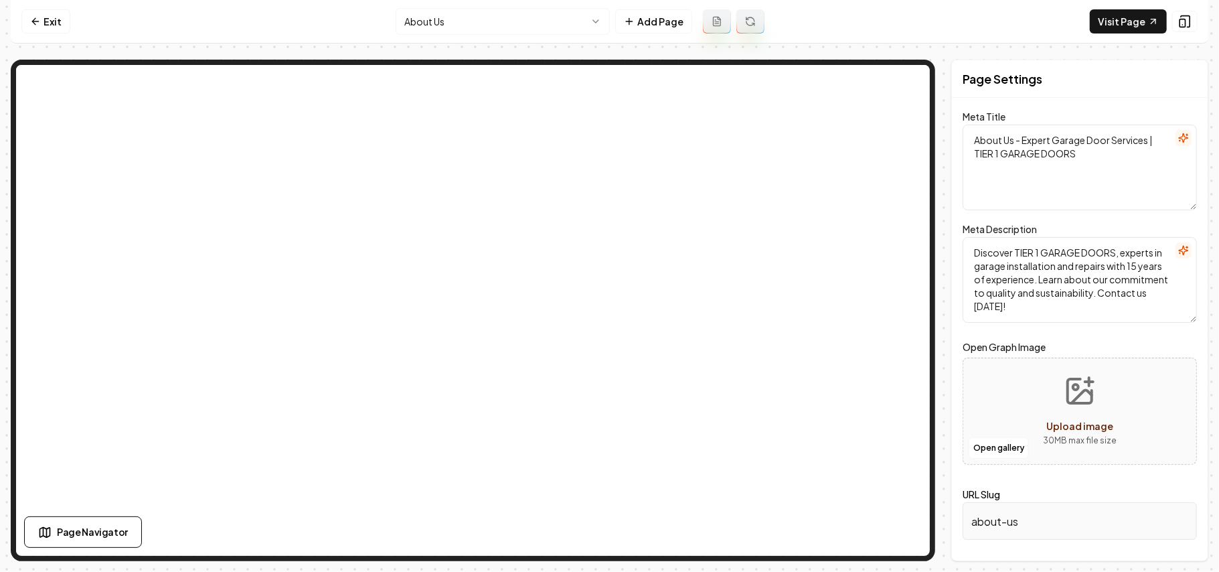
click at [488, 7] on nav "Exit About Us Add Page Visit Page" at bounding box center [610, 22] width 1198 height 44
click at [489, 11] on html "Computer Required This feature is only available on a computer. Please switch t…" at bounding box center [609, 286] width 1219 height 572
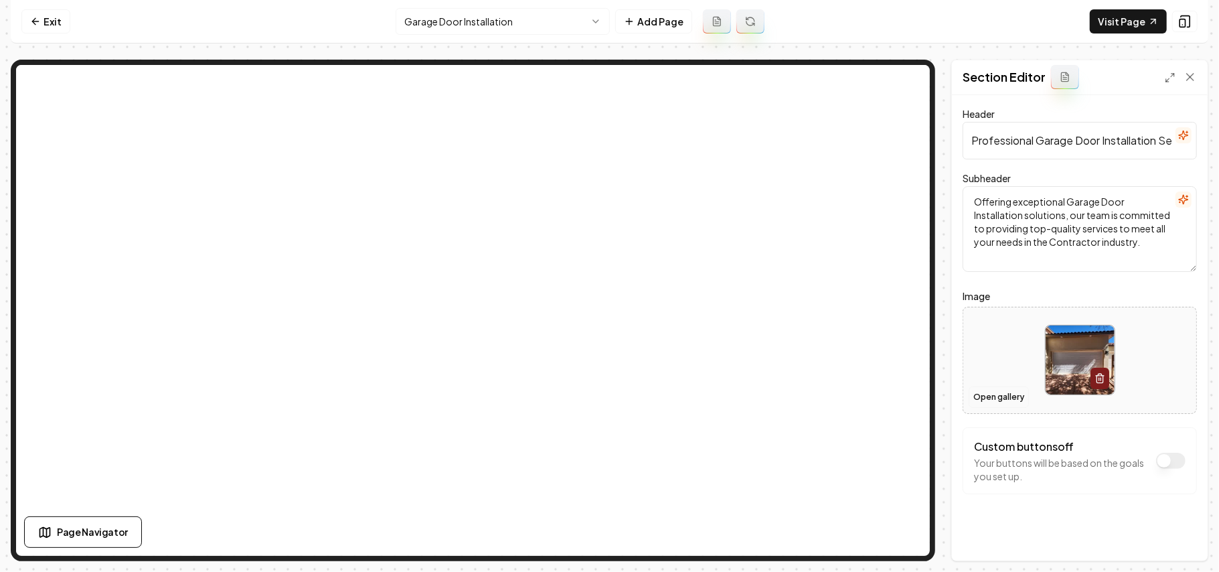
click at [594, 394] on button "Open gallery" at bounding box center [999, 396] width 60 height 21
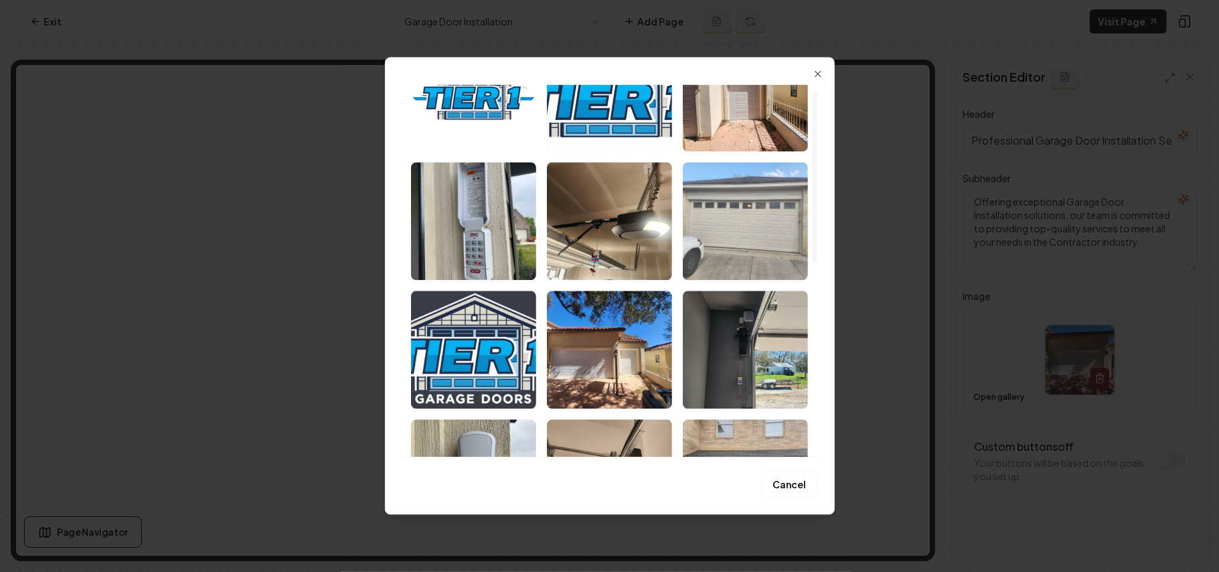
scroll to position [268, 0]
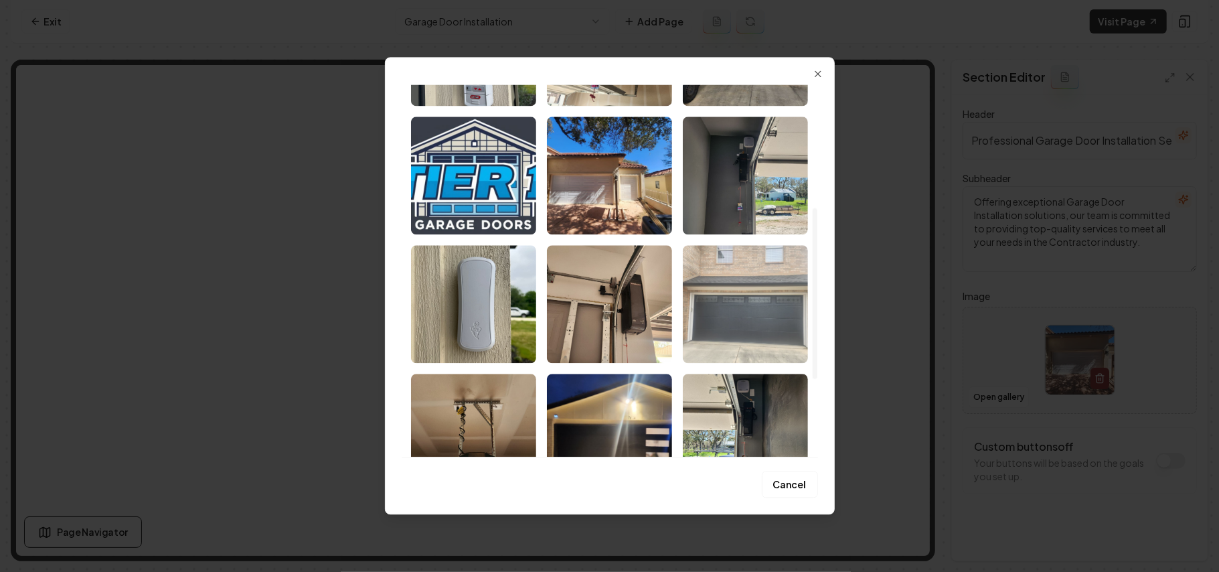
click at [594, 305] on img "Select image image_68b8c1e45c7cd75eb8df08bb.jpeg" at bounding box center [745, 304] width 125 height 118
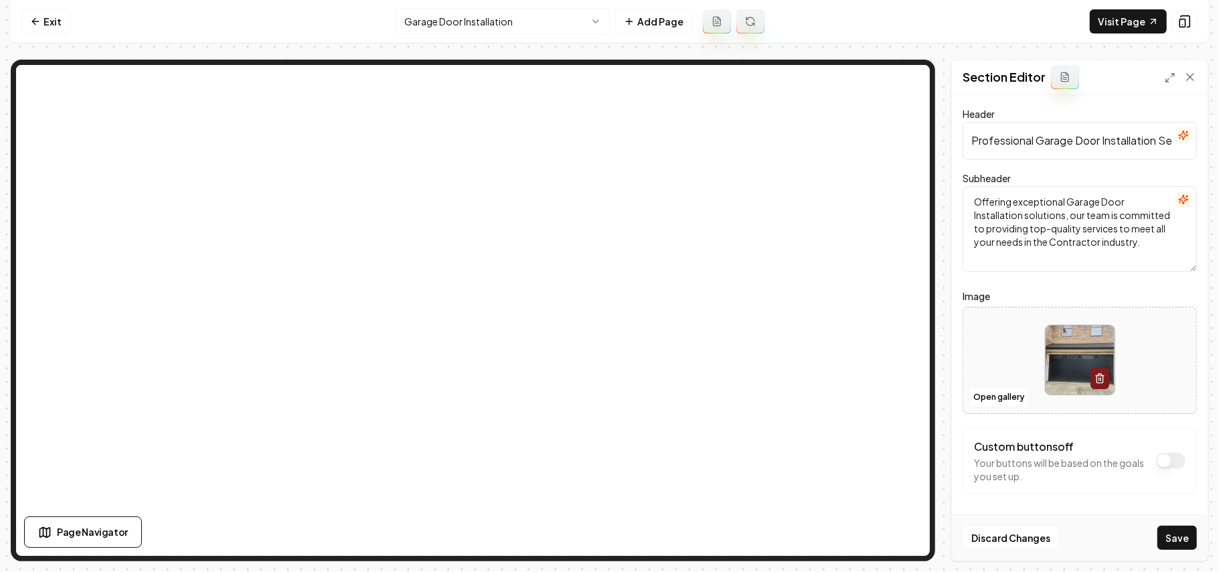
click at [594, 525] on div "Discard Changes Save" at bounding box center [1080, 537] width 256 height 46
drag, startPoint x: 1170, startPoint y: 531, endPoint x: 1107, endPoint y: 512, distance: 65.7
click at [594, 531] on button "Save" at bounding box center [1177, 538] width 39 height 24
click at [570, 19] on html "Computer Required This feature is only available on a computer. Please switch t…" at bounding box center [609, 286] width 1219 height 572
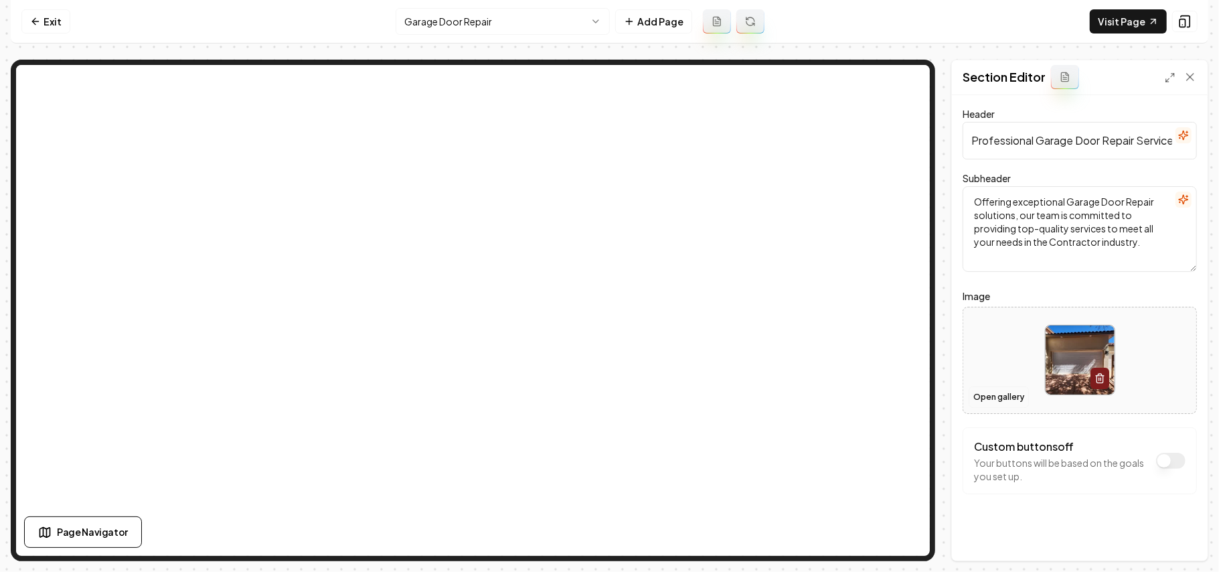
click at [594, 398] on button "Open gallery" at bounding box center [999, 396] width 60 height 21
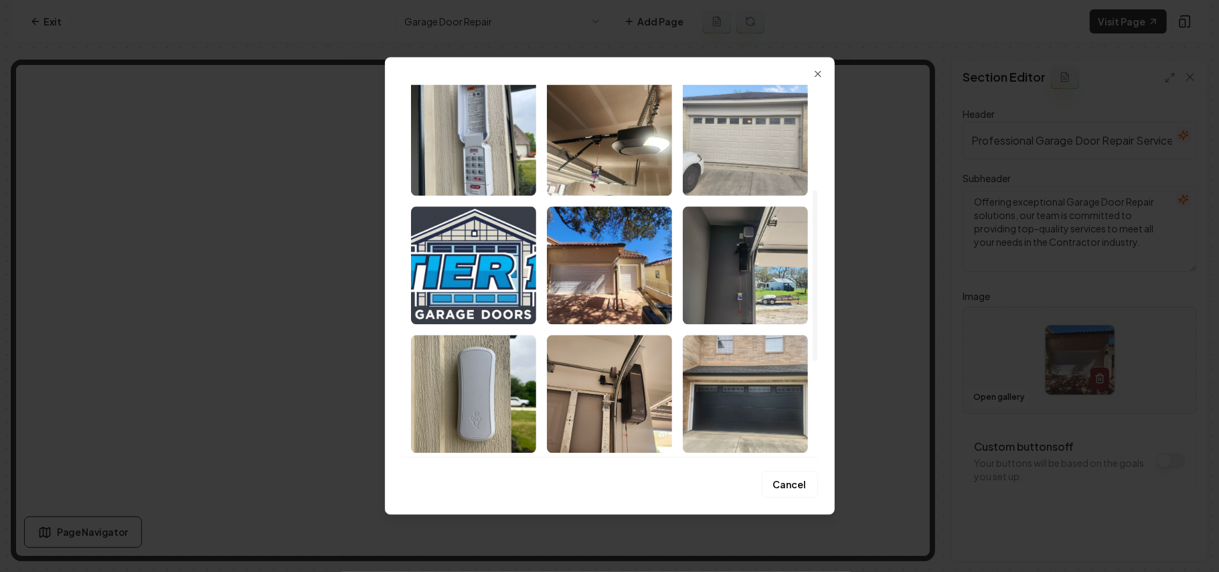
scroll to position [268, 0]
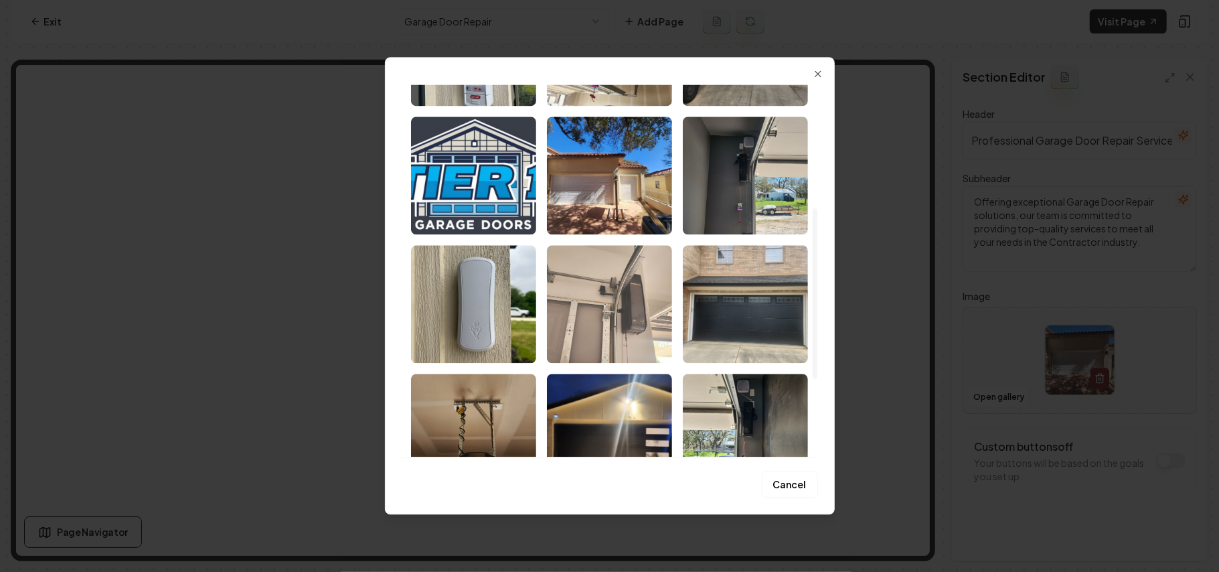
click at [594, 308] on img "Select image image_68b8c1e45c7cd75eb8df09b2.jpeg" at bounding box center [609, 304] width 125 height 118
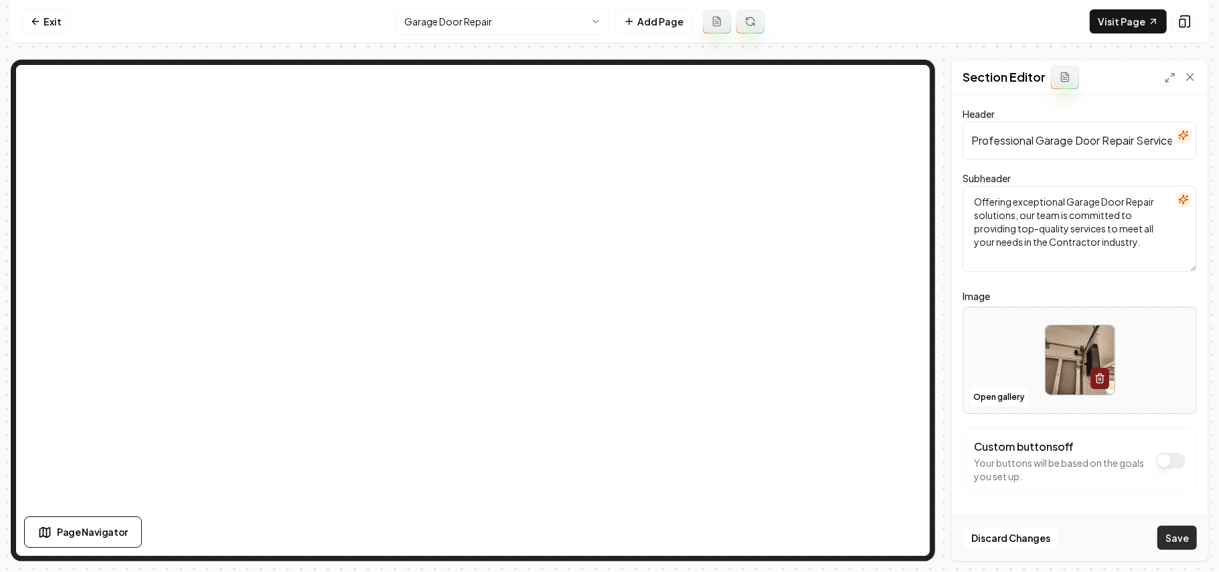
scroll to position [3, 0]
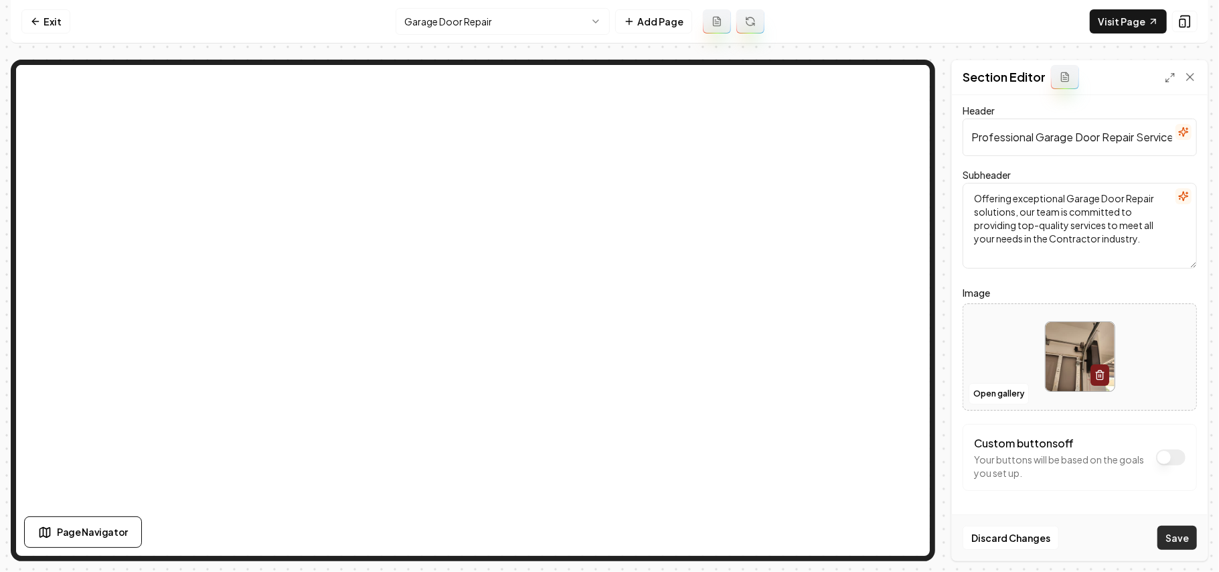
click at [594, 540] on button "Save" at bounding box center [1177, 538] width 39 height 24
click at [547, 22] on html "Computer Required This feature is only available on a computer. Please switch t…" at bounding box center [609, 286] width 1219 height 572
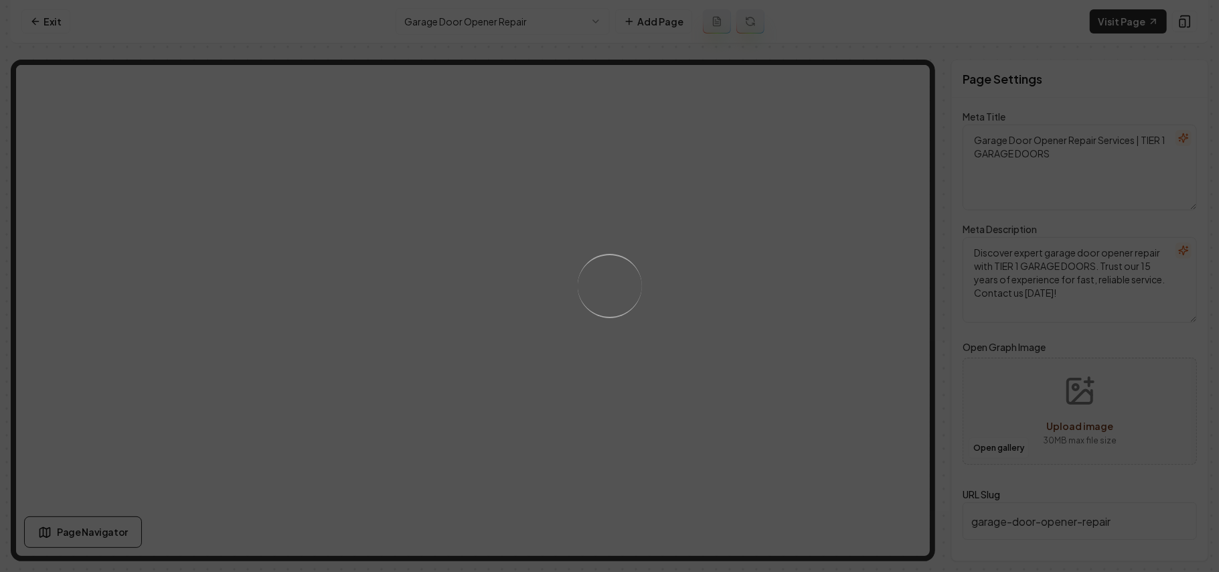
click at [594, 396] on div "Loading..." at bounding box center [609, 286] width 1219 height 572
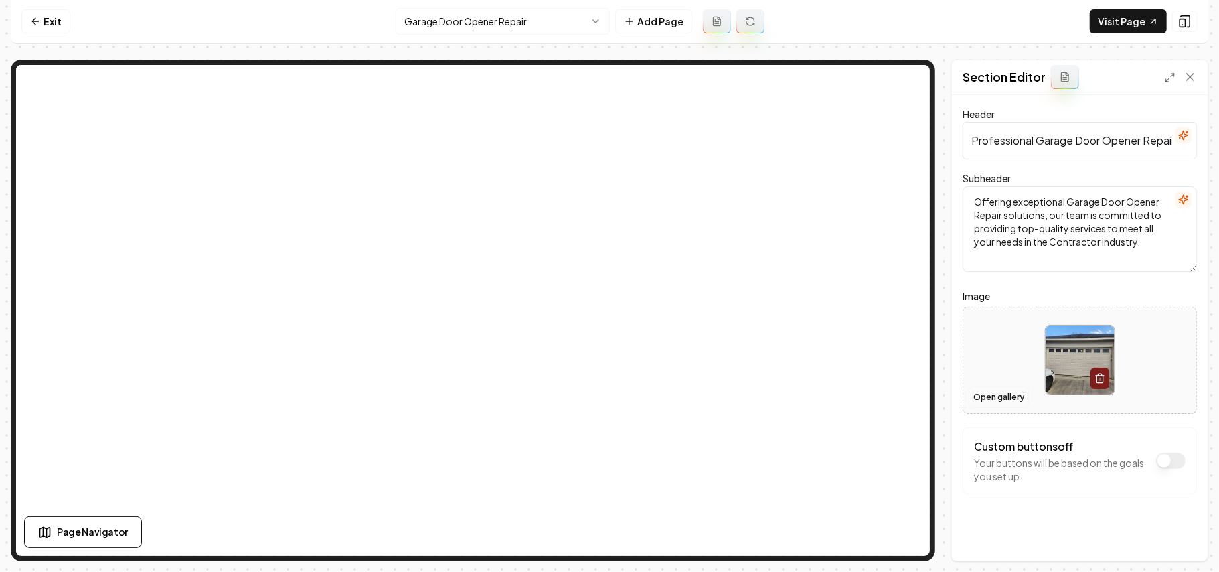
click at [594, 400] on button "Open gallery" at bounding box center [999, 396] width 60 height 21
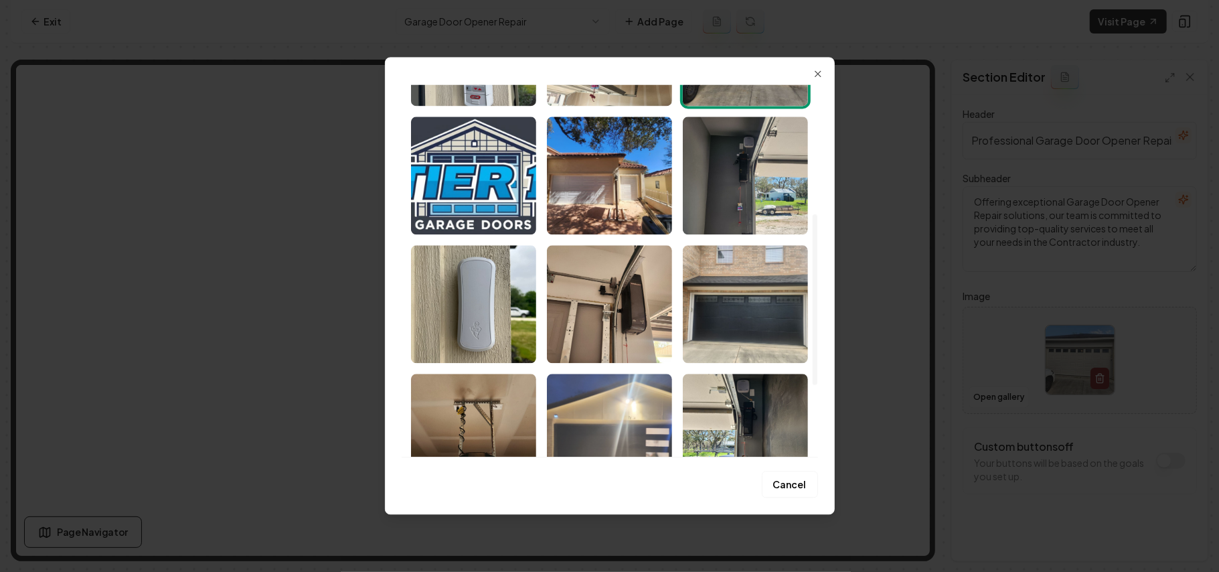
scroll to position [437, 0]
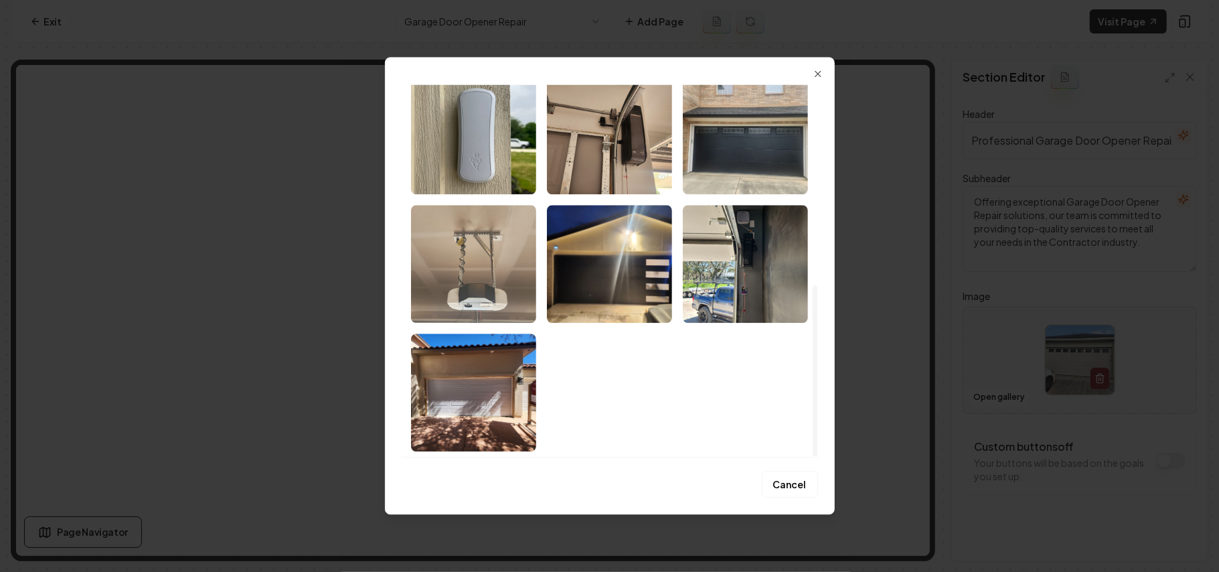
click at [488, 284] on img "Select image image_68b8c1e45c7cd75eb8df08da.jpeg" at bounding box center [473, 264] width 125 height 118
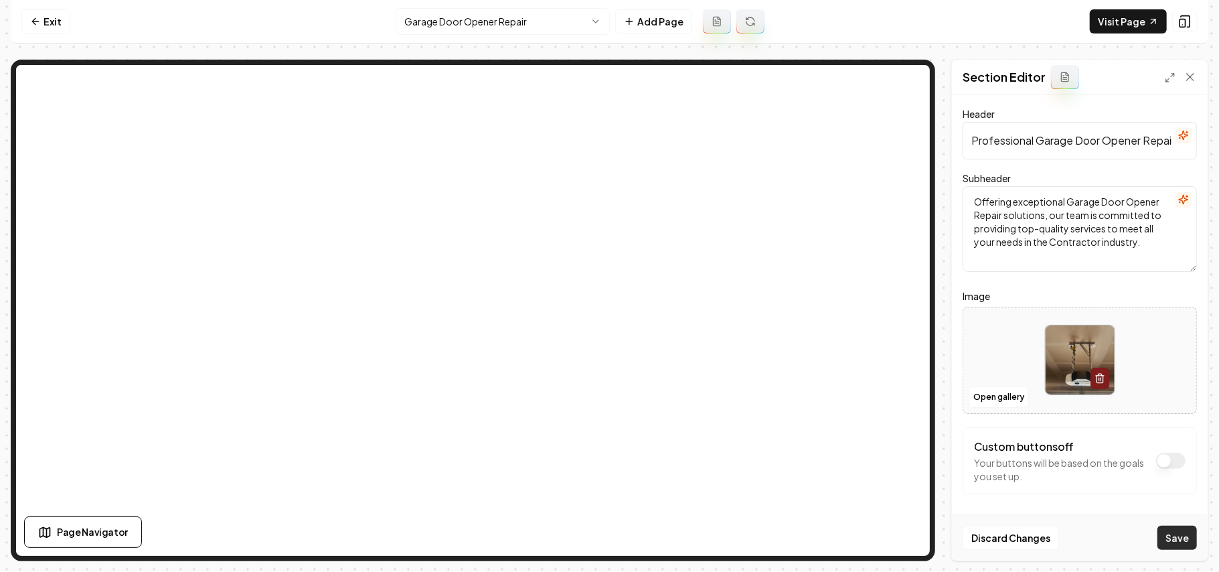
click at [594, 544] on button "Save" at bounding box center [1177, 538] width 39 height 24
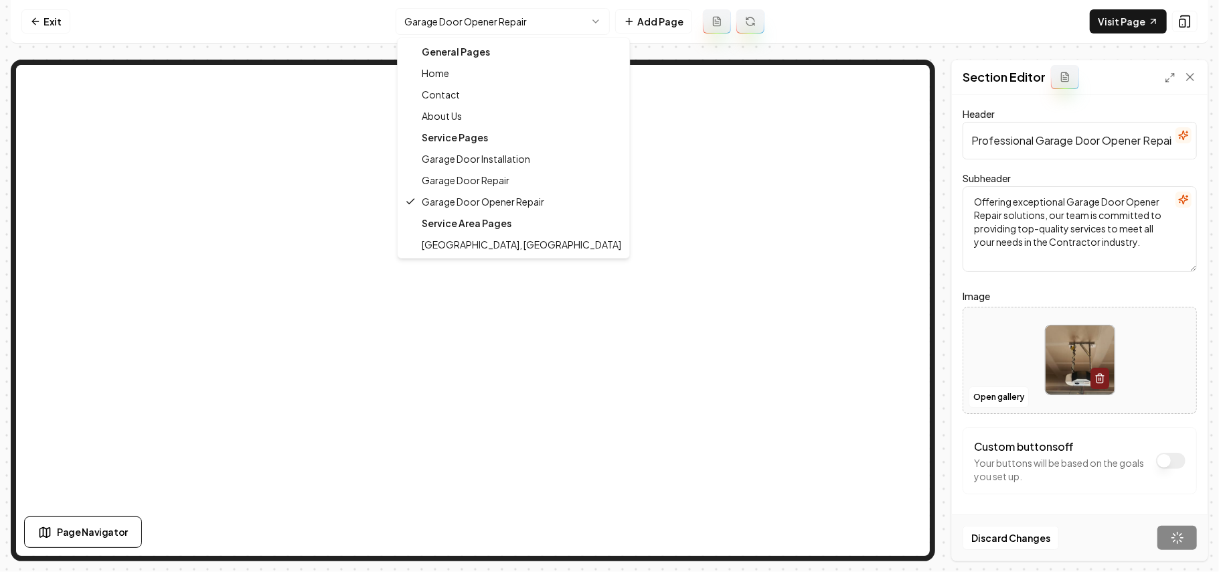
click at [490, 22] on html "Computer Required This feature is only available on a computer. Please switch t…" at bounding box center [609, 286] width 1219 height 572
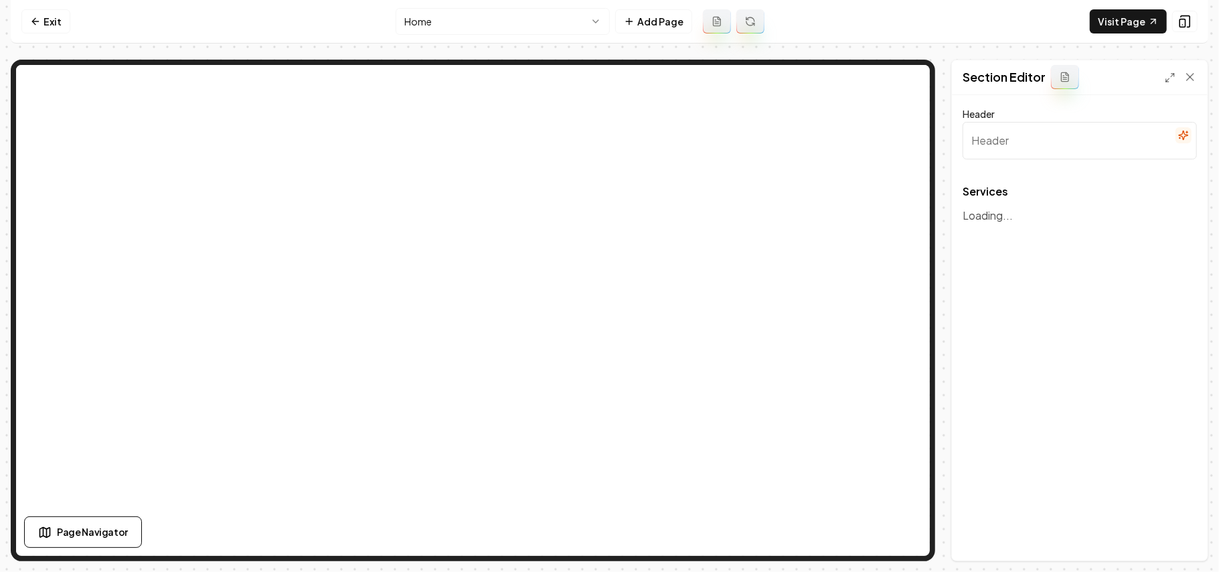
type input "Our Garage Door Solutions"
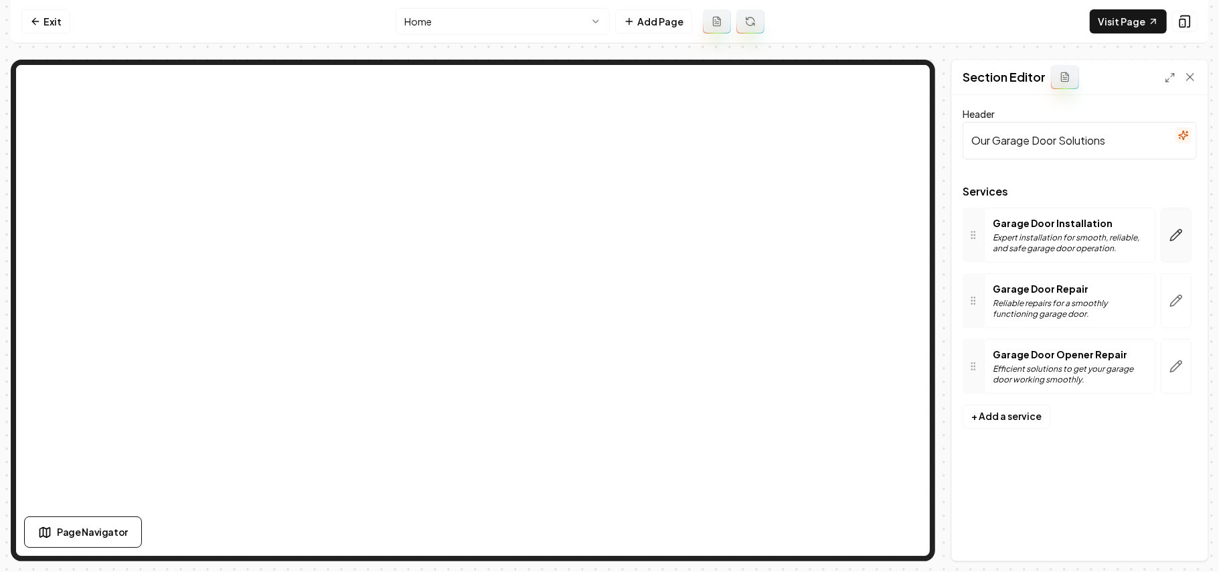
click at [594, 233] on icon "button" at bounding box center [1176, 234] width 13 height 13
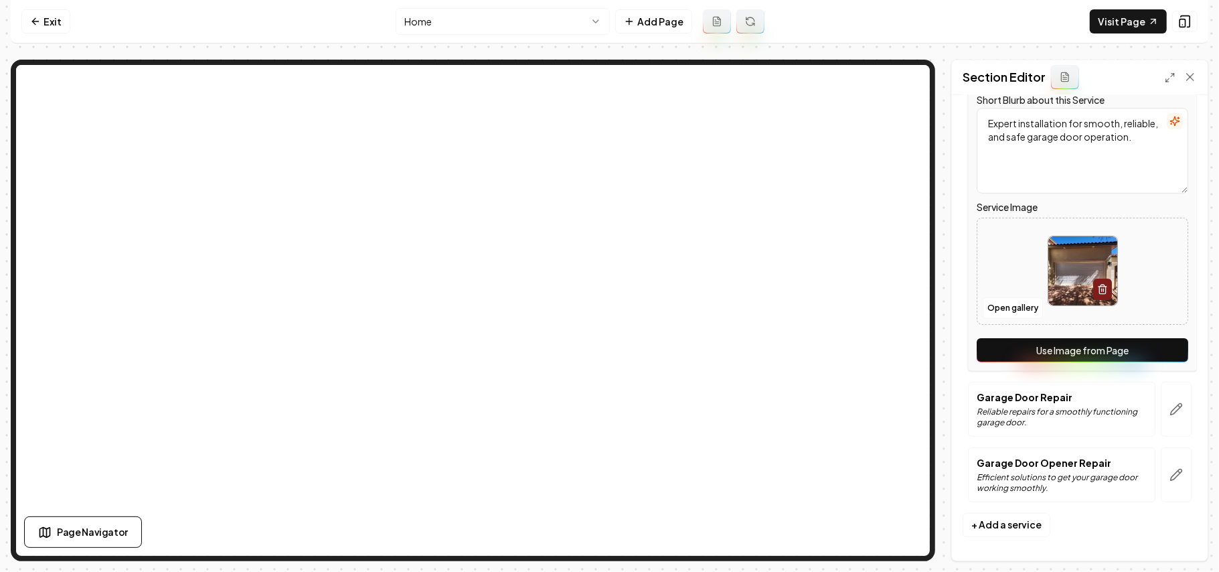
scroll to position [193, 0]
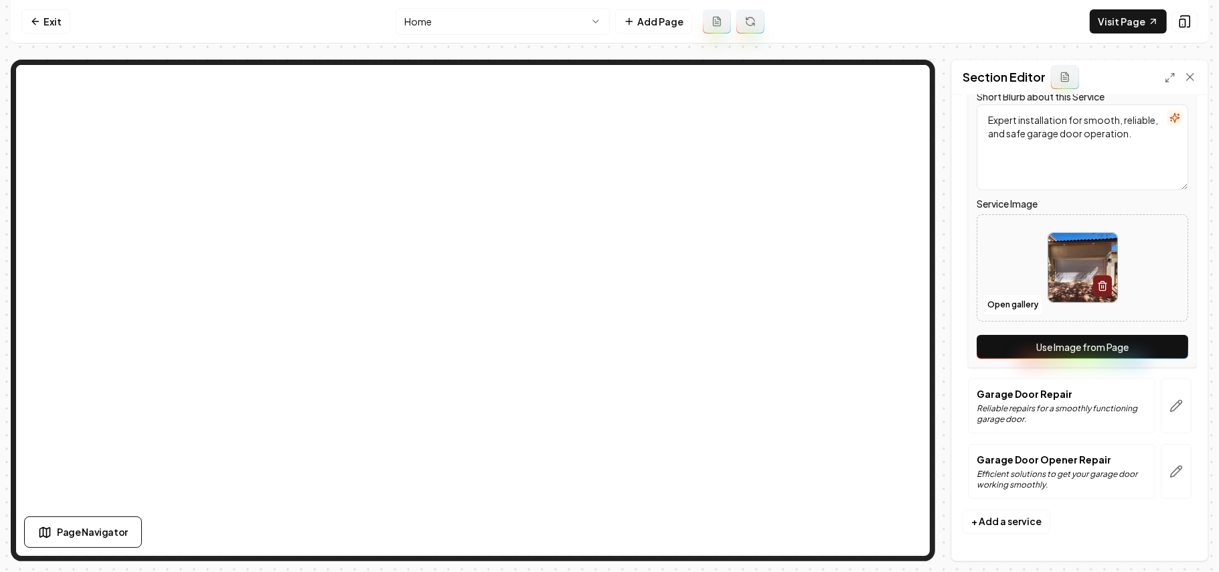
click at [594, 348] on button "Use Image from Page" at bounding box center [1083, 347] width 212 height 24
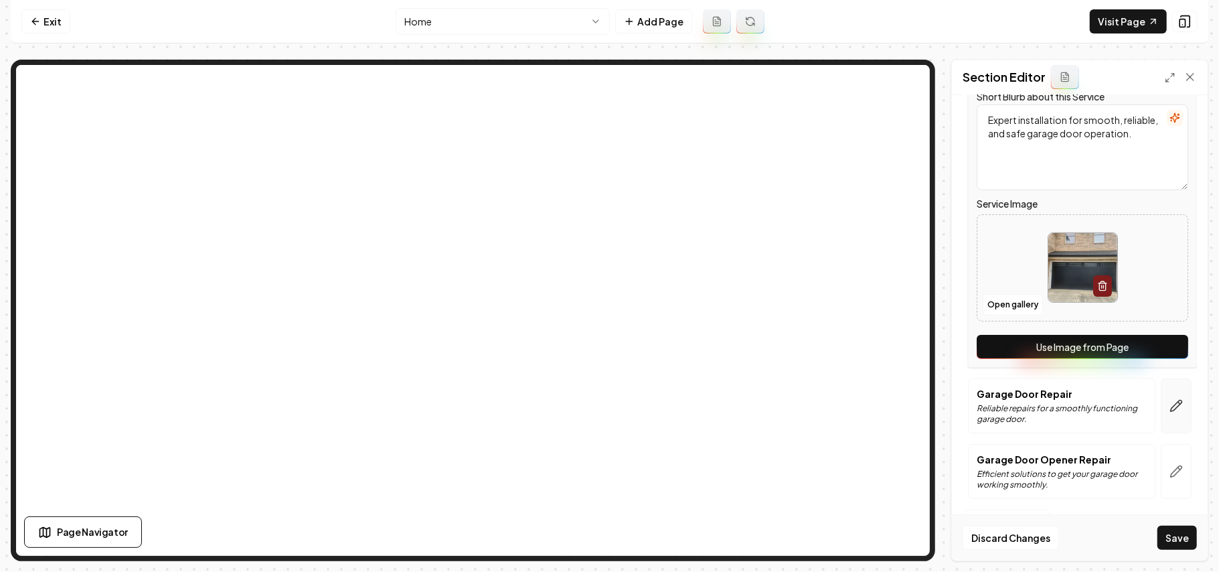
click at [594, 399] on icon "button" at bounding box center [1176, 405] width 13 height 13
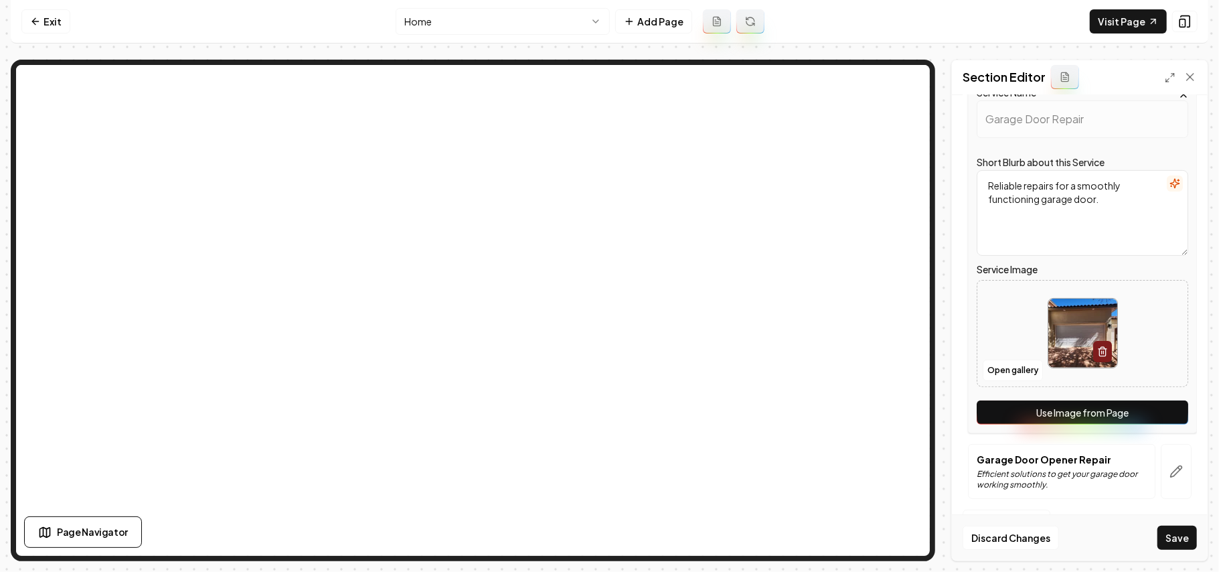
click at [594, 418] on button "Use Image from Page" at bounding box center [1083, 412] width 212 height 24
click at [594, 475] on button "button" at bounding box center [1176, 471] width 31 height 55
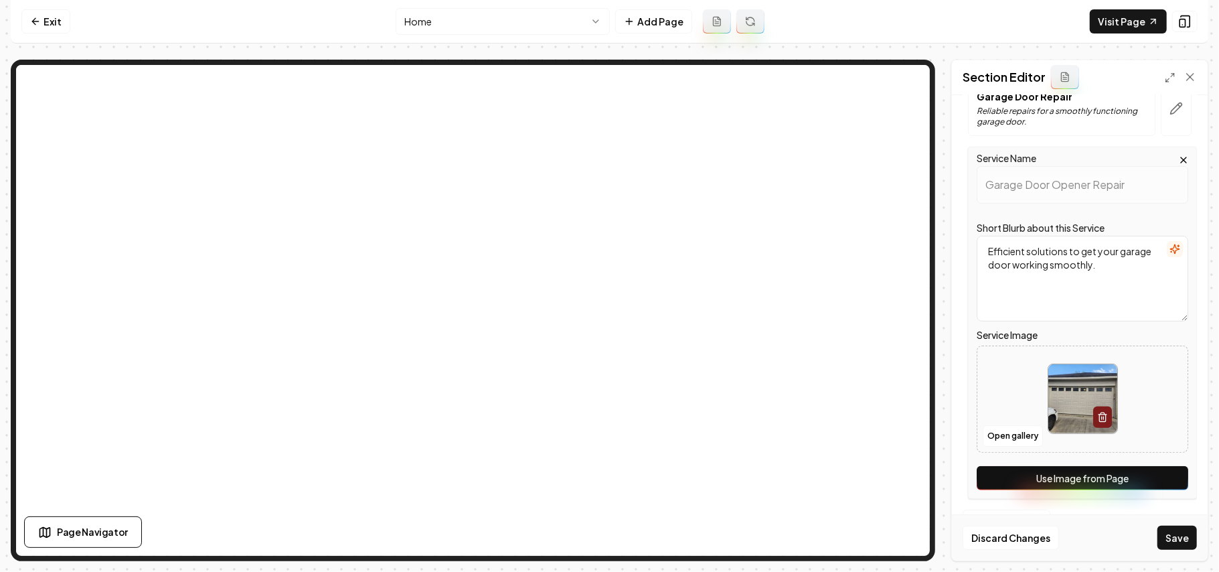
click at [594, 480] on button "Use Image from Page" at bounding box center [1083, 478] width 212 height 24
click at [594, 534] on button "Save" at bounding box center [1177, 538] width 39 height 24
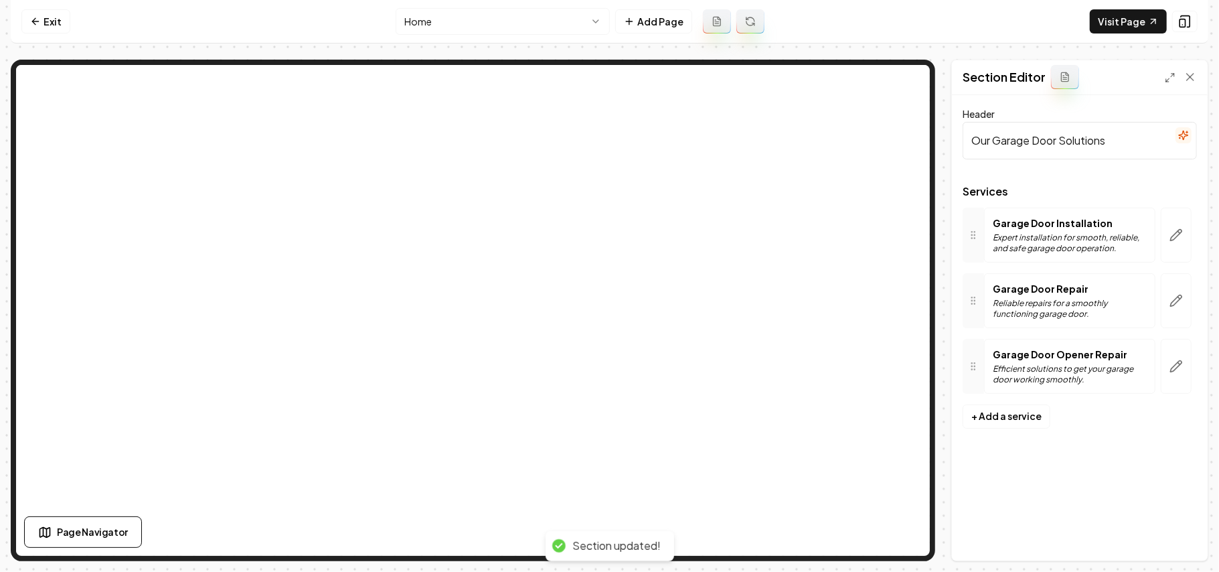
scroll to position [0, 0]
click at [594, 33] on nav "Exit Home Add Page Visit Page" at bounding box center [610, 22] width 1198 height 44
click at [594, 30] on link "Visit Page" at bounding box center [1128, 21] width 77 height 24
click at [39, 17] on icon at bounding box center [35, 21] width 11 height 11
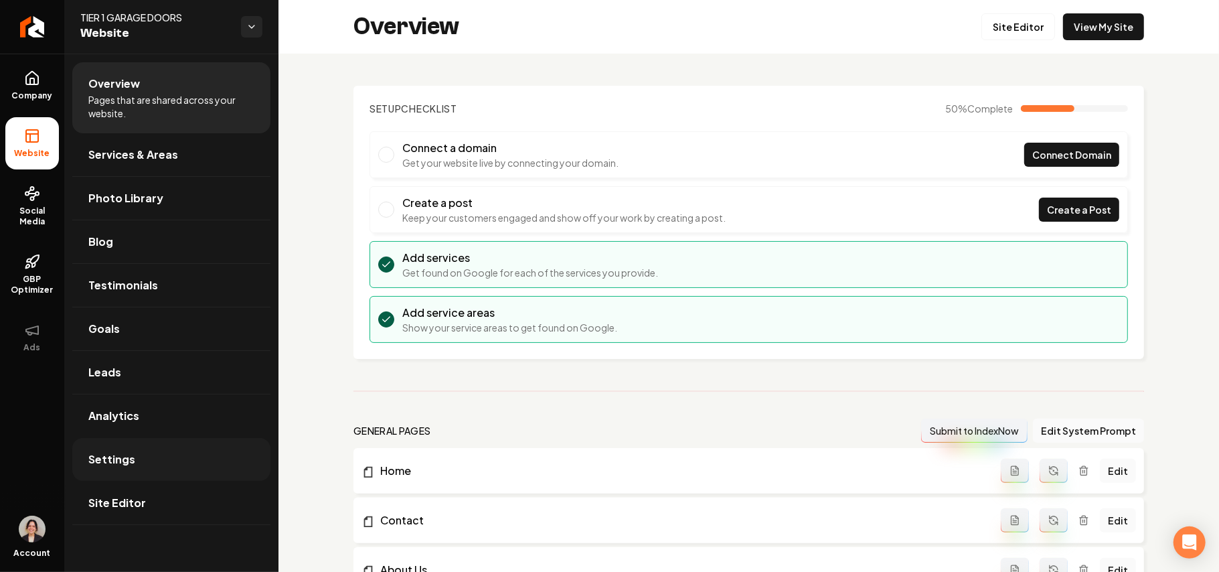
click at [127, 459] on span "Settings" at bounding box center [111, 459] width 47 height 16
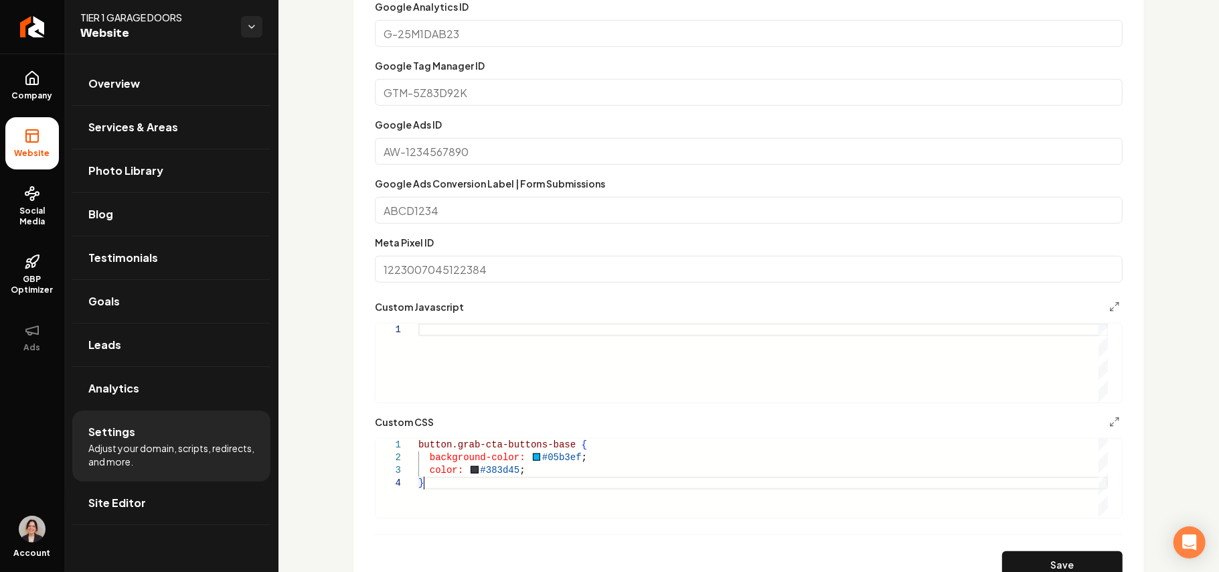
scroll to position [0, 3]
click at [505, 483] on div "button.grab-cta-buttons-base { background-color: #05b3ef ; color: #383d45 ; }" at bounding box center [763, 478] width 690 height 78
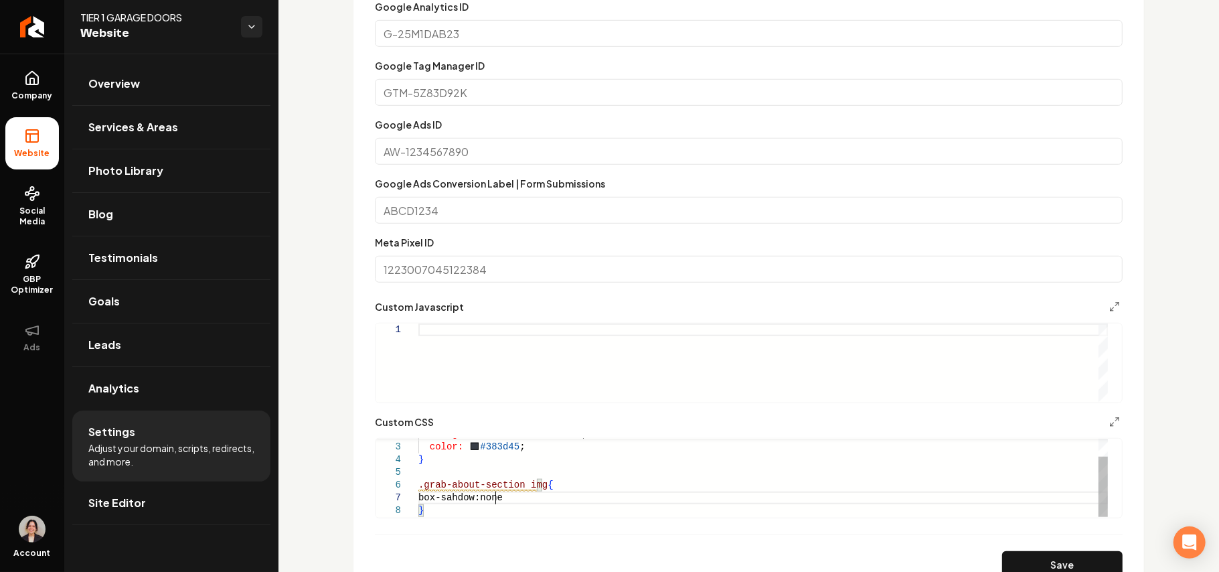
scroll to position [76, 81]
click at [443, 499] on div "background-color: #05b3ef ; color: #383d45 ; } .grab-about-section img { box-sa…" at bounding box center [763, 466] width 690 height 102
click at [594, 558] on button "Save" at bounding box center [1062, 564] width 121 height 27
type textarea "**********"
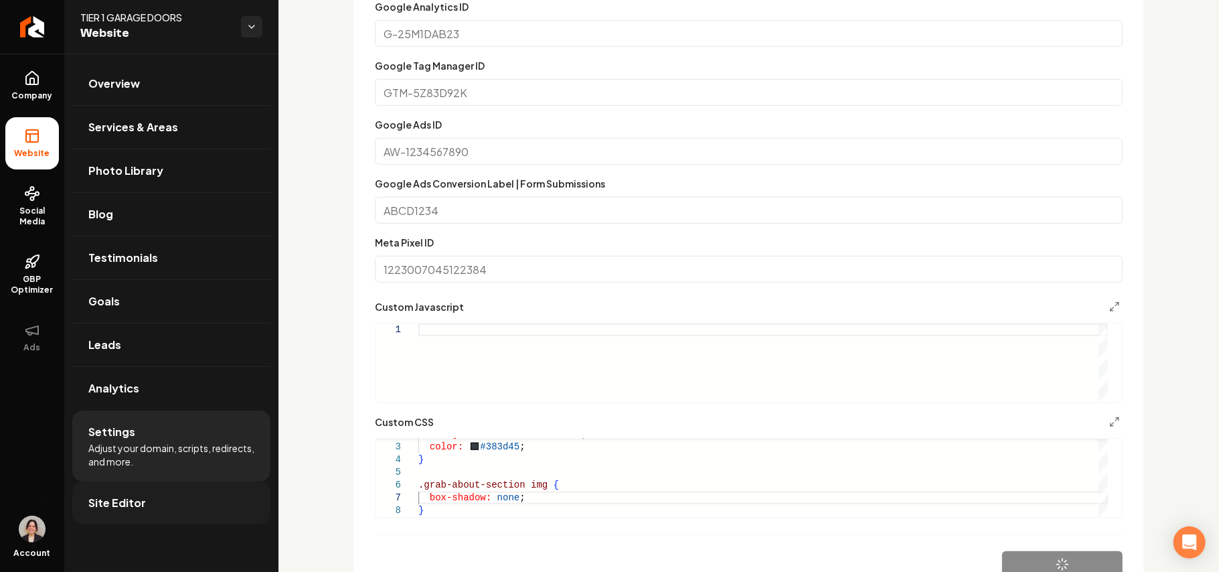
click at [164, 509] on link "Site Editor" at bounding box center [171, 502] width 198 height 43
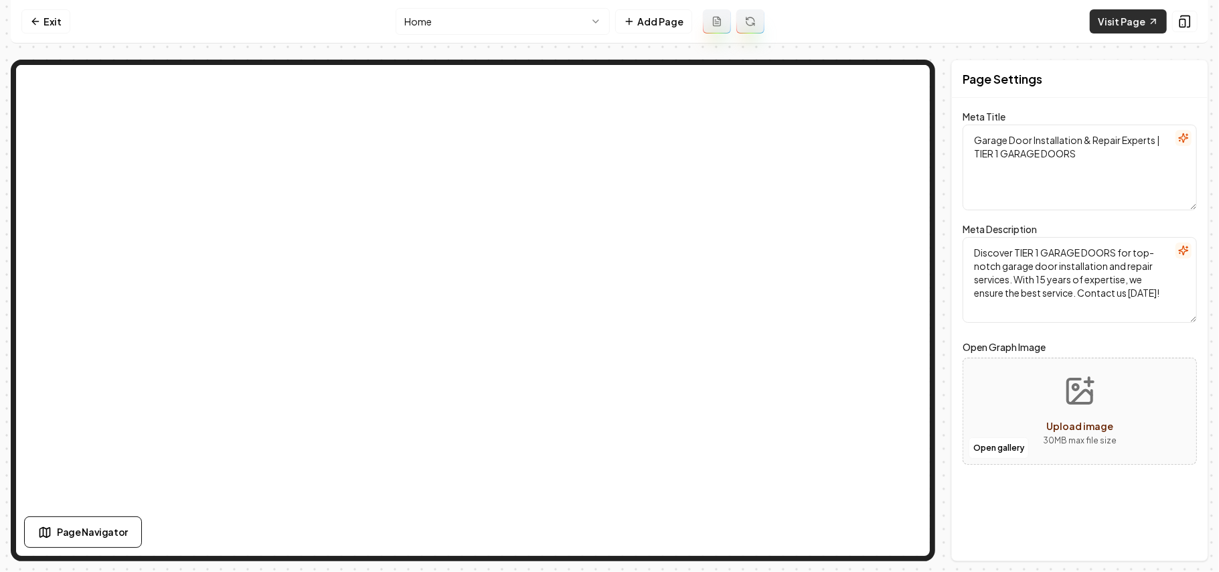
click at [594, 24] on link "Visit Page" at bounding box center [1128, 21] width 77 height 24
click at [52, 22] on link "Exit" at bounding box center [45, 21] width 49 height 24
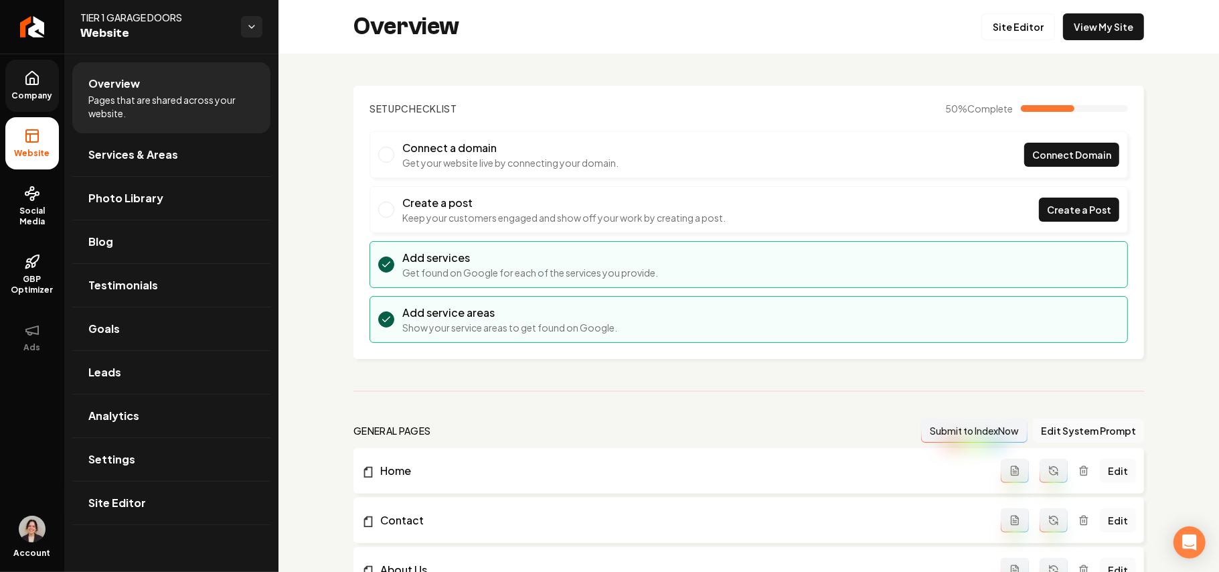
click at [43, 86] on link "Company" at bounding box center [32, 86] width 54 height 52
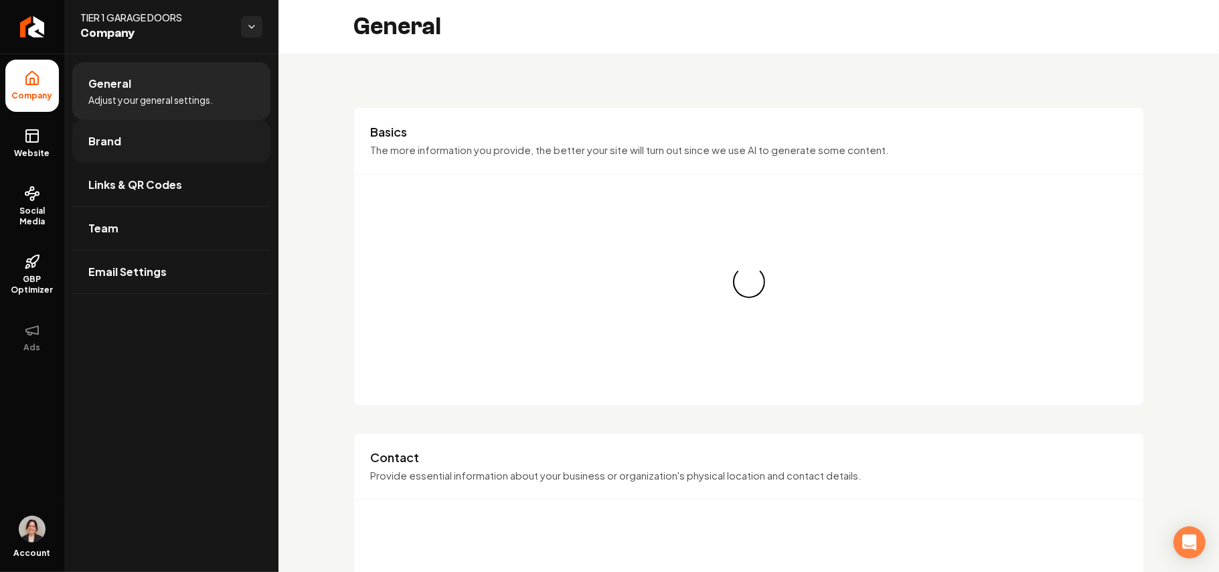
click at [112, 142] on span "Brand" at bounding box center [104, 141] width 33 height 16
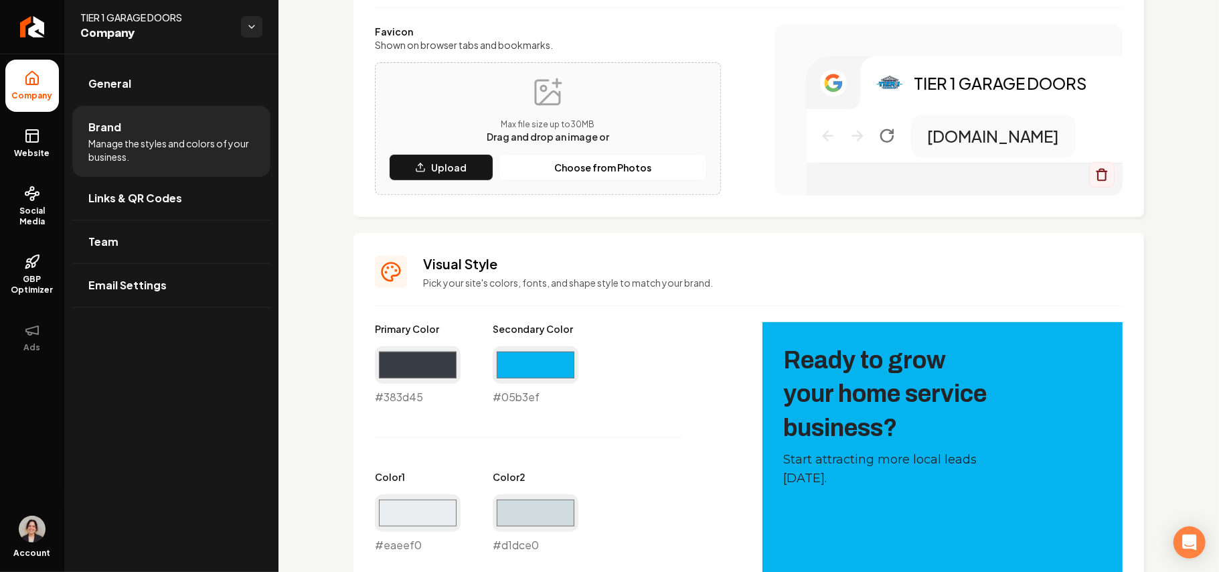
scroll to position [357, 0]
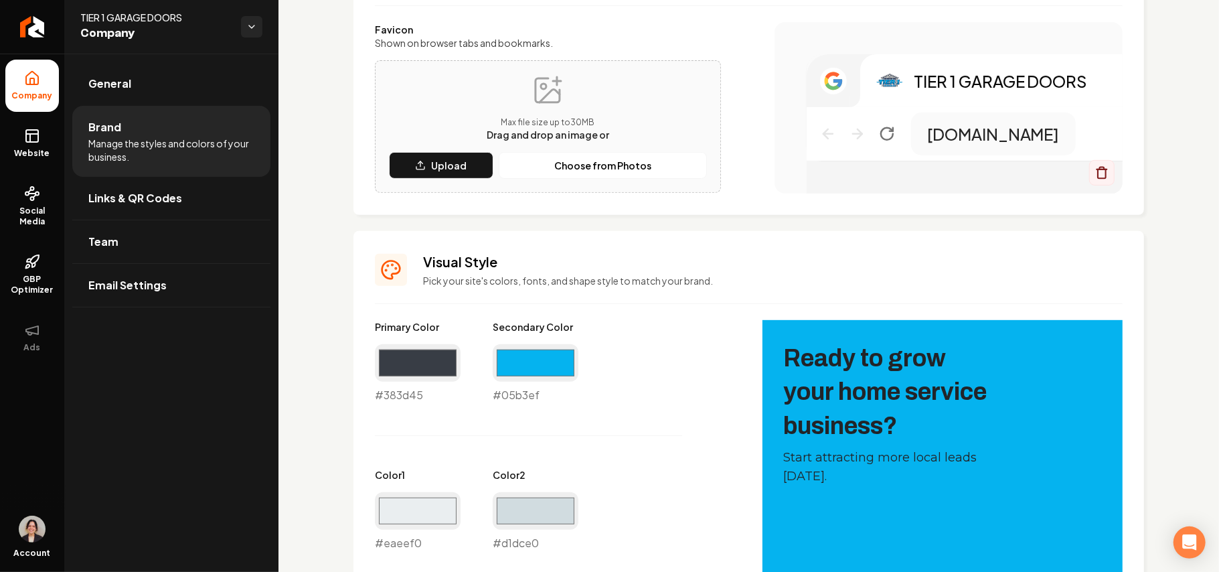
click at [410, 390] on div "#383d45 #383d45" at bounding box center [418, 373] width 86 height 59
copy div "#383d45"
click at [41, 137] on link "Website" at bounding box center [32, 143] width 54 height 52
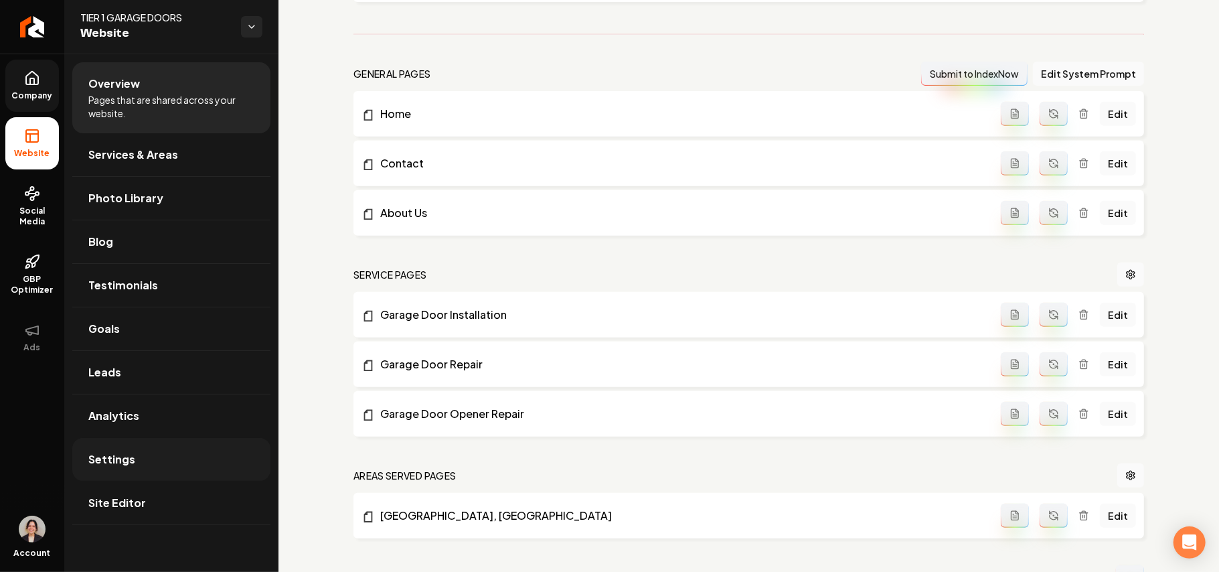
click at [143, 463] on link "Settings" at bounding box center [171, 459] width 198 height 43
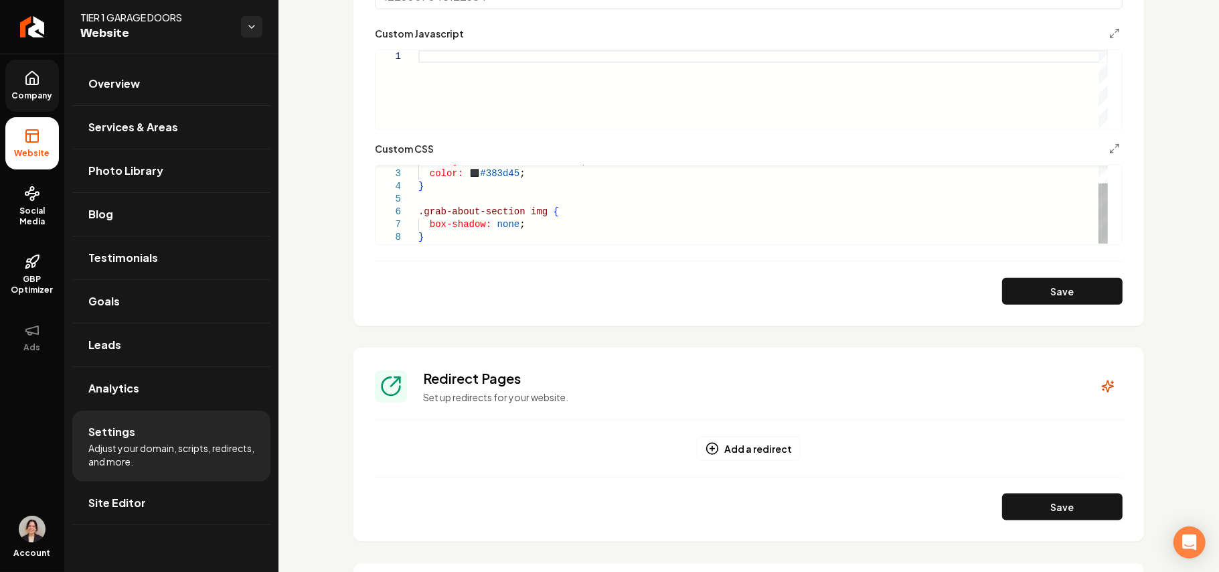
scroll to position [888, 0]
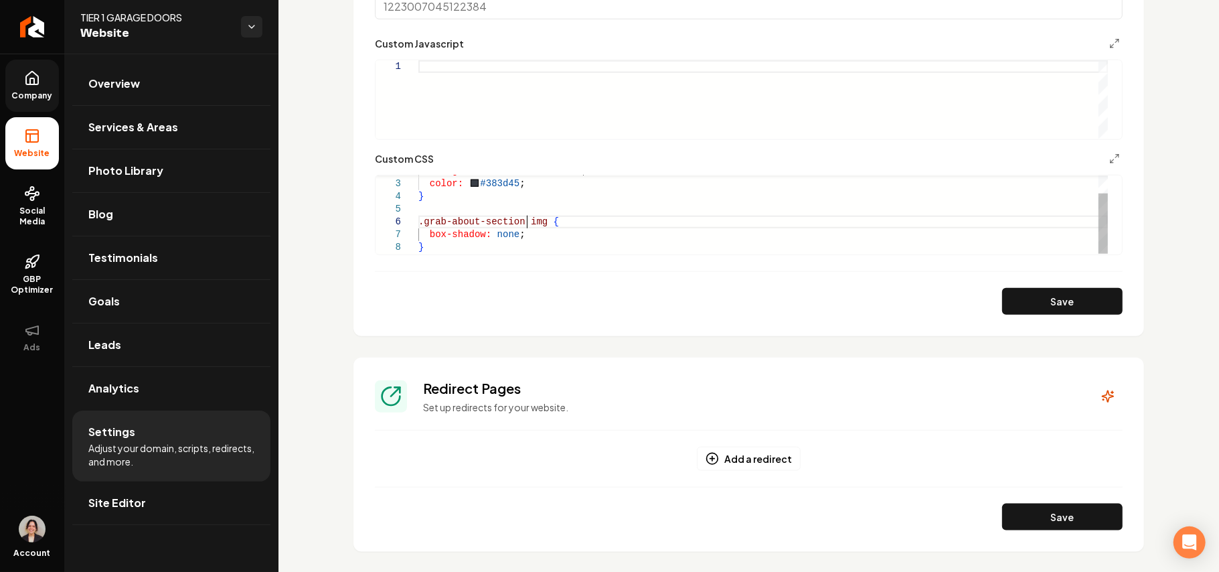
click at [529, 222] on div "background-color: #05b3ef ; color: #383d45 ; } .grab-about-section img { box-sh…" at bounding box center [763, 203] width 690 height 102
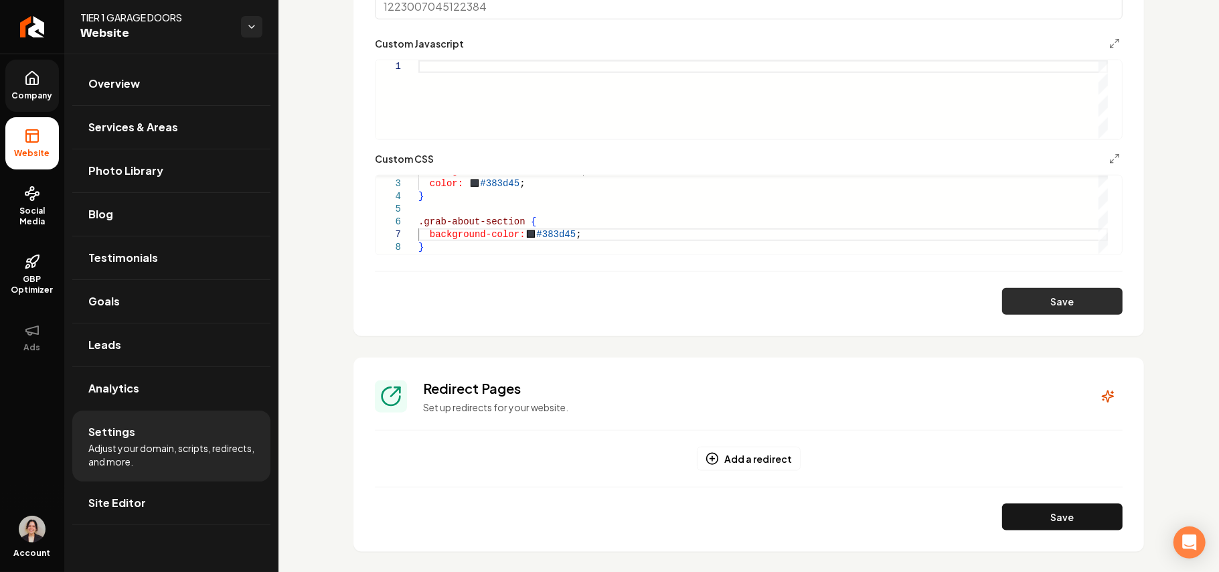
click at [594, 305] on button "Save" at bounding box center [1062, 301] width 121 height 27
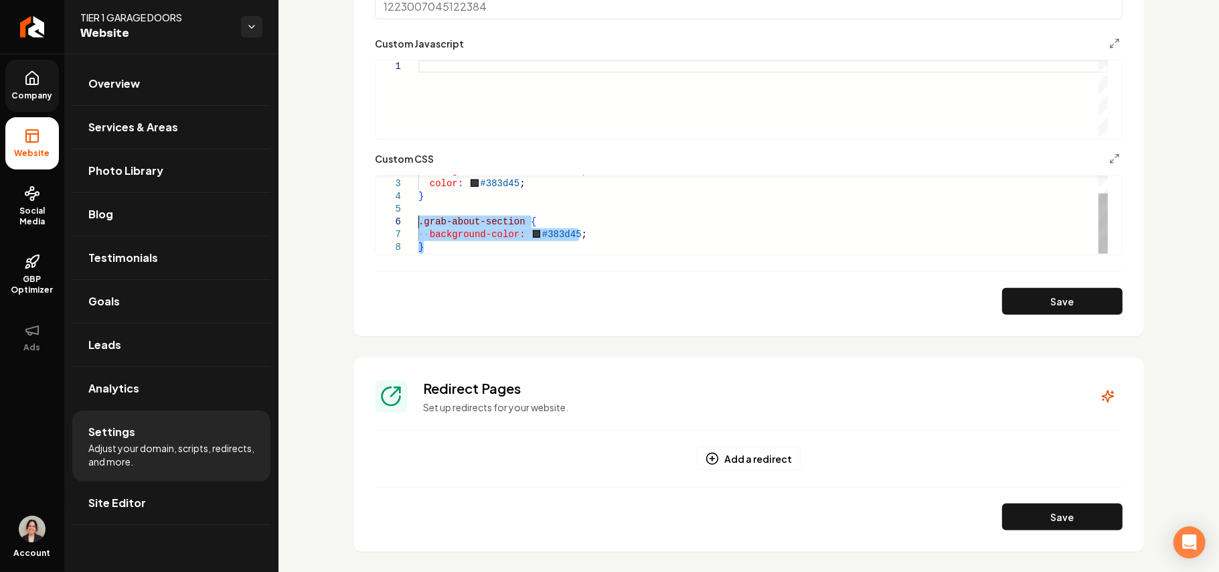
drag, startPoint x: 466, startPoint y: 246, endPoint x: 398, endPoint y: 220, distance: 73.4
click at [418, 220] on div "color: #383d45 ; } .grab-about-section { background-color: #383d45 ; } backgrou…" at bounding box center [763, 203] width 690 height 102
click at [463, 244] on div "color: #383d45 ; } .grab-about-section { background-color: #383d45 ; } backgrou…" at bounding box center [763, 203] width 690 height 102
click at [518, 224] on div ".grab-about-section { background-color: #383d45 ; } .grab-about-section { backg…" at bounding box center [763, 177] width 690 height 153
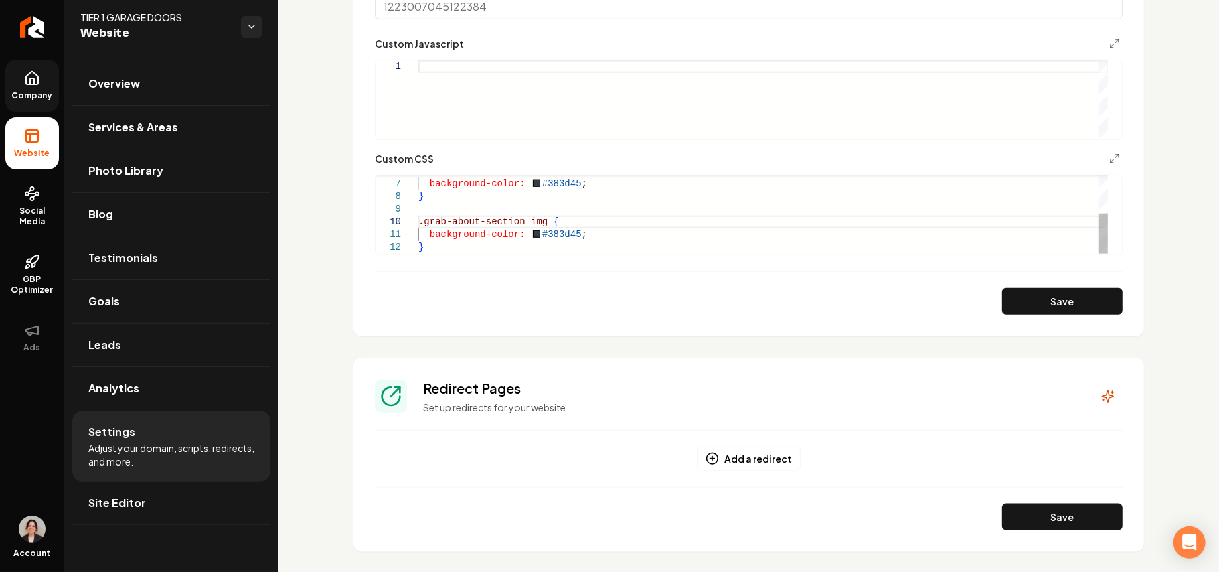
scroll to position [25, 116]
drag, startPoint x: 609, startPoint y: 237, endPoint x: 434, endPoint y: 232, distance: 174.8
click at [434, 232] on div ".grab-about-section { background-color: #383d45 ; } .grab-about-section img { b…" at bounding box center [763, 177] width 690 height 153
click at [450, 237] on div ".grab-about-section { background-color: #383d45 ; } .grab-about-section img { b…" at bounding box center [763, 177] width 690 height 153
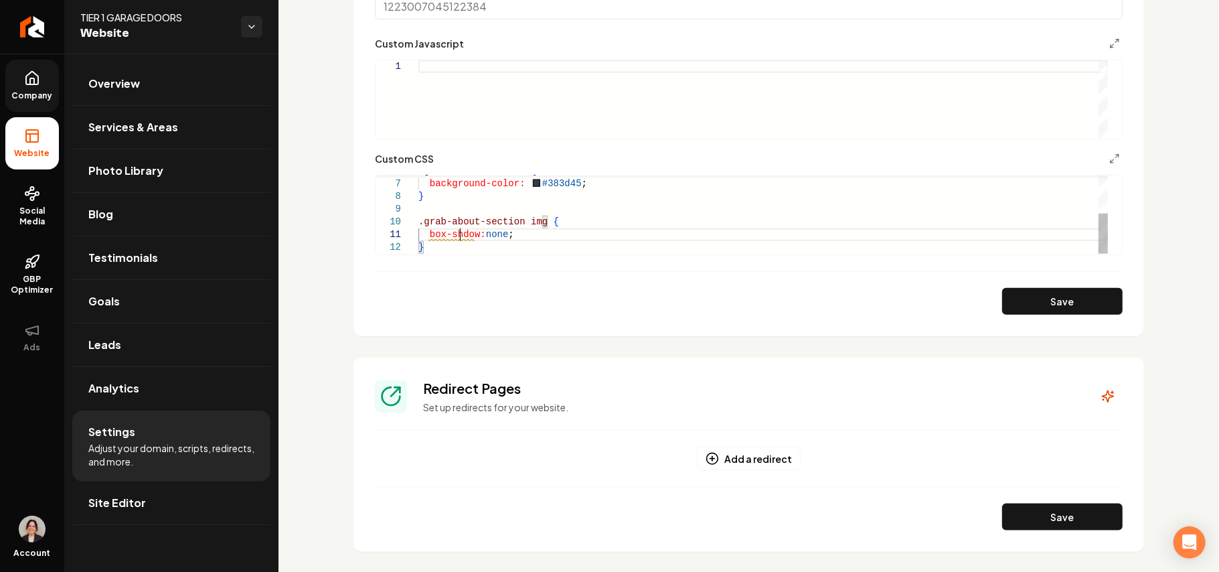
scroll to position [11, 46]
click at [594, 303] on button "Save" at bounding box center [1062, 301] width 121 height 27
type textarea "**********"
